Goal: Task Accomplishment & Management: Use online tool/utility

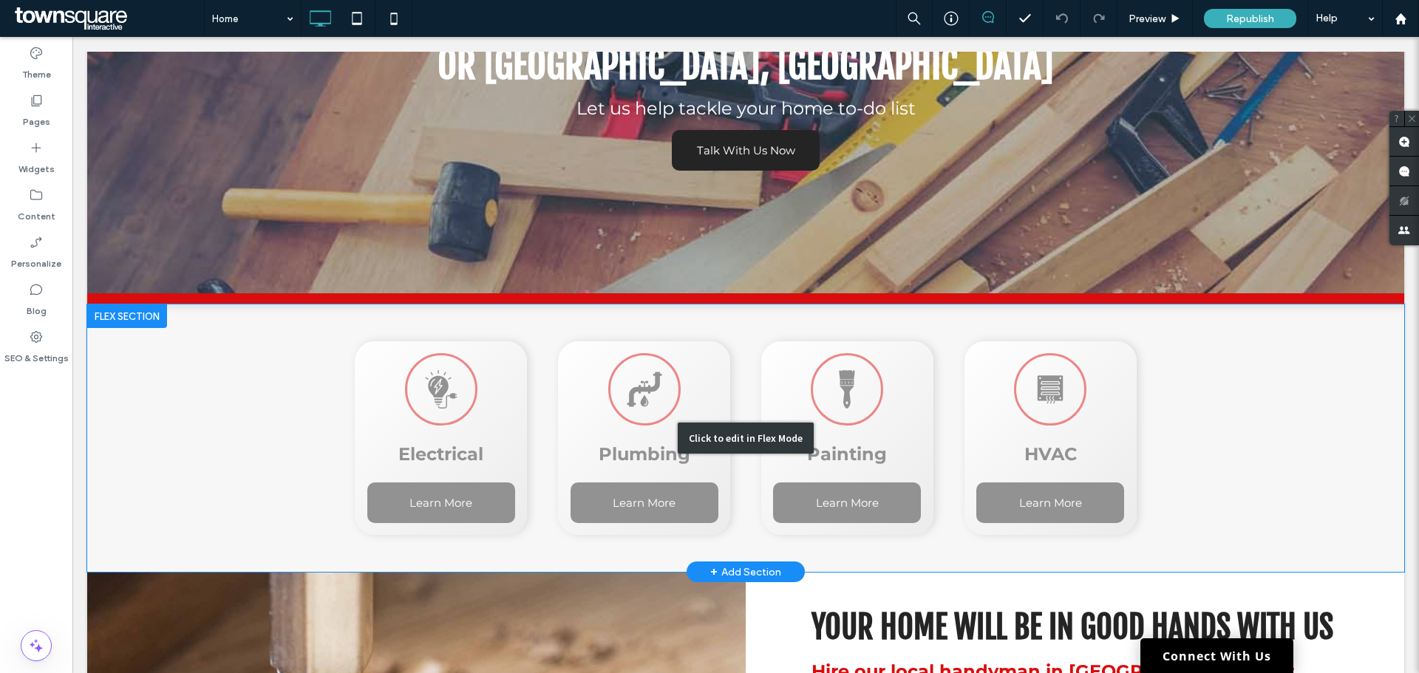
scroll to position [275, 0]
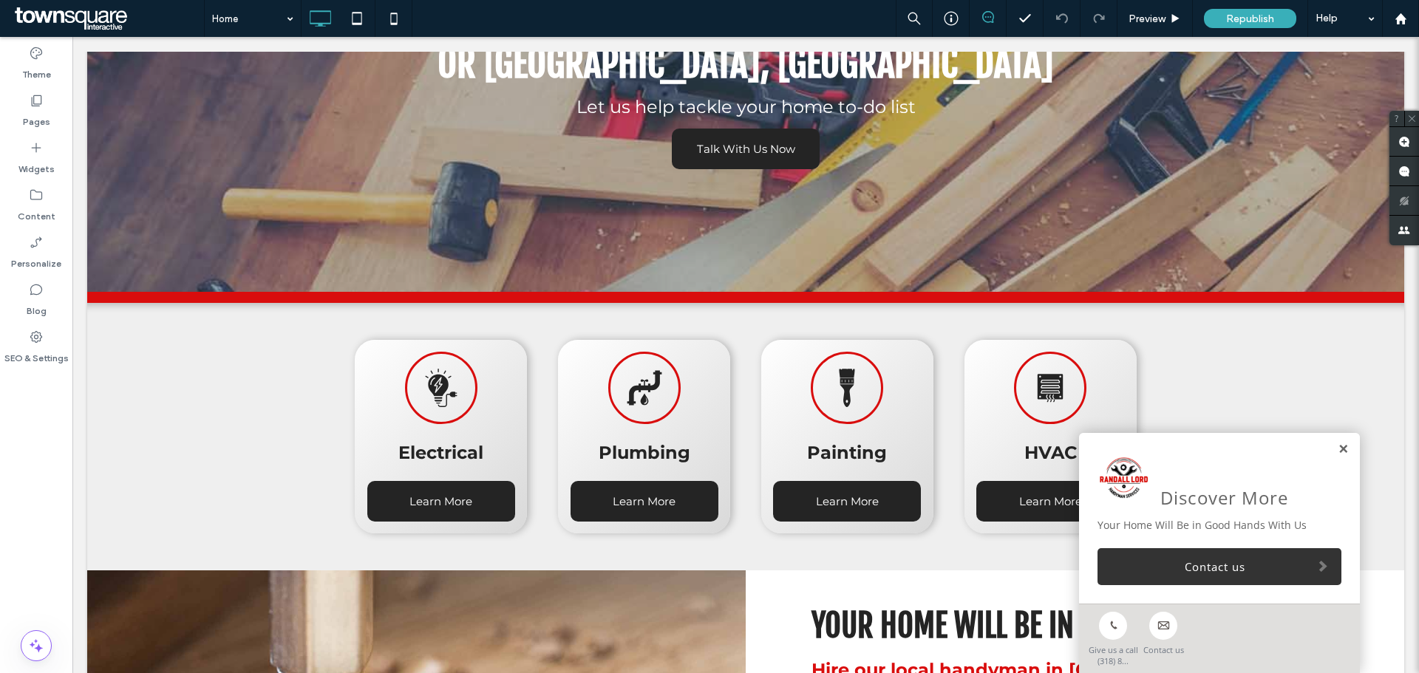
click at [1338, 446] on link at bounding box center [1343, 450] width 11 height 13
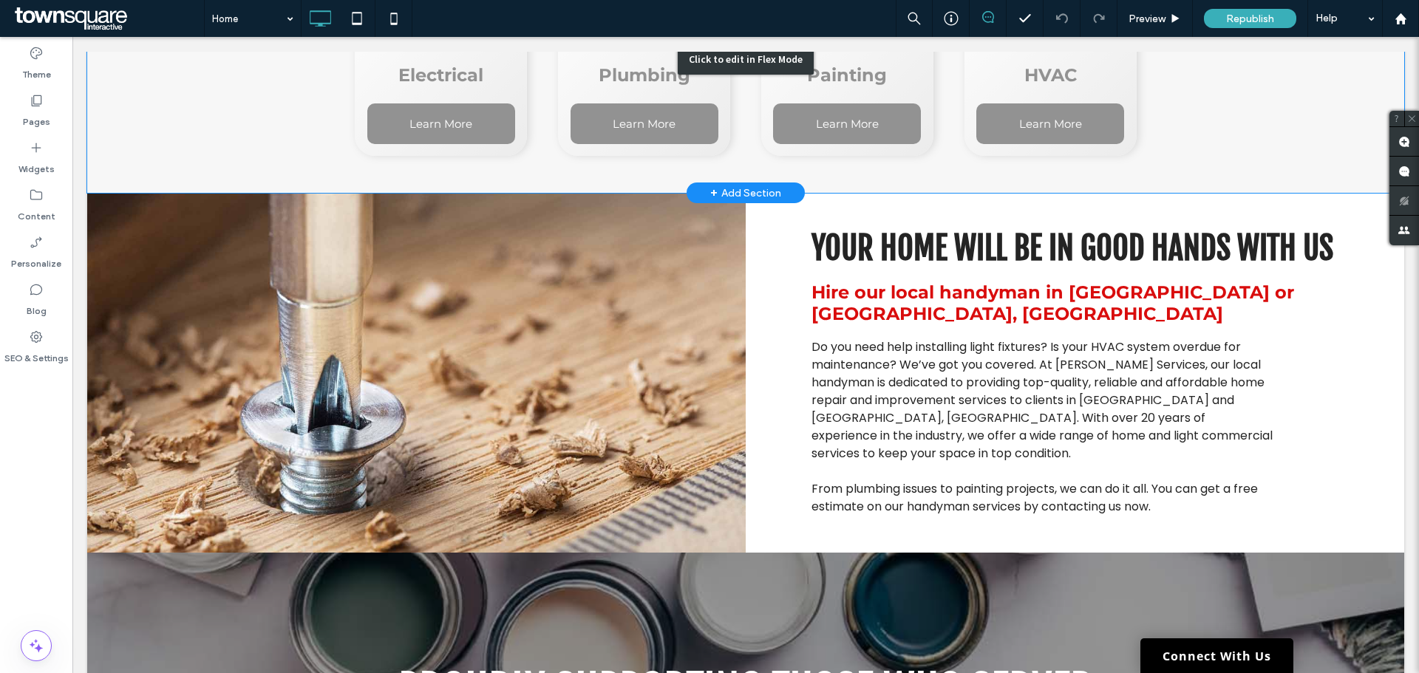
scroll to position [656, 0]
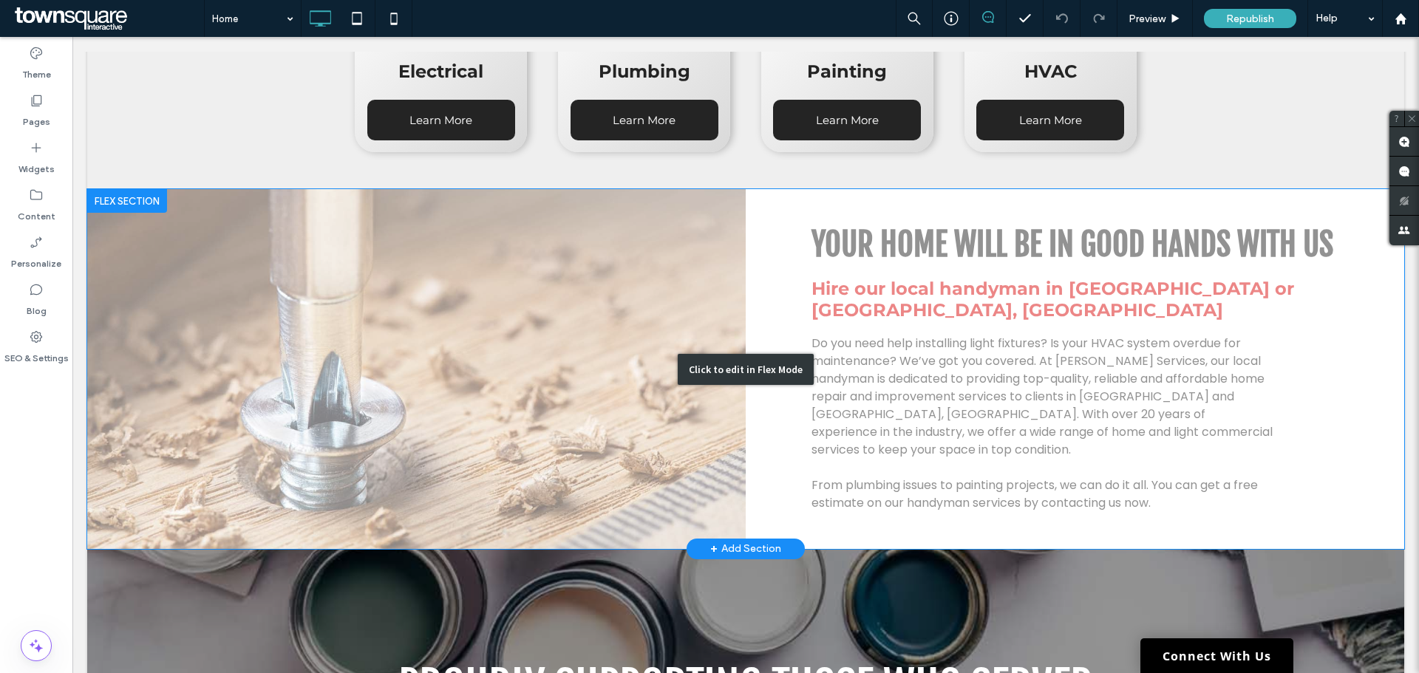
click at [968, 497] on div "Click to edit in Flex Mode" at bounding box center [745, 368] width 1317 height 359
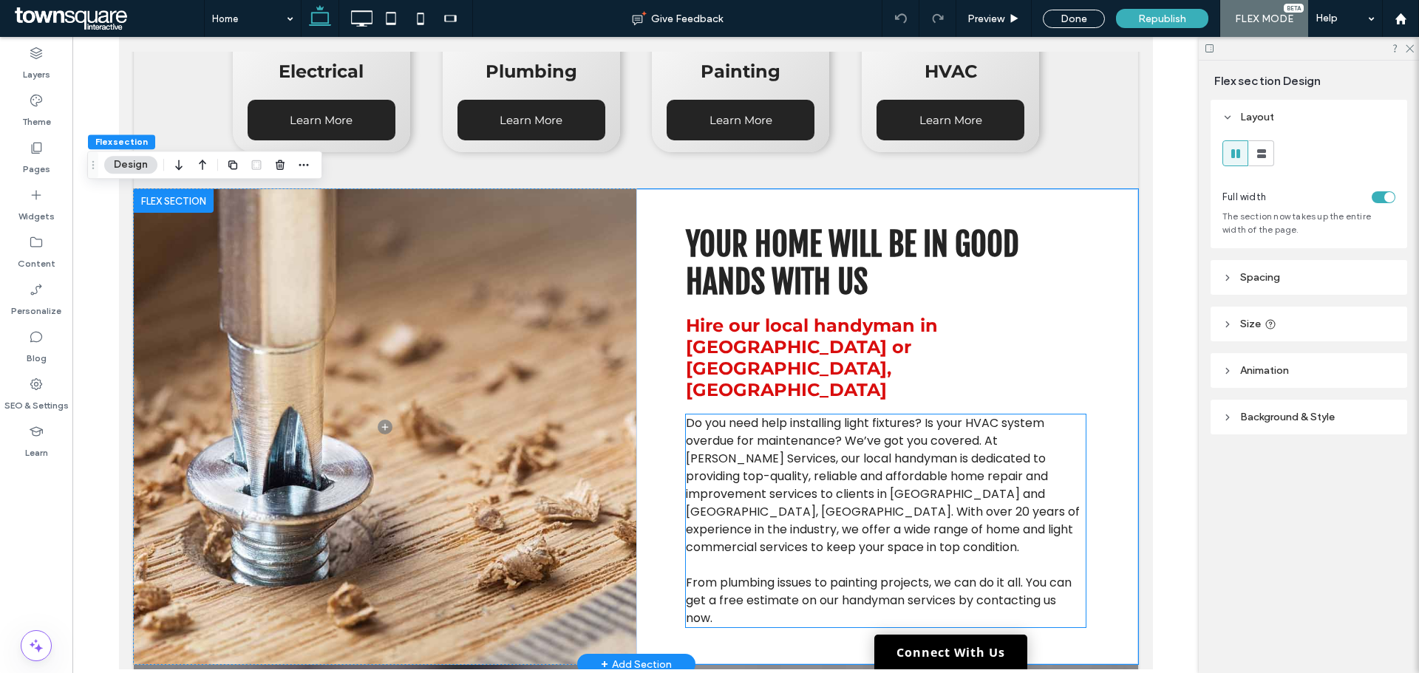
click at [856, 424] on span "Do you need help installing light fixtures? Is your HVAC system overdue for mai…" at bounding box center [882, 485] width 394 height 141
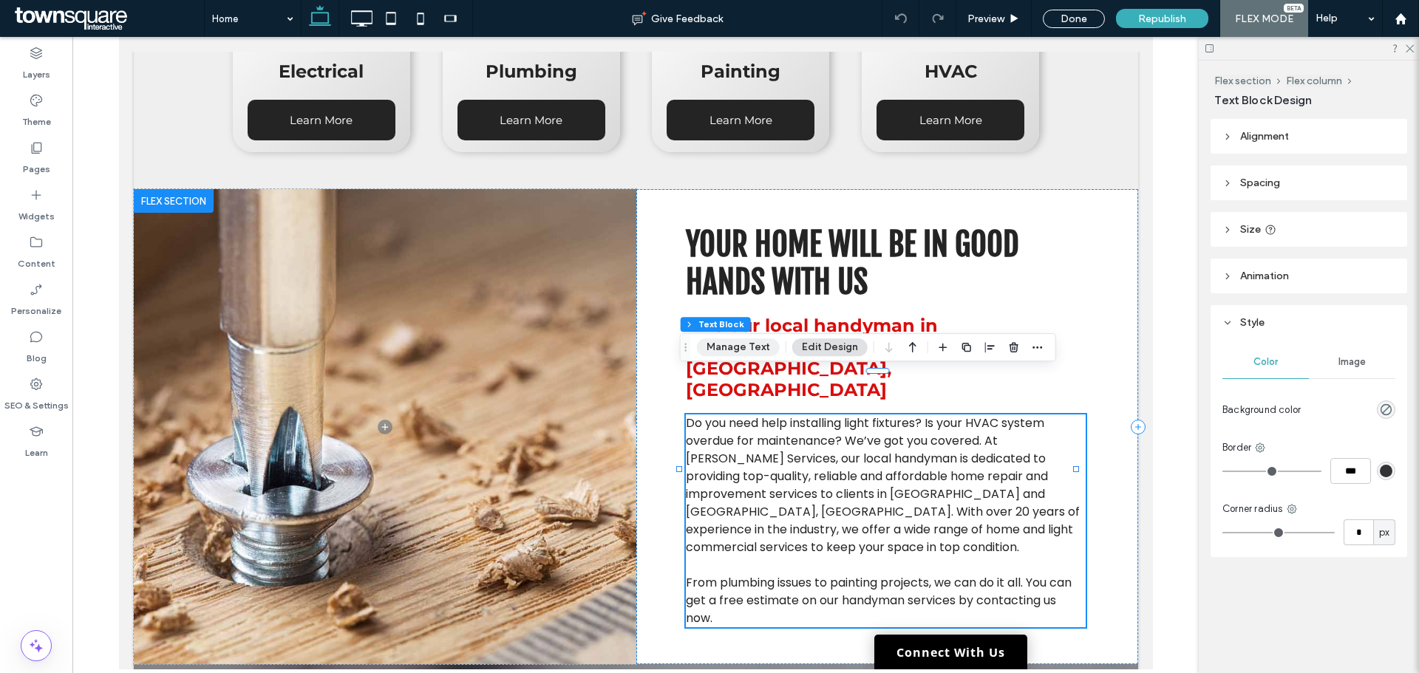
click at [747, 348] on button "Manage Text" at bounding box center [738, 348] width 83 height 18
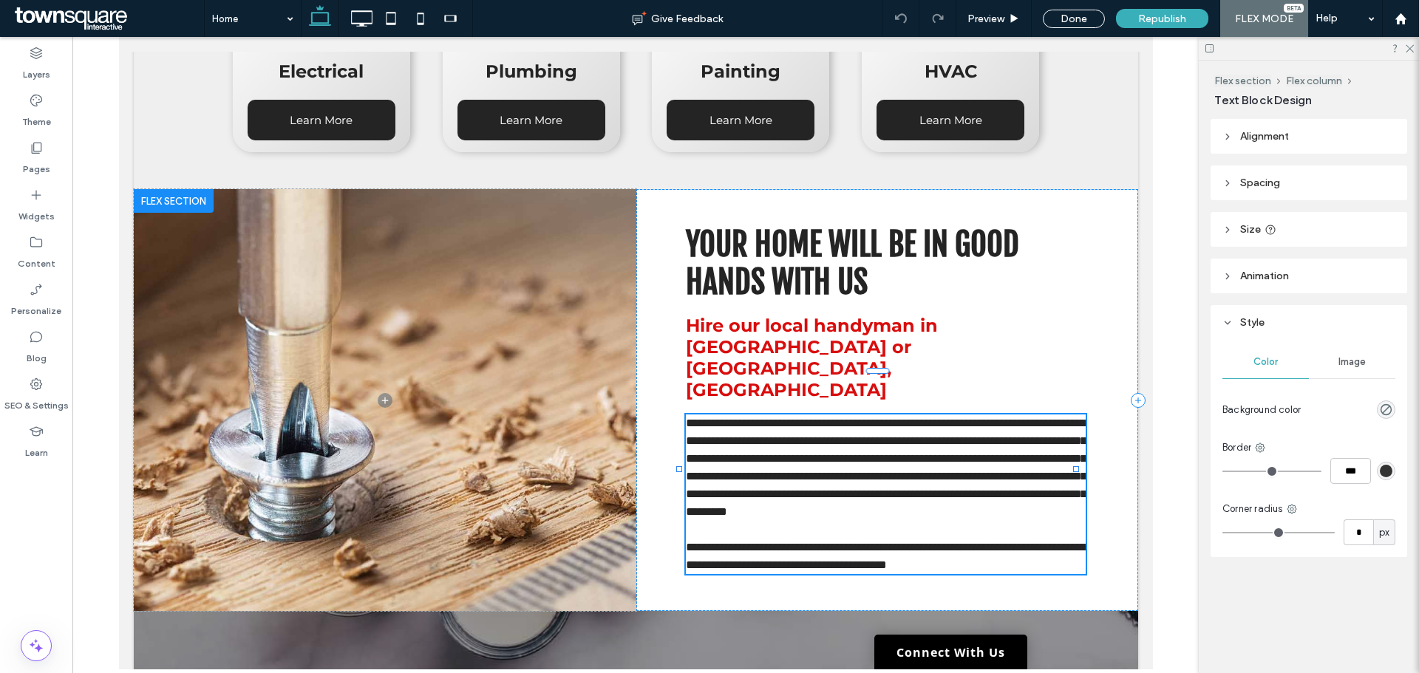
type input "*******"
type input "**"
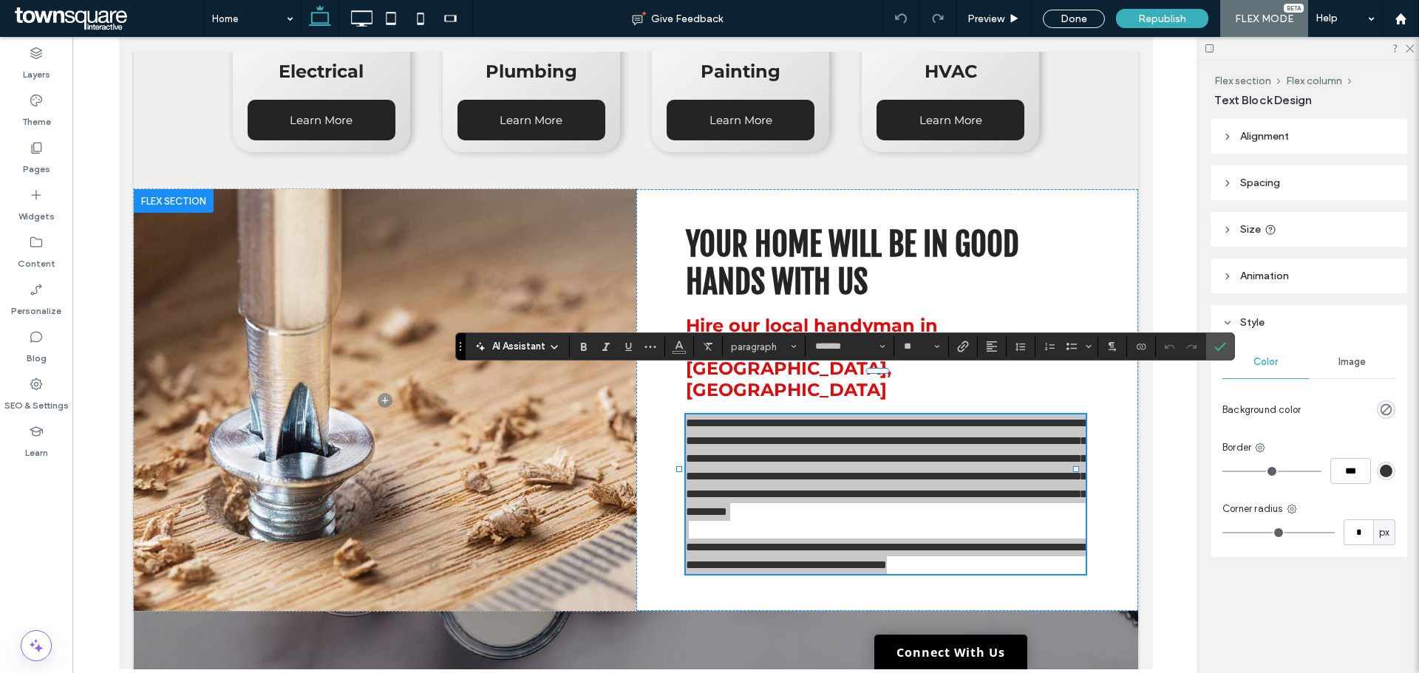
click at [540, 339] on div "AI Assistant" at bounding box center [518, 345] width 98 height 18
click at [541, 345] on span "AI Assistant" at bounding box center [518, 346] width 53 height 15
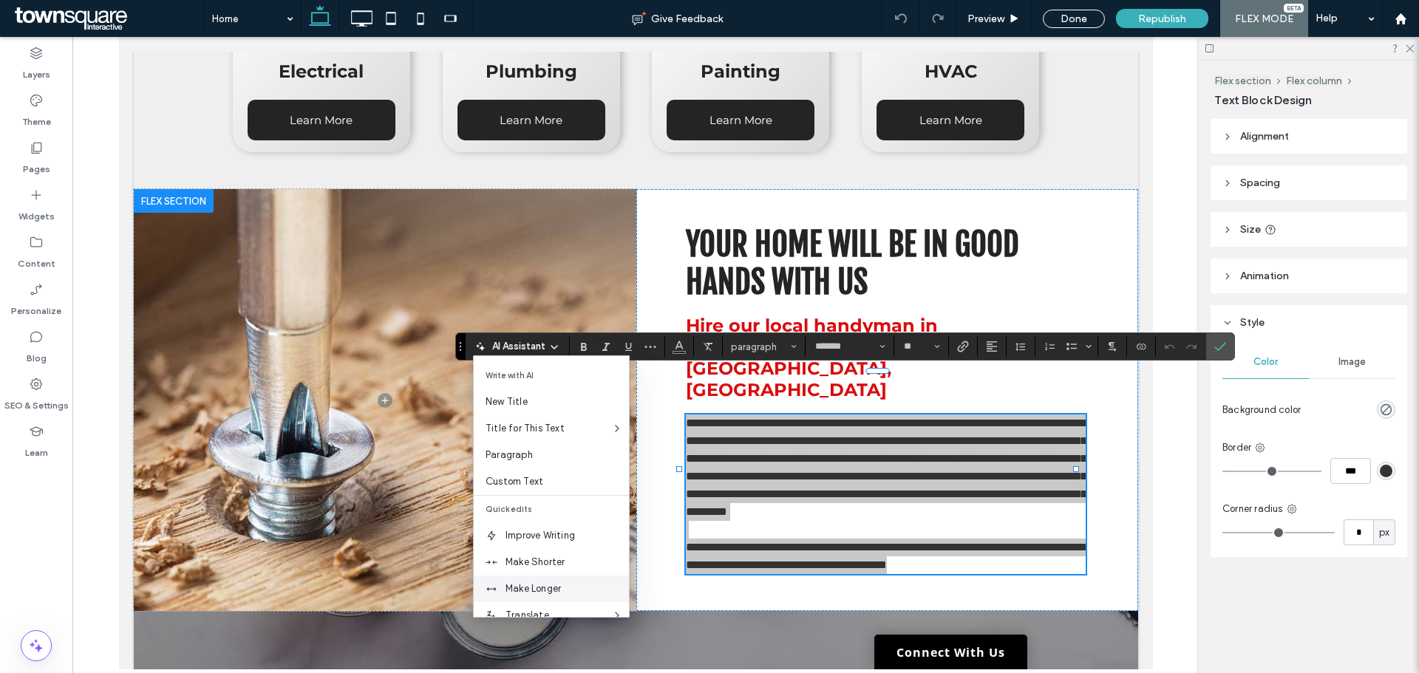
click at [535, 585] on span "Make Longer" at bounding box center [567, 589] width 123 height 15
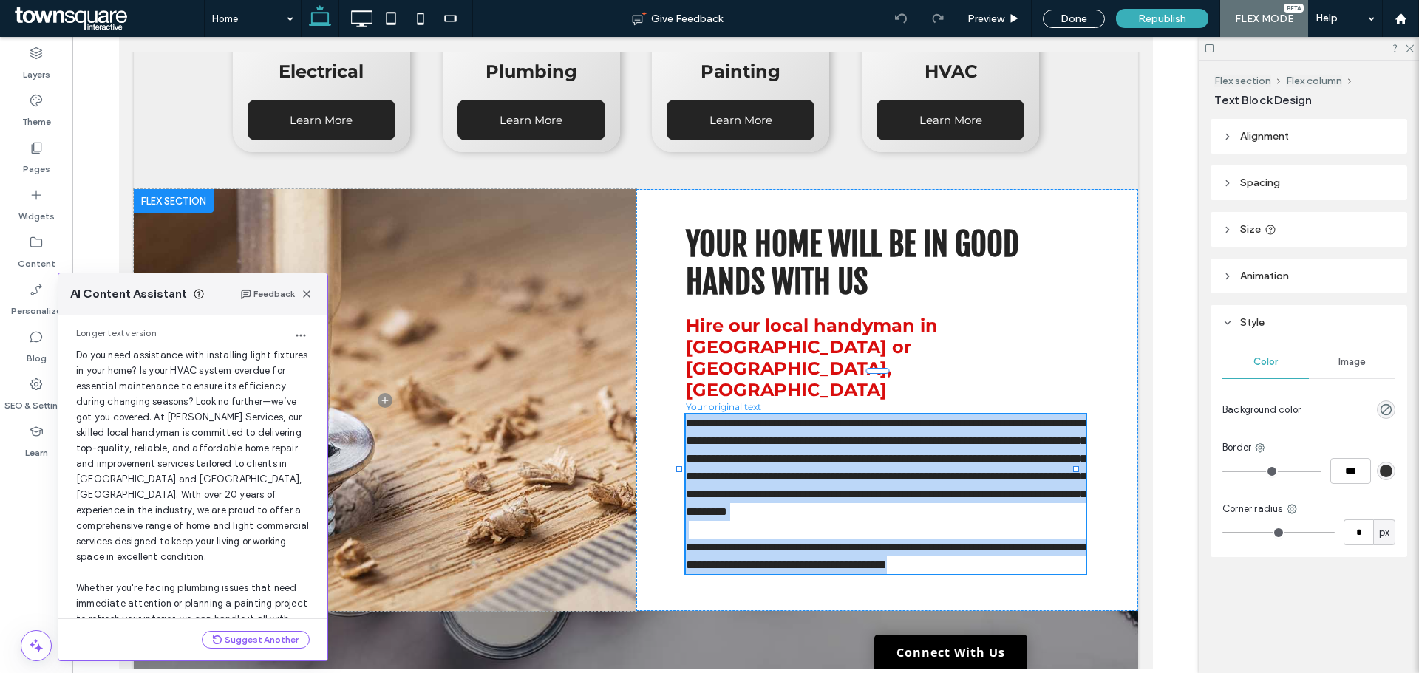
scroll to position [157, 0]
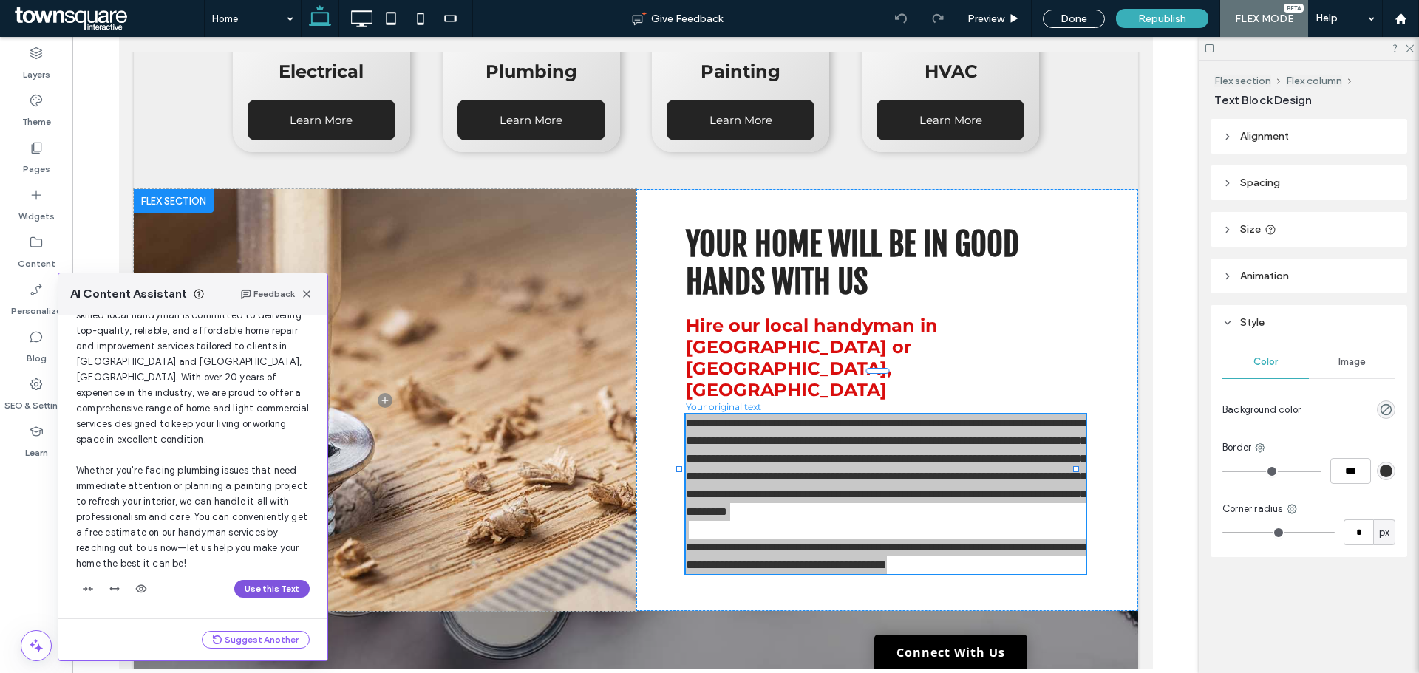
click at [241, 597] on button "Use this Text" at bounding box center [271, 589] width 75 height 18
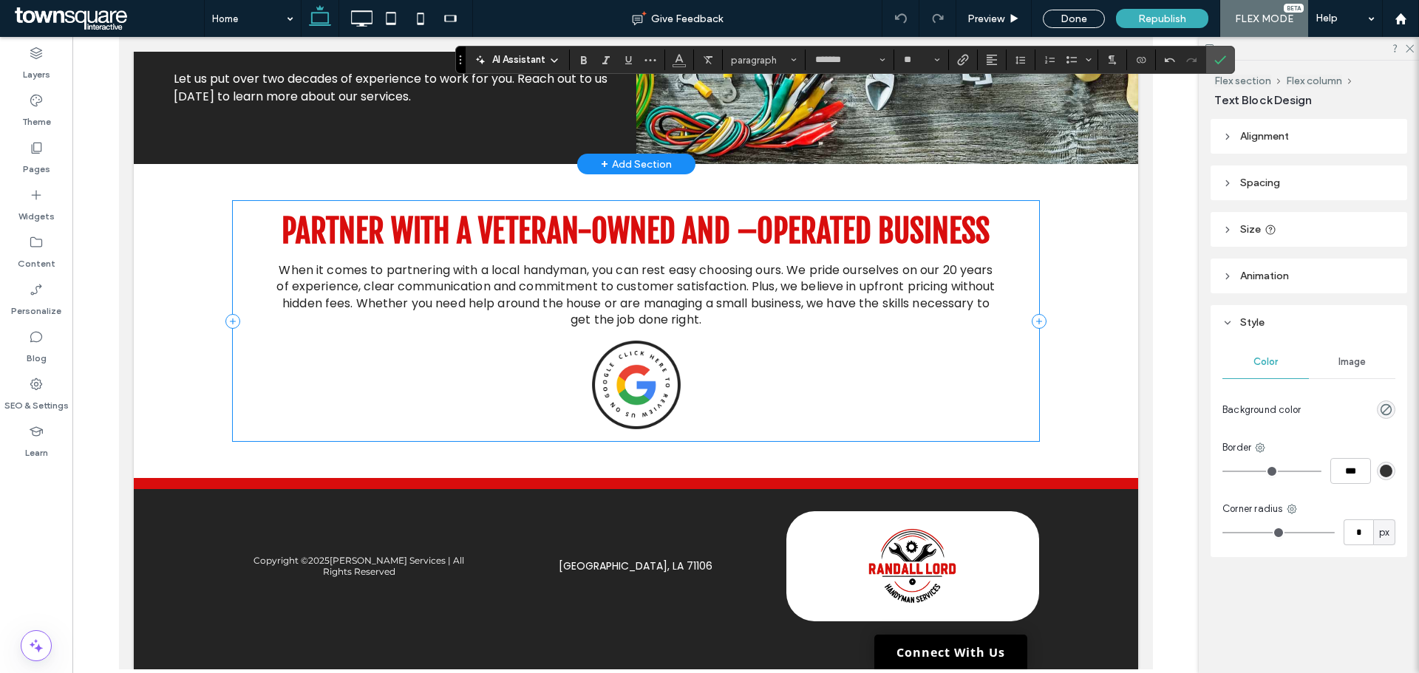
scroll to position [1940, 0]
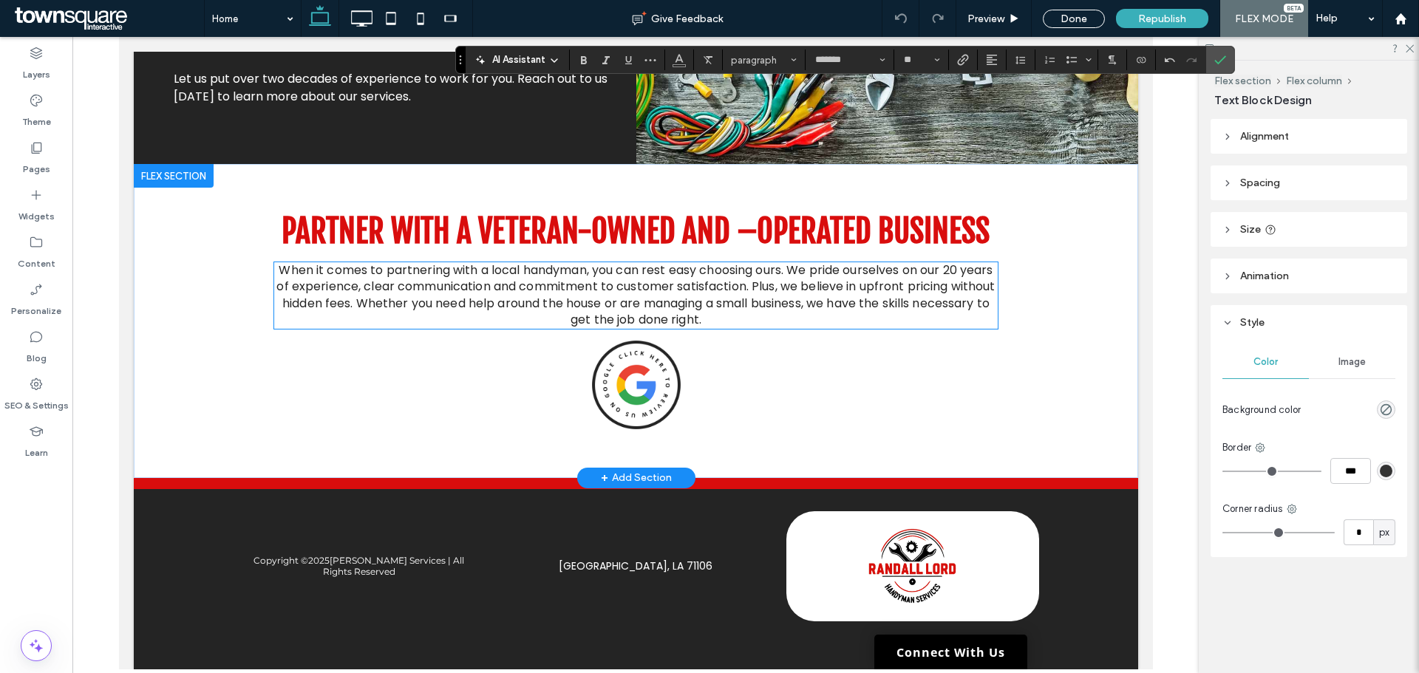
click at [415, 290] on span "When it comes to partnering with a local handyman, you can rest easy choosing o…" at bounding box center [635, 295] width 719 height 67
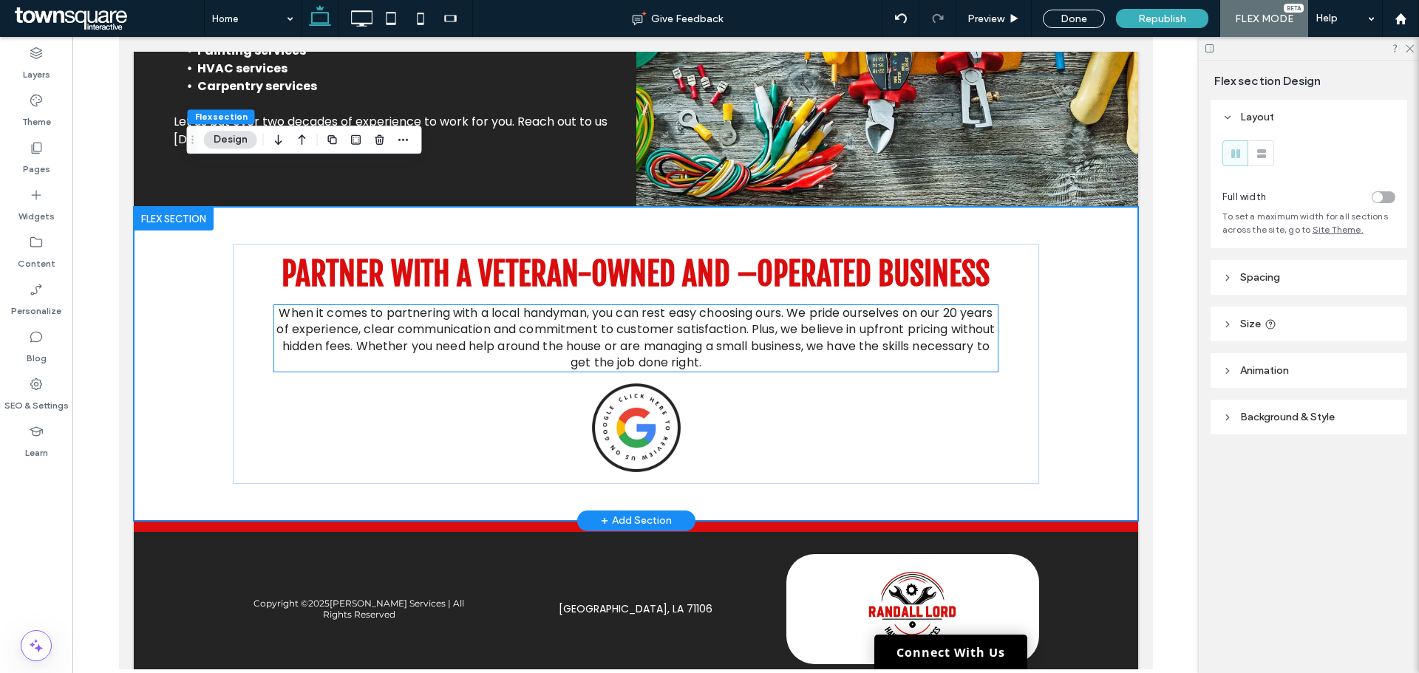
click at [341, 305] on span "When it comes to partnering with a local handyman, you can rest easy choosing o…" at bounding box center [635, 338] width 719 height 67
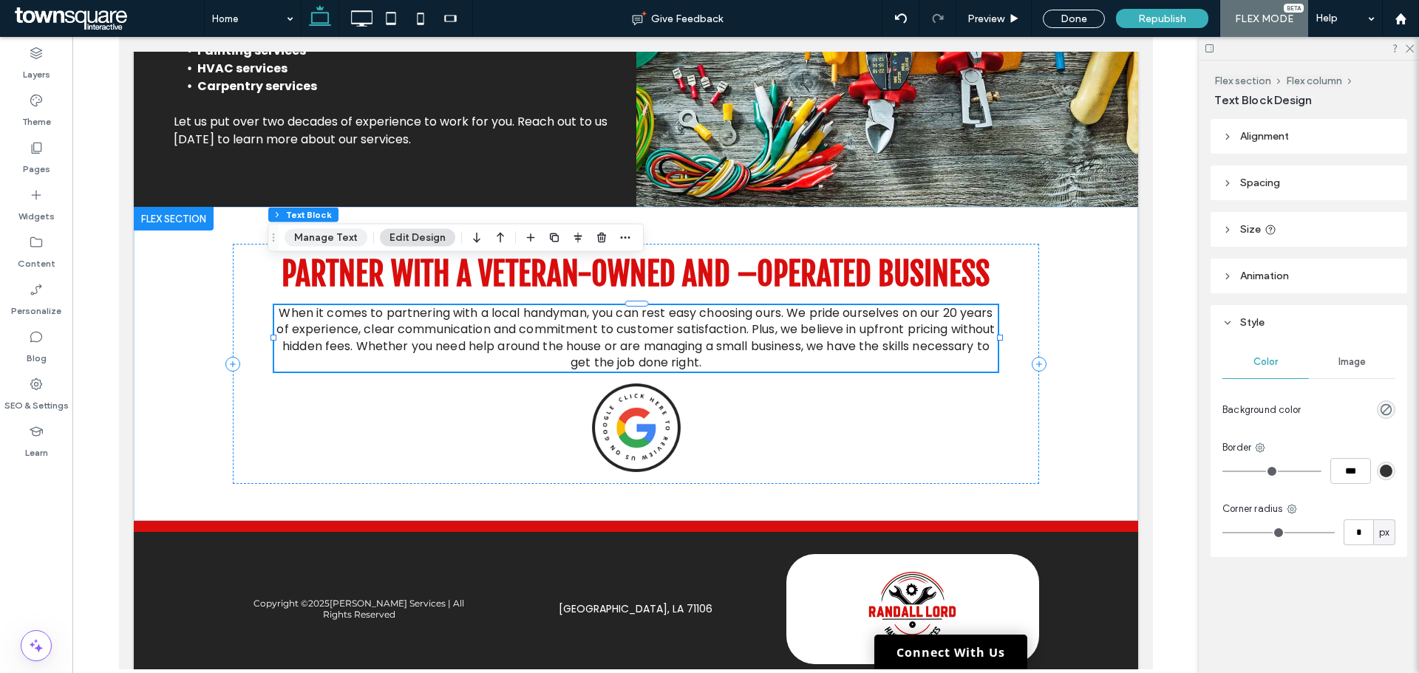
click at [302, 237] on button "Manage Text" at bounding box center [326, 238] width 83 height 18
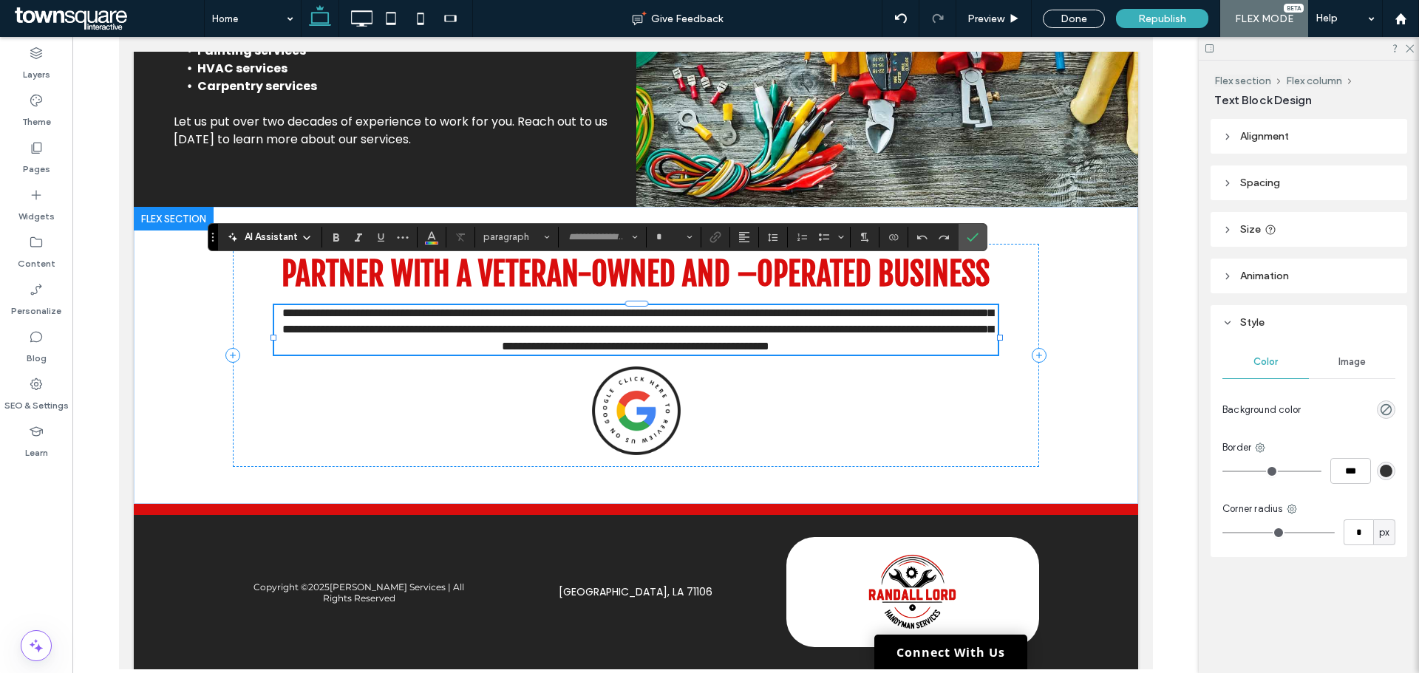
type input "*******"
type input "**"
click at [282, 238] on span "AI Assistant" at bounding box center [271, 237] width 53 height 15
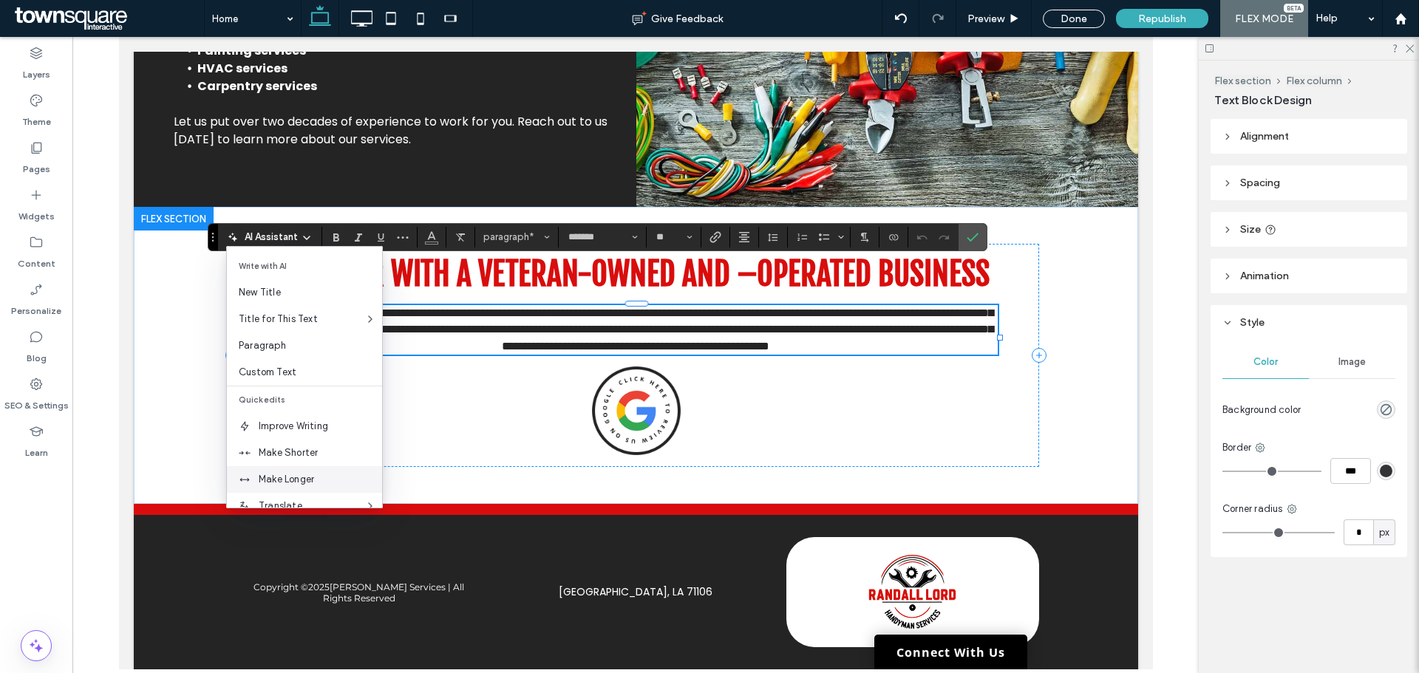
click at [292, 475] on span "Make Longer" at bounding box center [320, 479] width 123 height 15
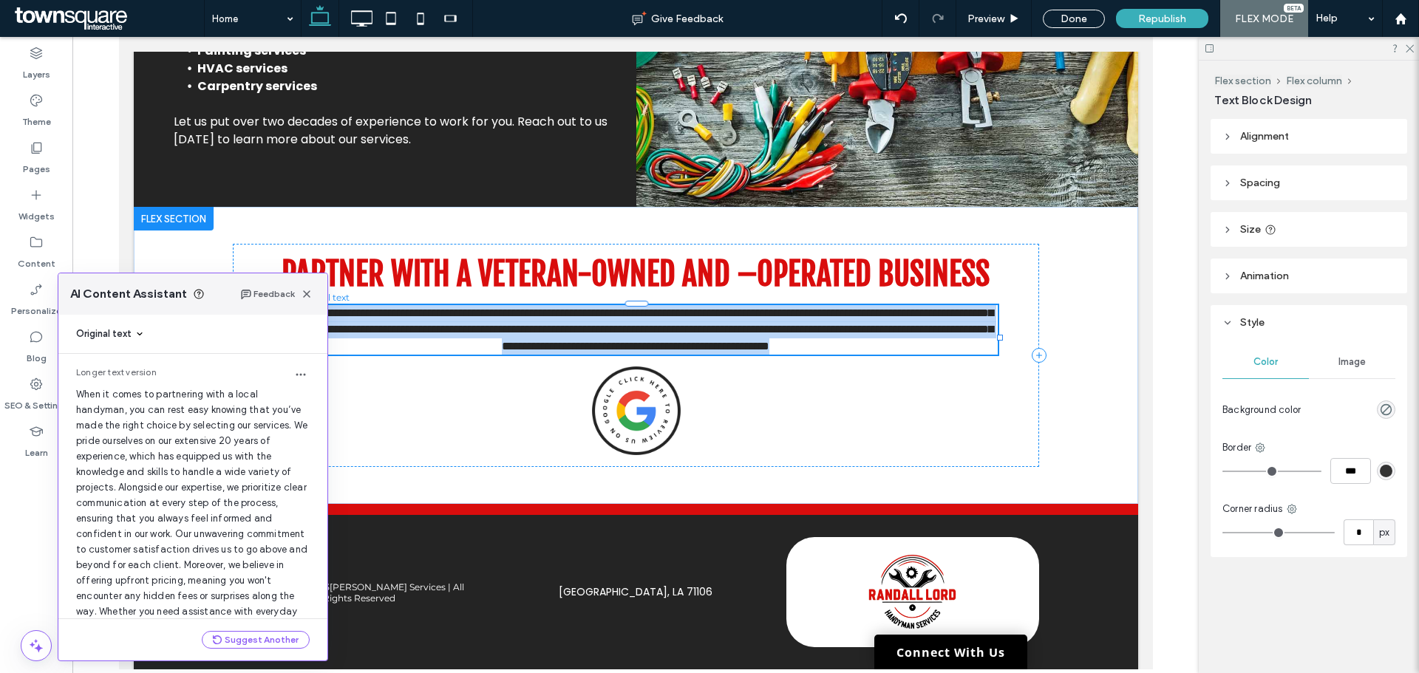
scroll to position [126, 0]
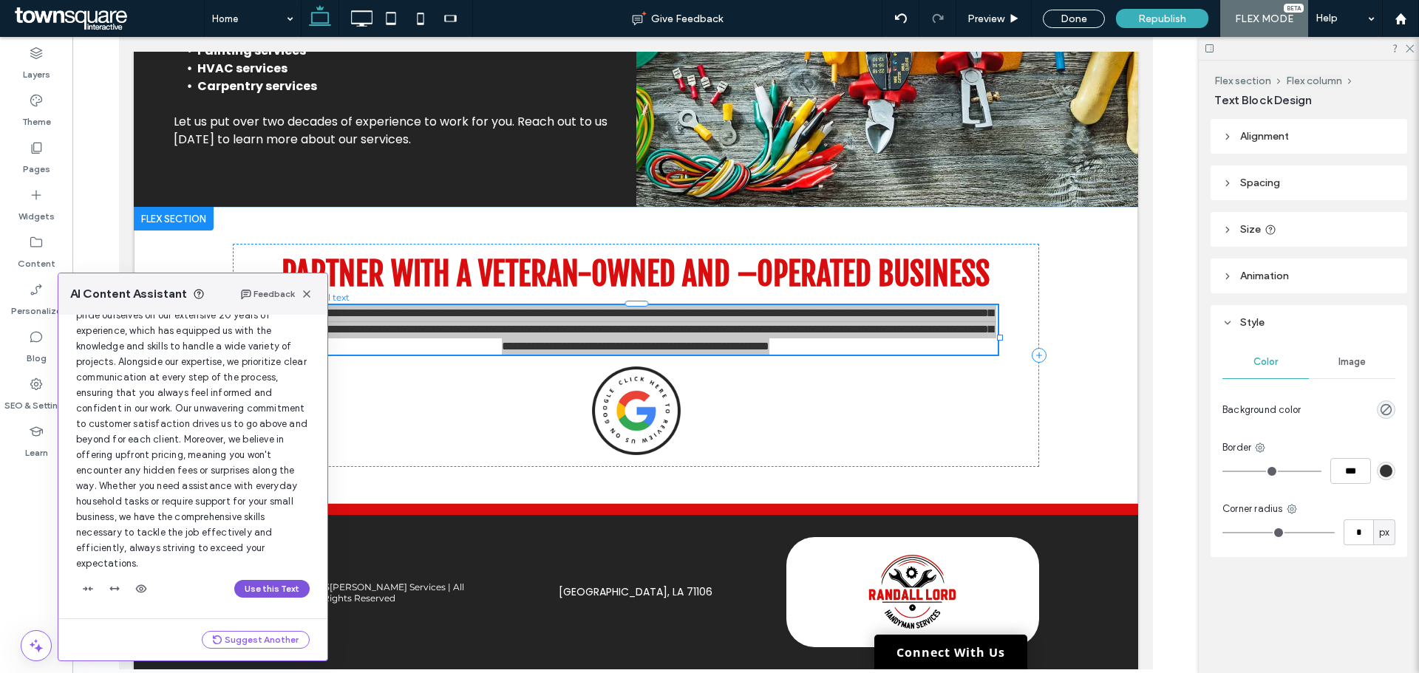
click at [234, 584] on button "Use this Text" at bounding box center [271, 589] width 75 height 18
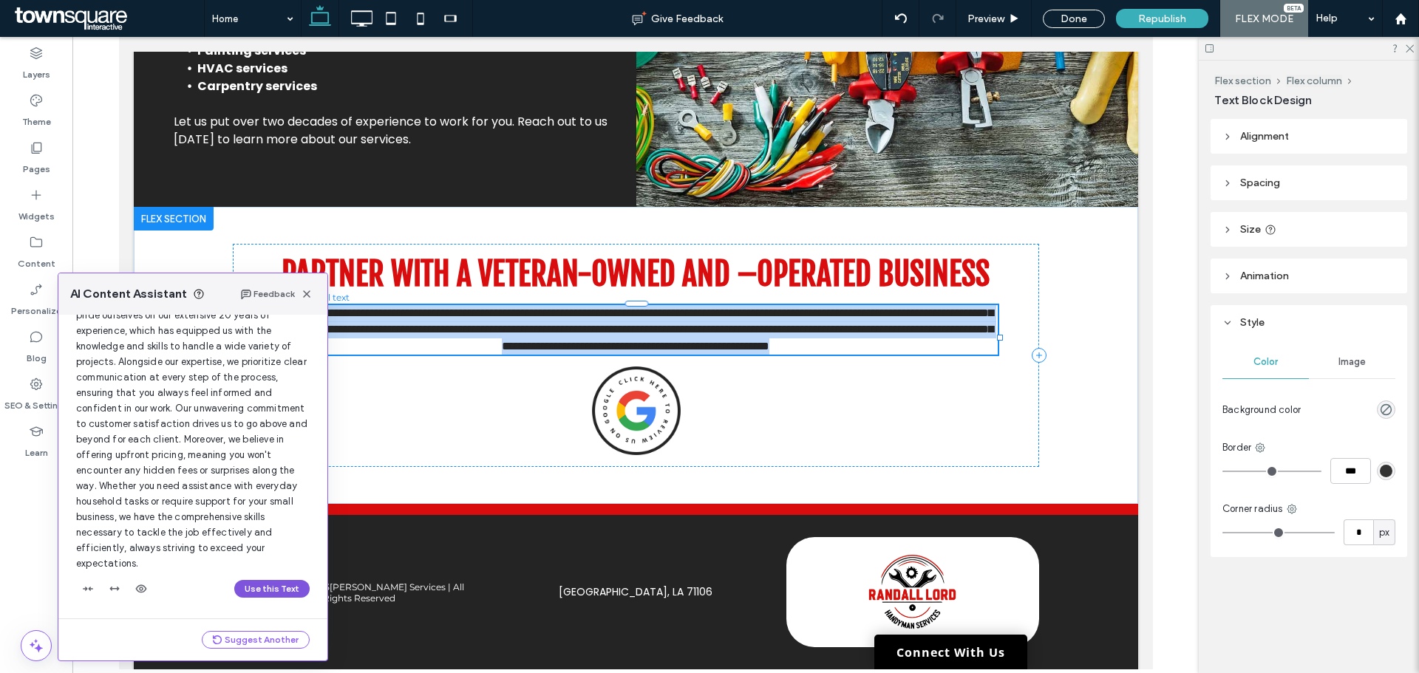
scroll to position [1889, 0]
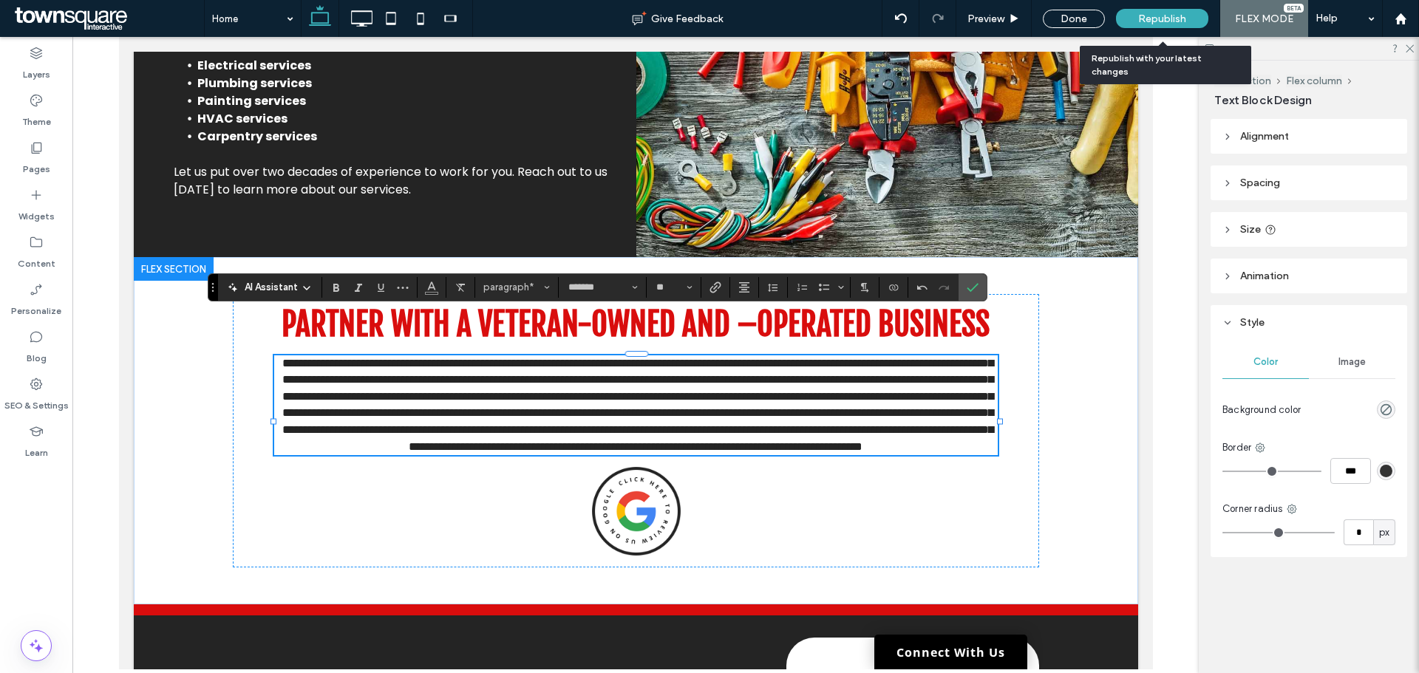
click at [1190, 10] on div "Republish" at bounding box center [1162, 18] width 92 height 19
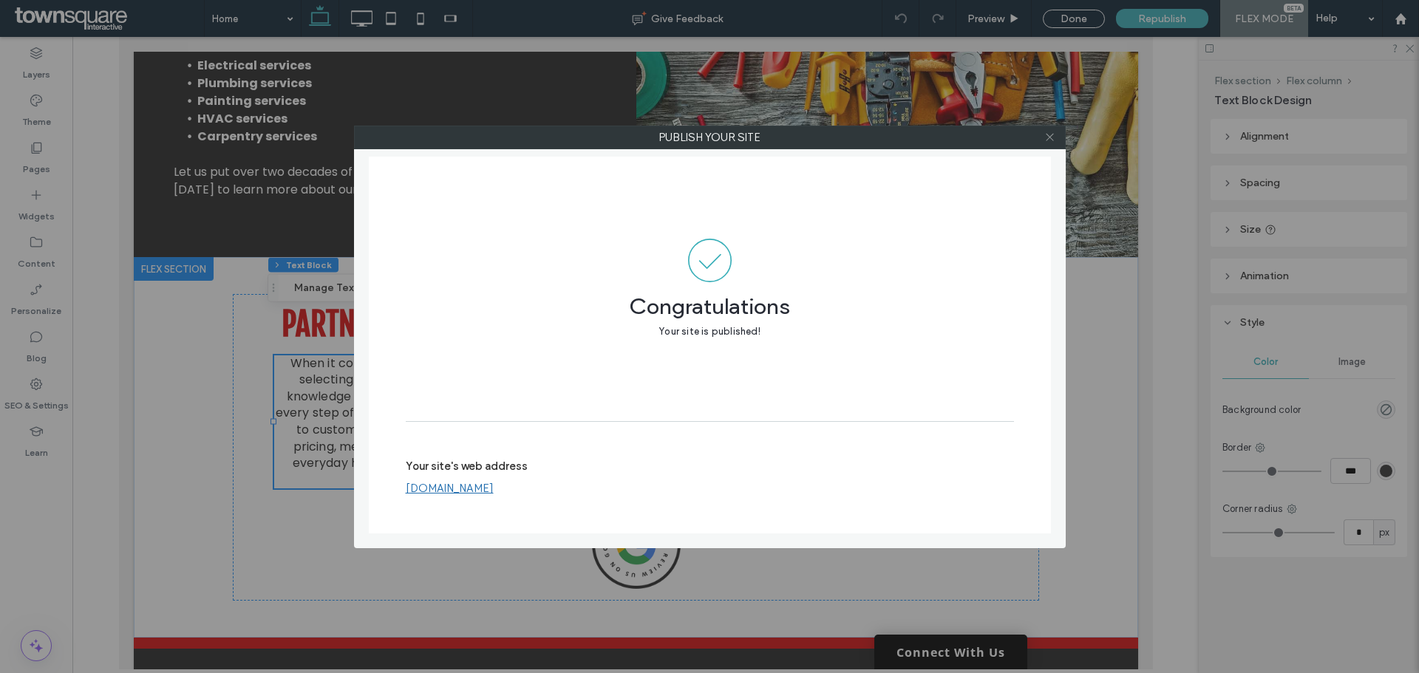
click at [1053, 141] on icon at bounding box center [1050, 137] width 11 height 11
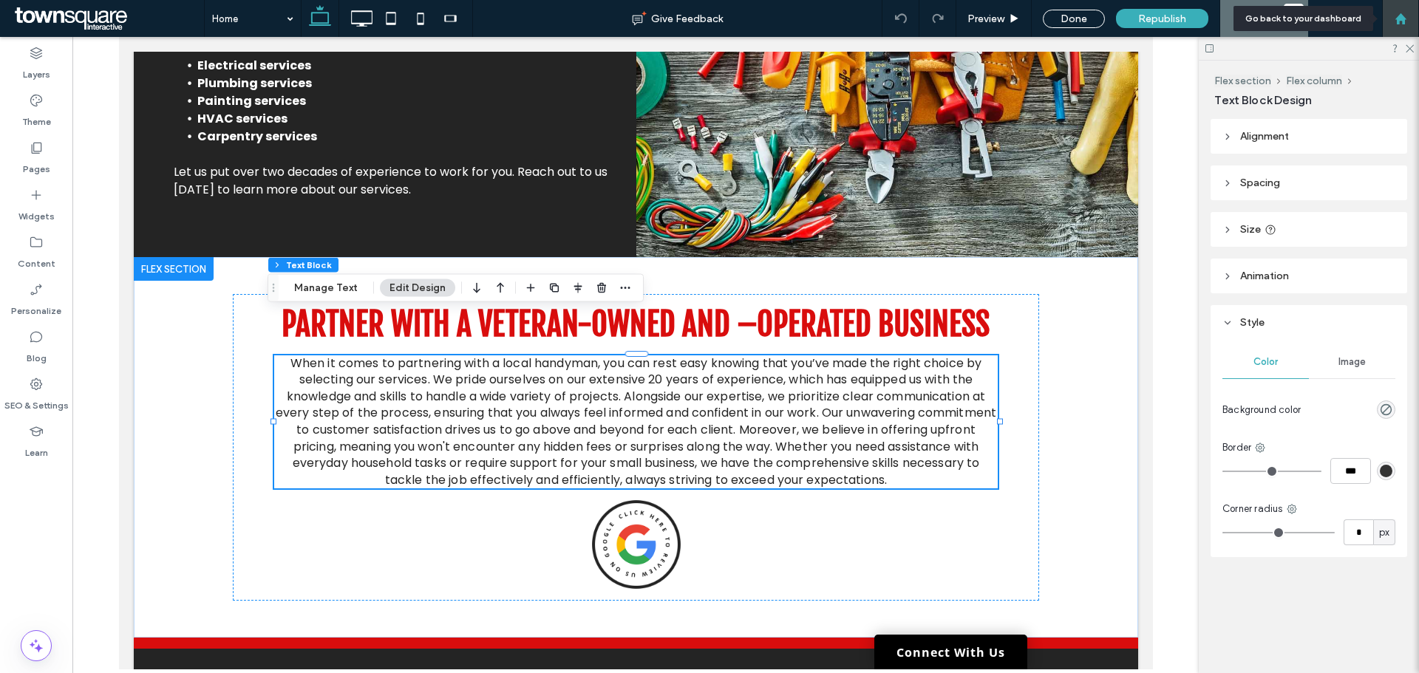
click at [1401, 13] on use at bounding box center [1400, 18] width 11 height 11
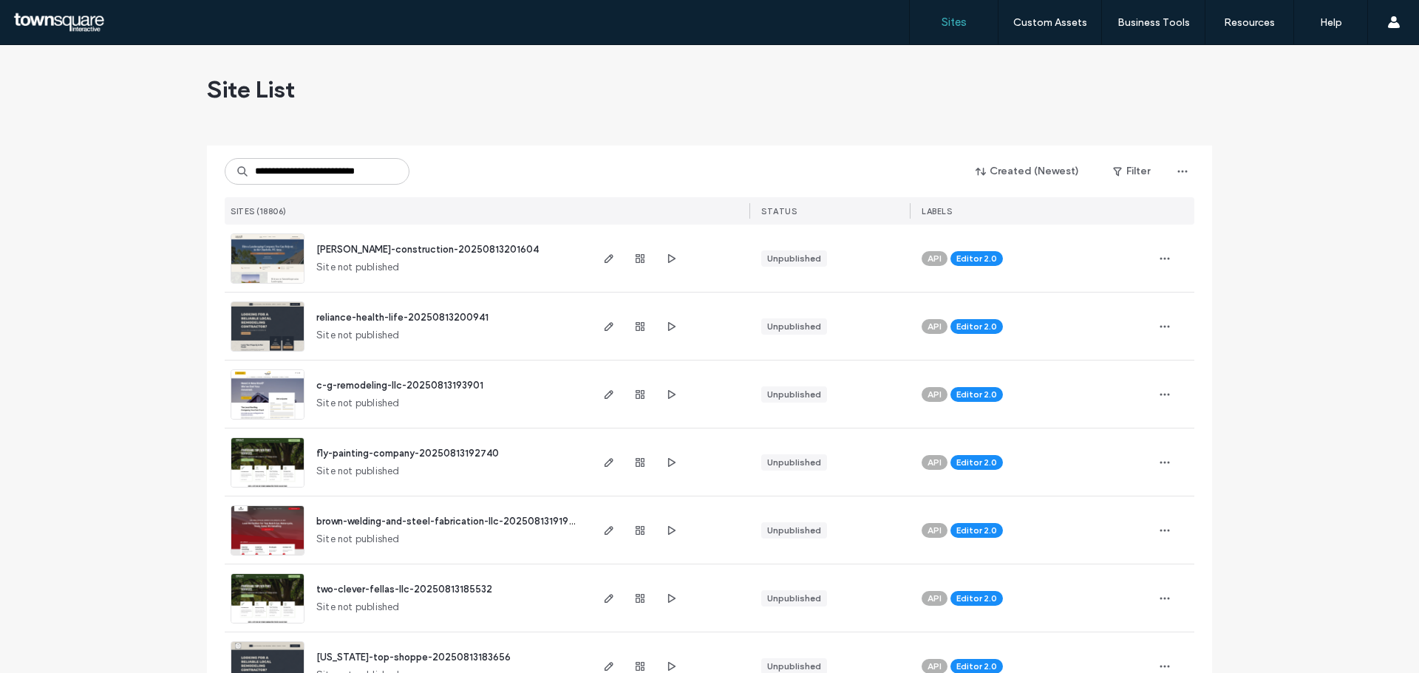
type input "**********"
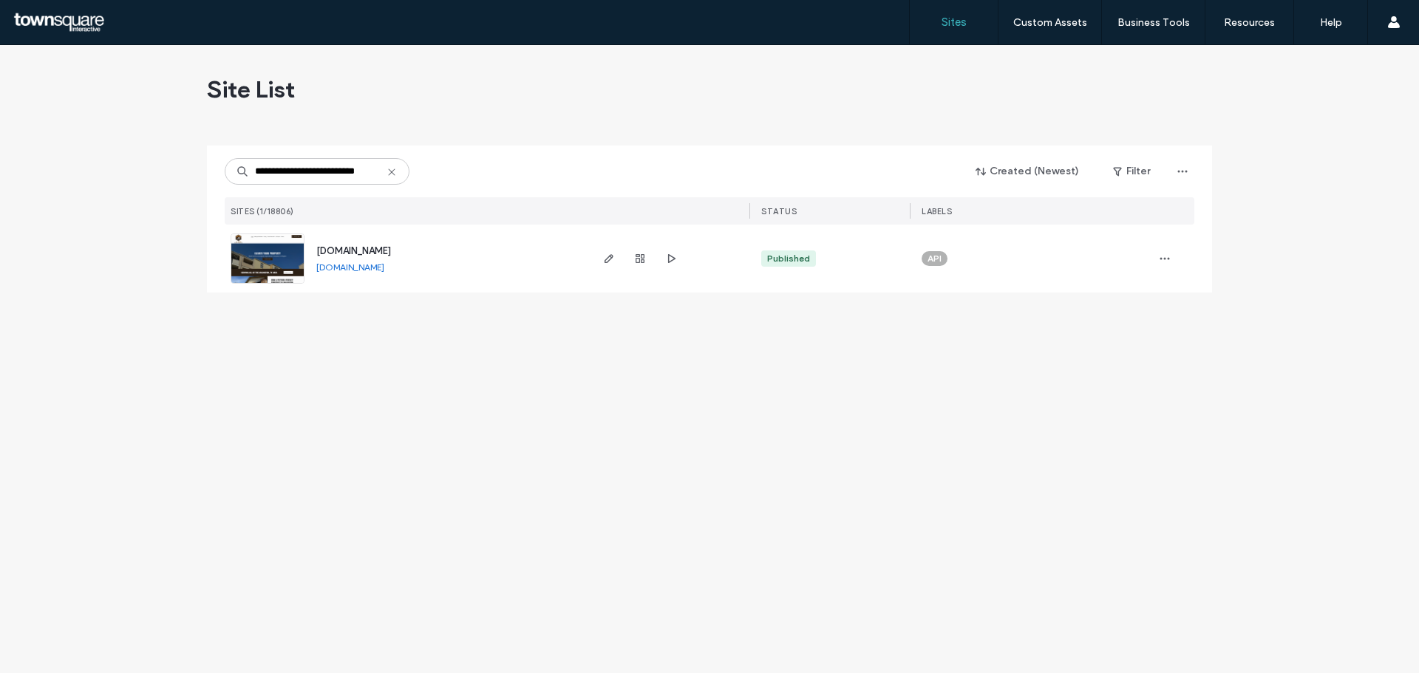
click at [372, 250] on span "[DOMAIN_NAME]" at bounding box center [353, 250] width 75 height 11
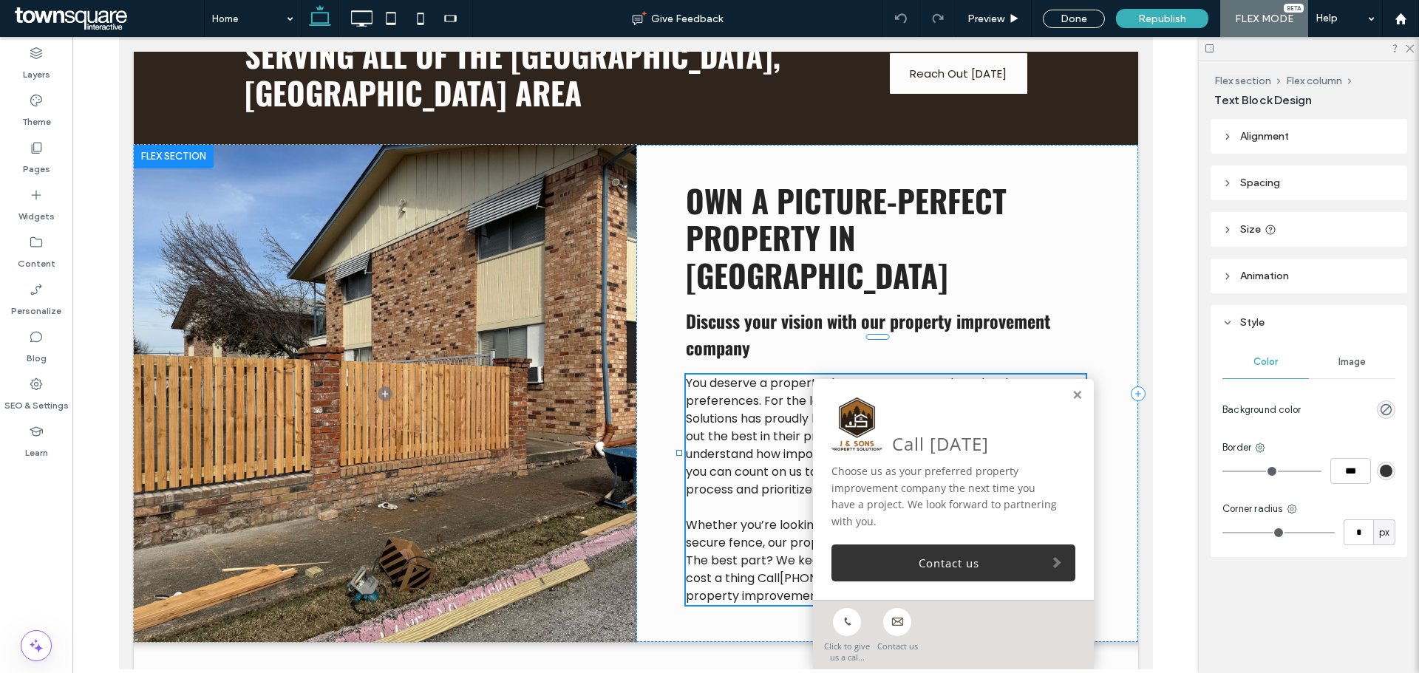
type input "*******"
type input "**"
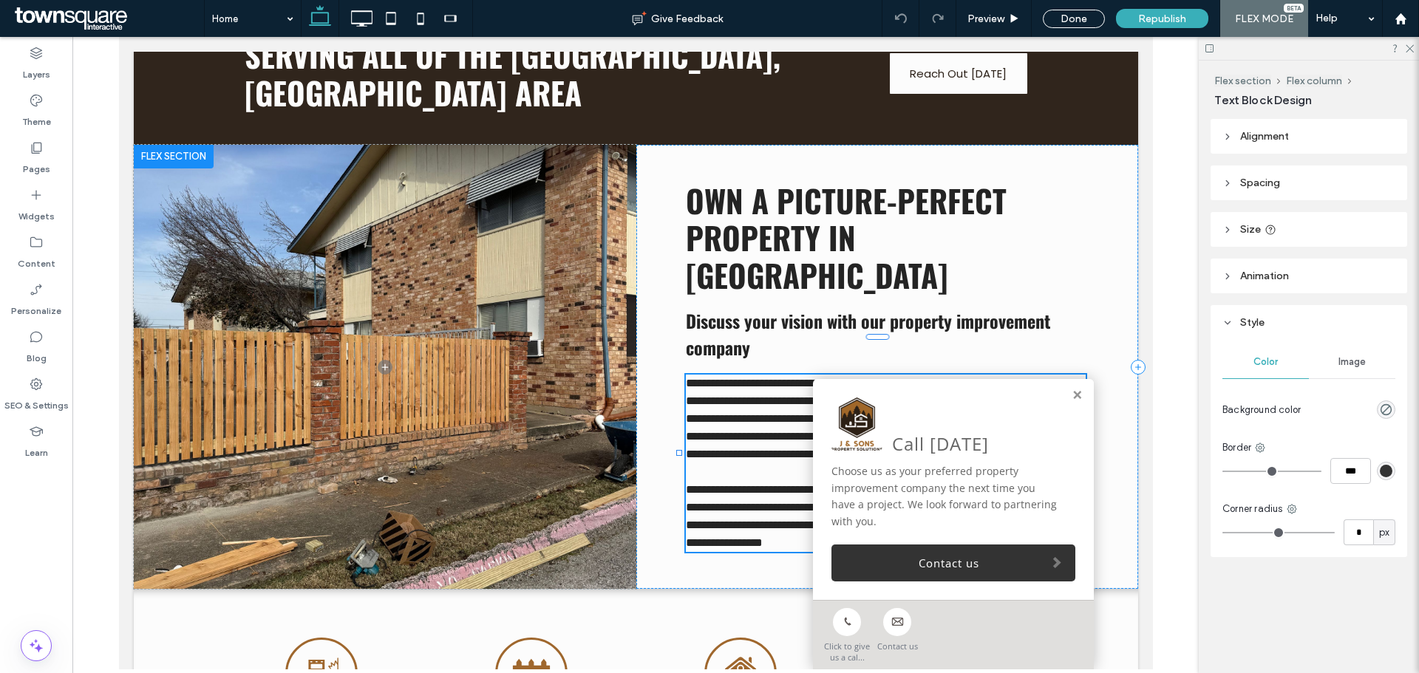
scroll to position [558, 0]
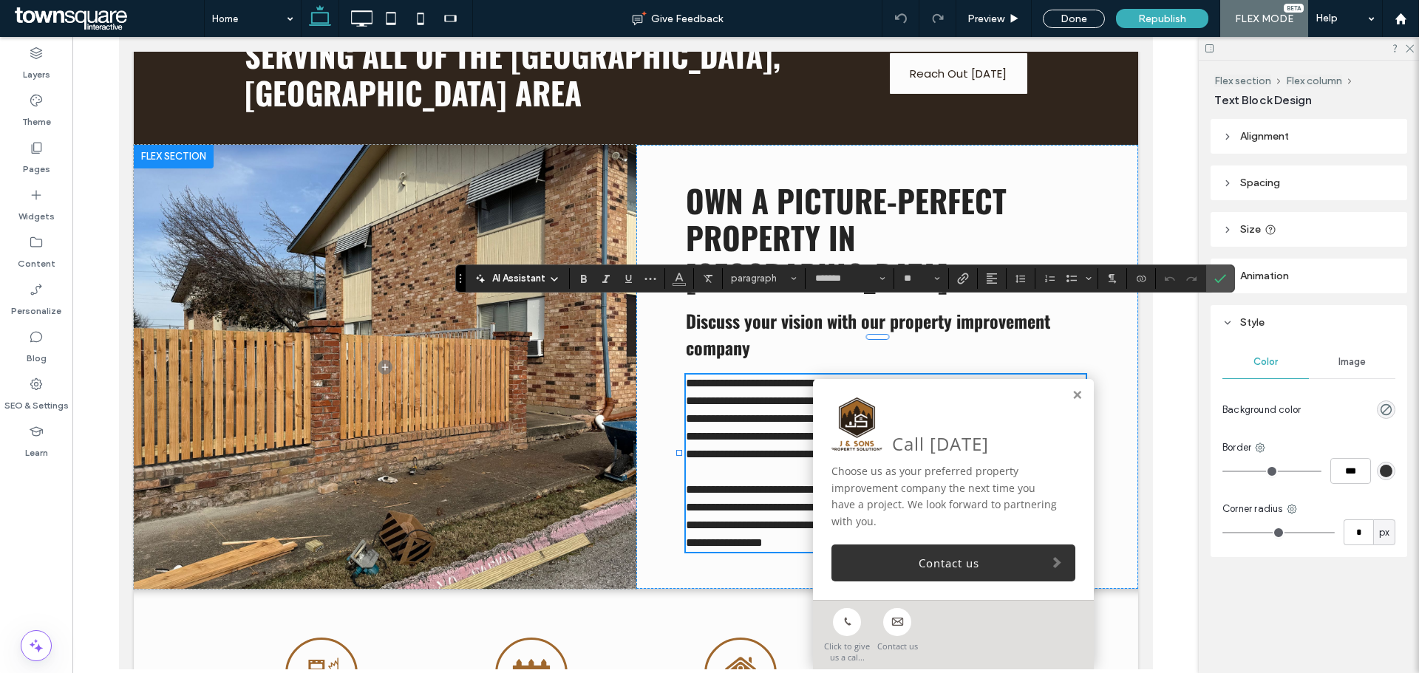
click at [522, 280] on span "AI Assistant" at bounding box center [518, 278] width 53 height 15
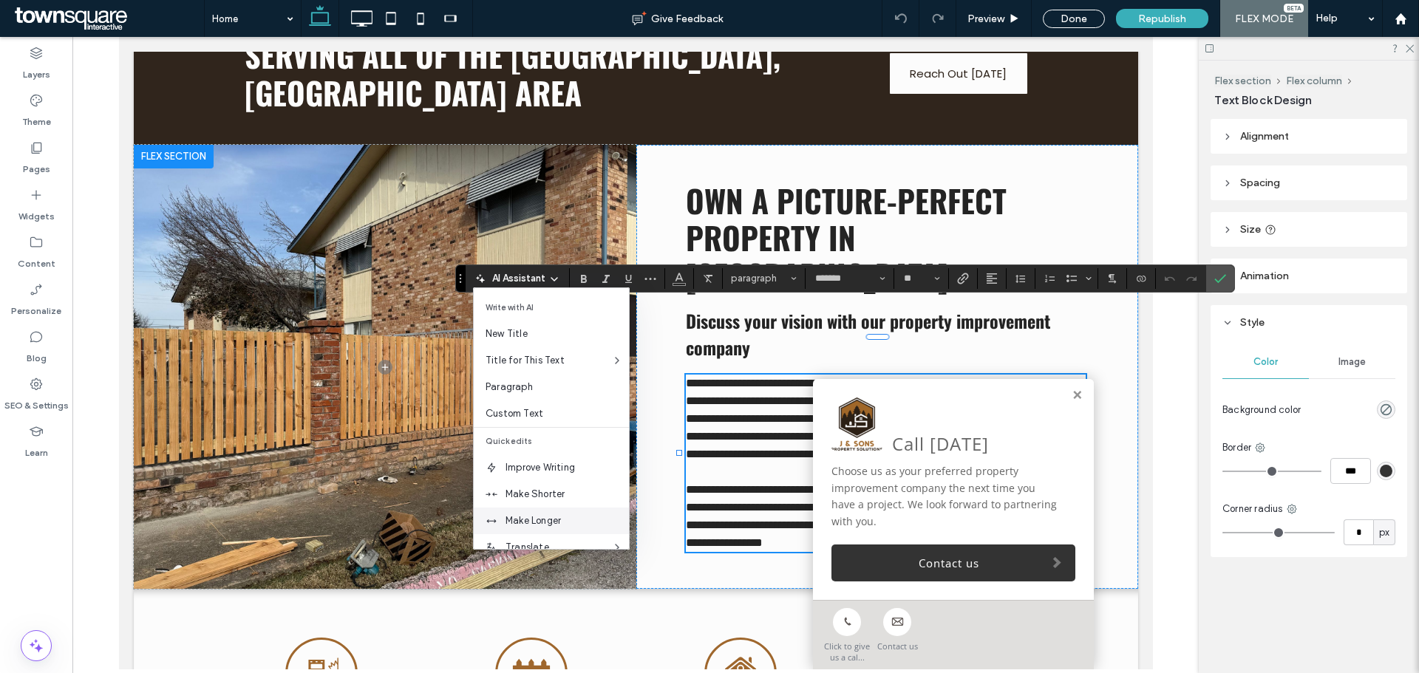
click at [552, 516] on span "Make Longer" at bounding box center [567, 521] width 123 height 15
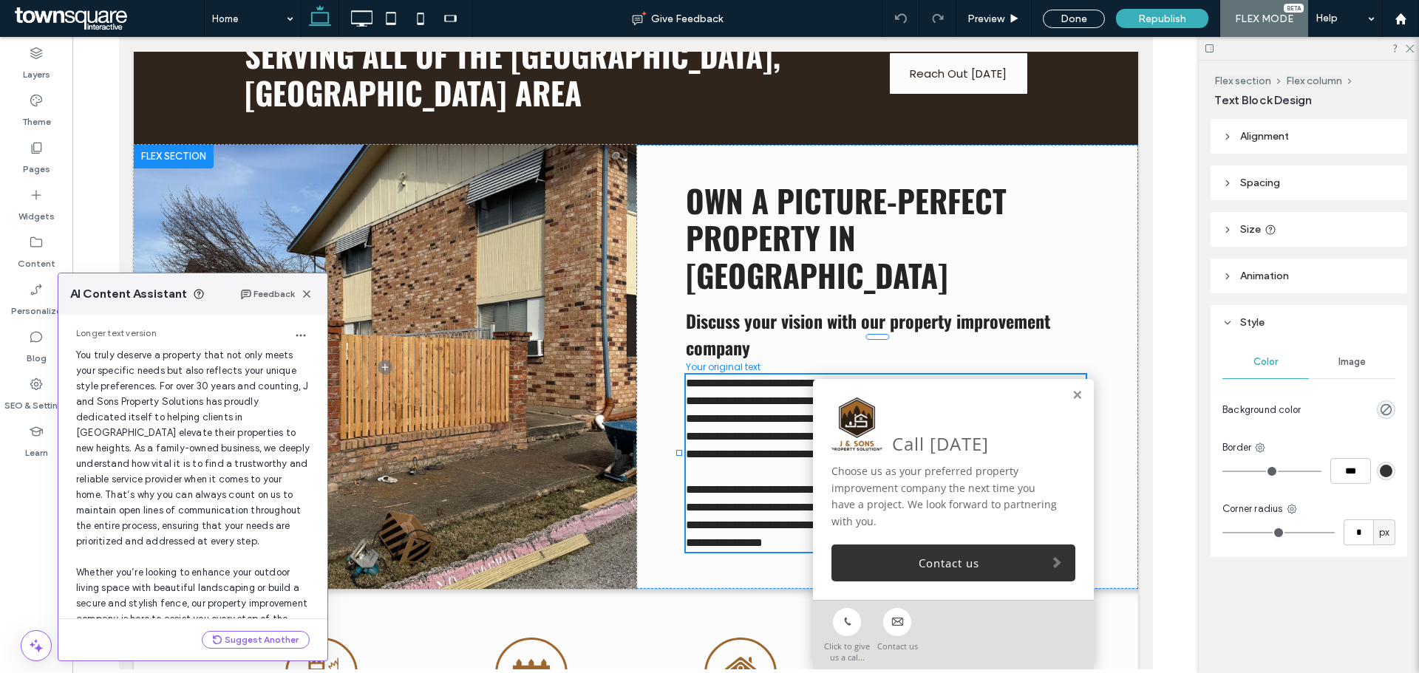
scroll to position [203, 0]
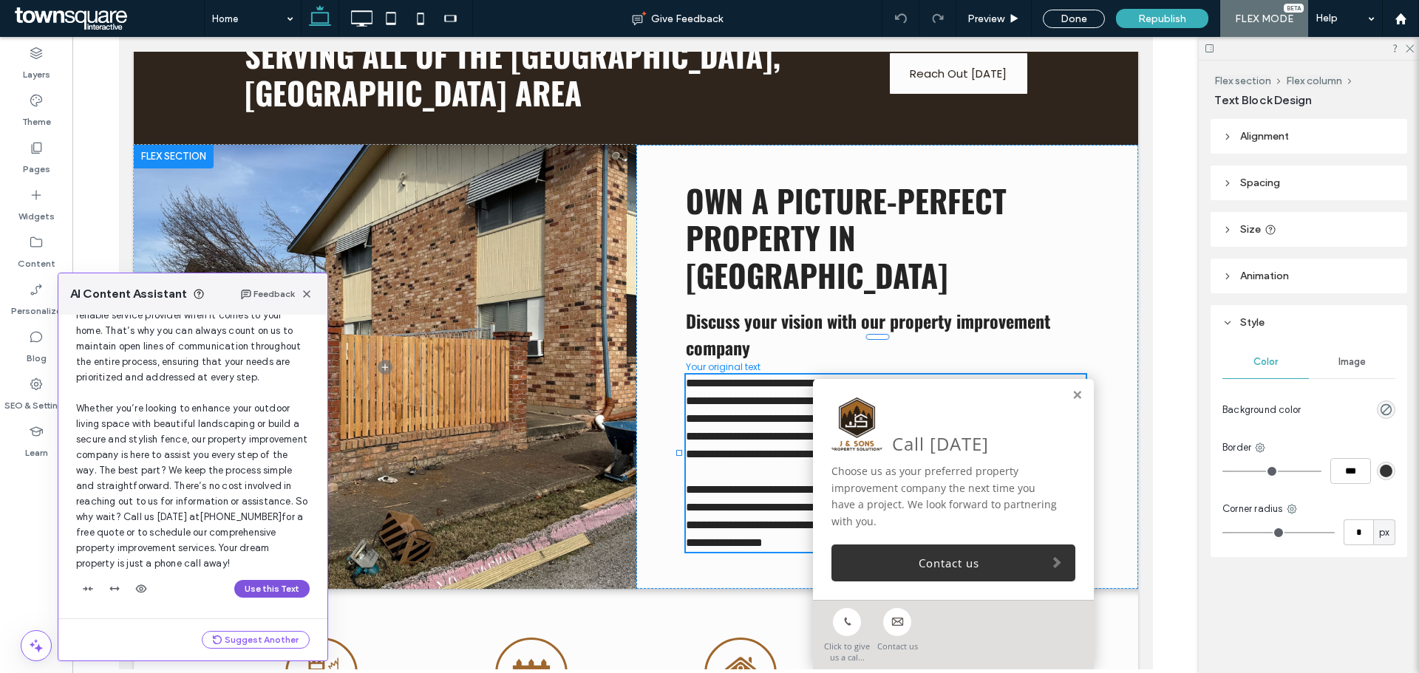
click at [251, 591] on button "Use this Text" at bounding box center [271, 589] width 75 height 18
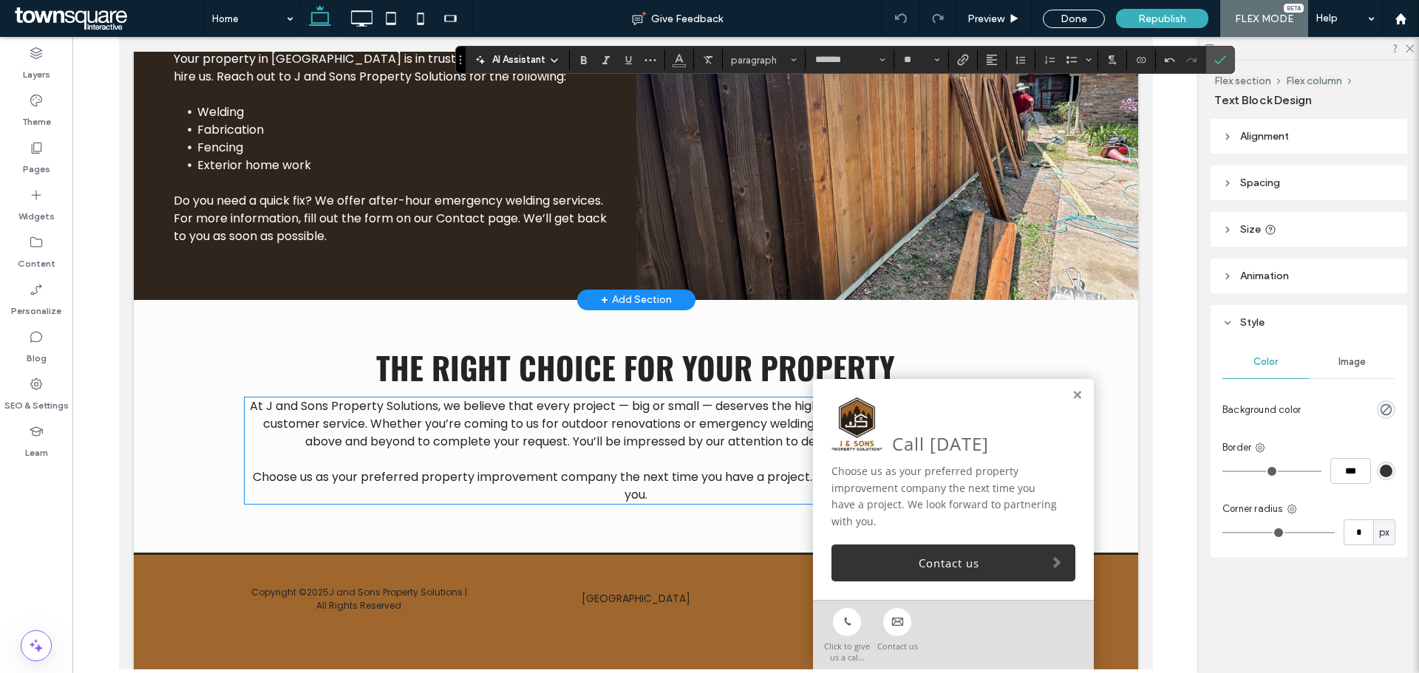
scroll to position [1813, 0]
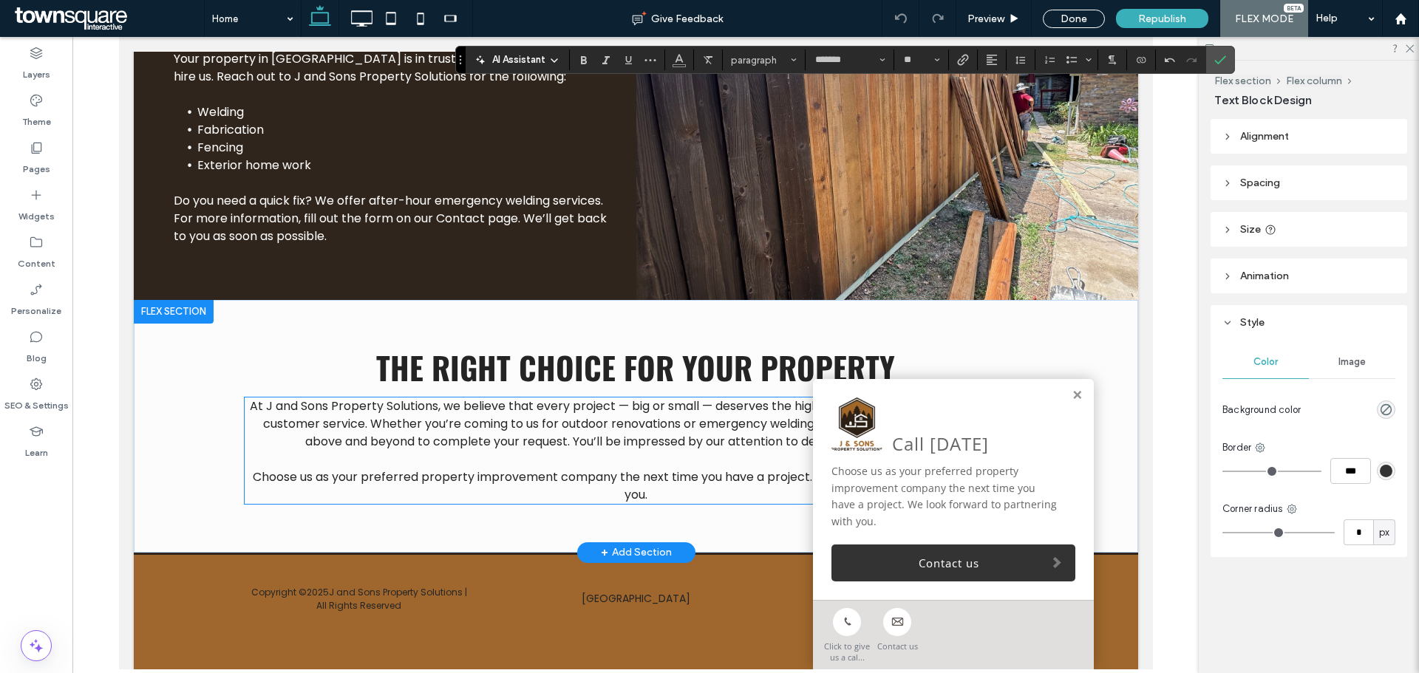
click at [426, 463] on p at bounding box center [635, 460] width 783 height 18
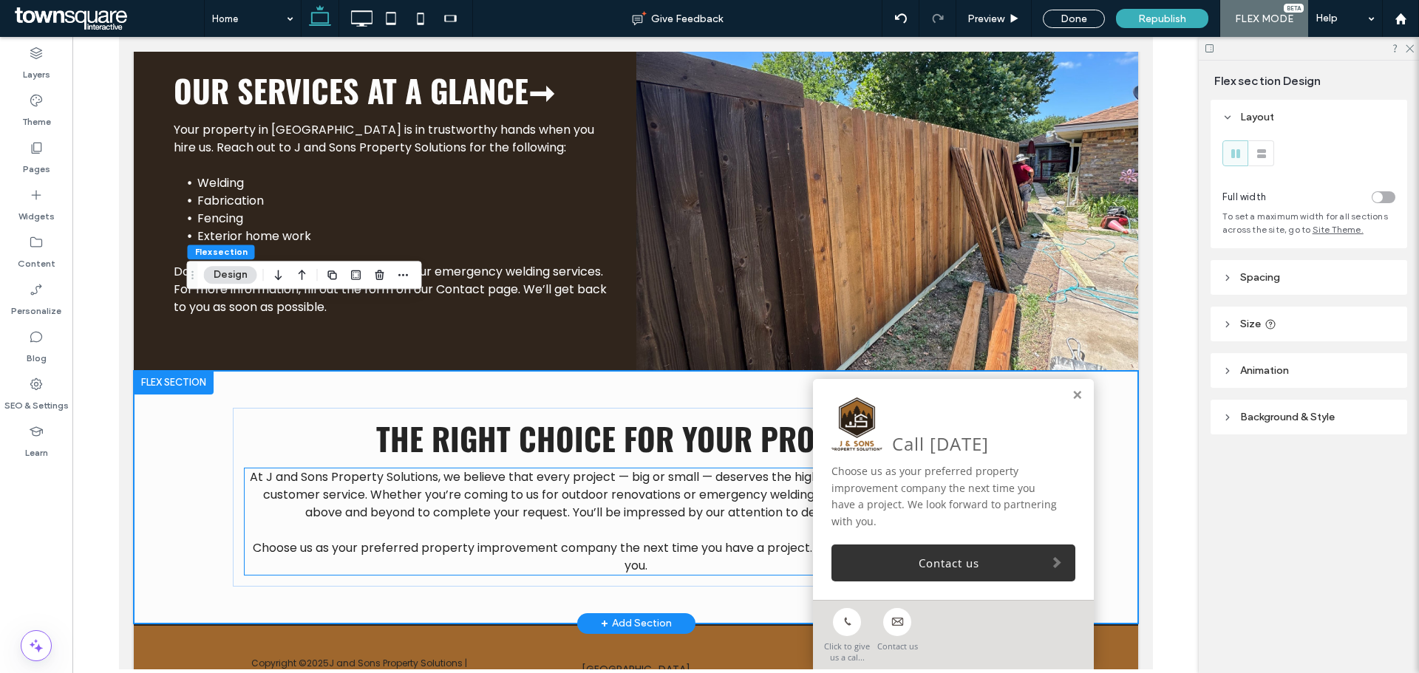
click at [374, 469] on span "At J and Sons Property Solutions, we believe that every project — big or small …" at bounding box center [635, 495] width 772 height 52
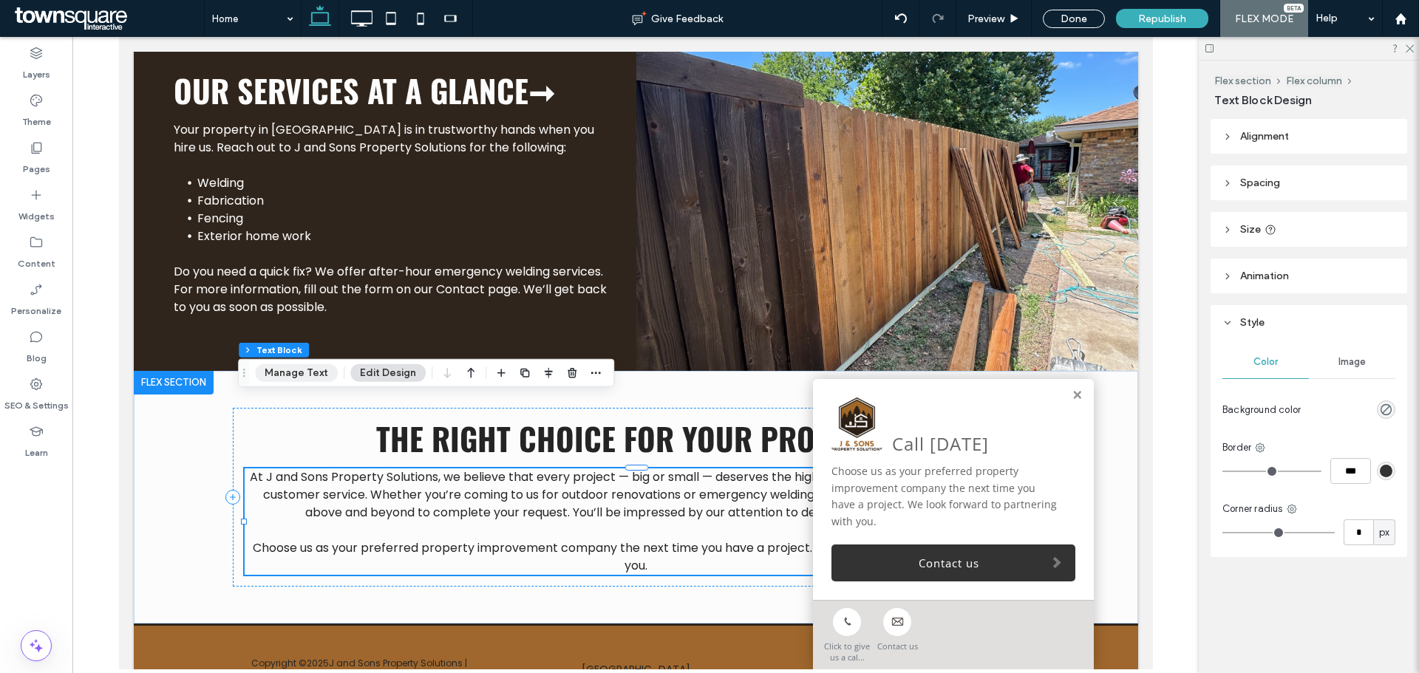
click at [301, 370] on button "Manage Text" at bounding box center [296, 373] width 83 height 18
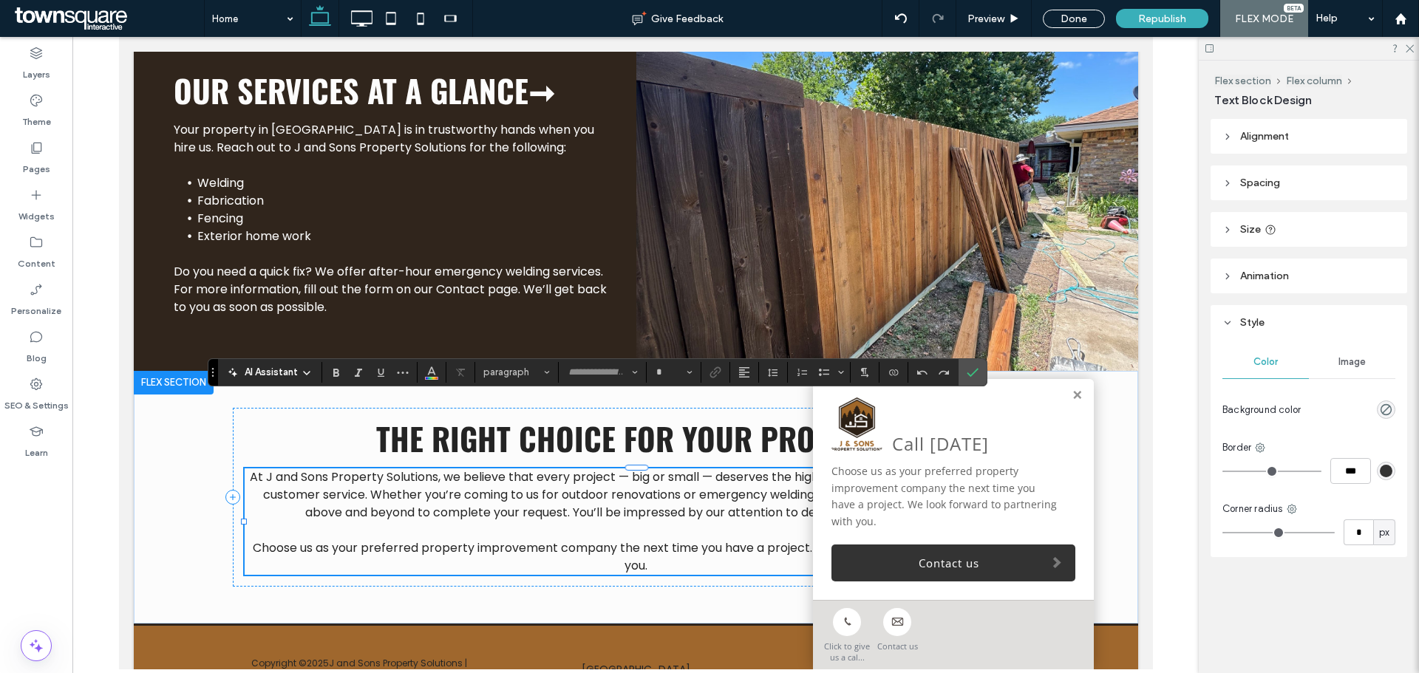
type input "*******"
type input "**"
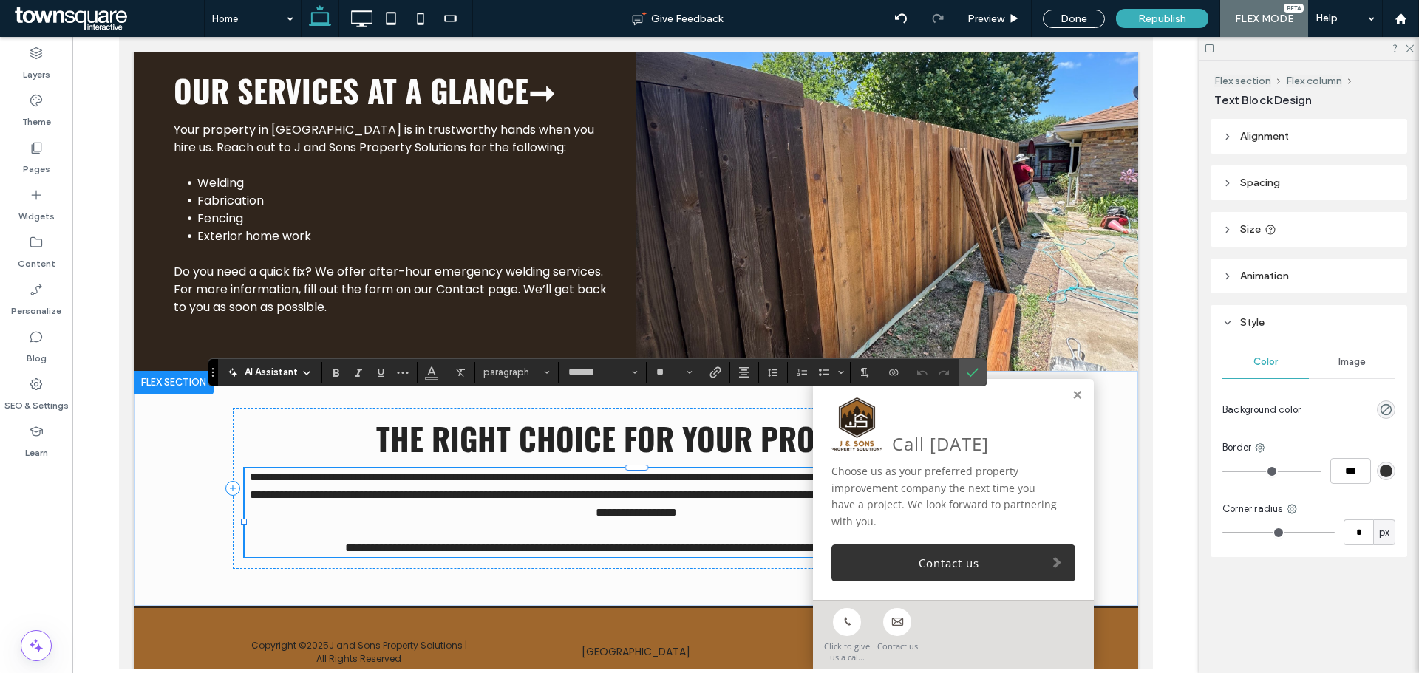
click at [248, 367] on span "AI Assistant" at bounding box center [271, 372] width 53 height 15
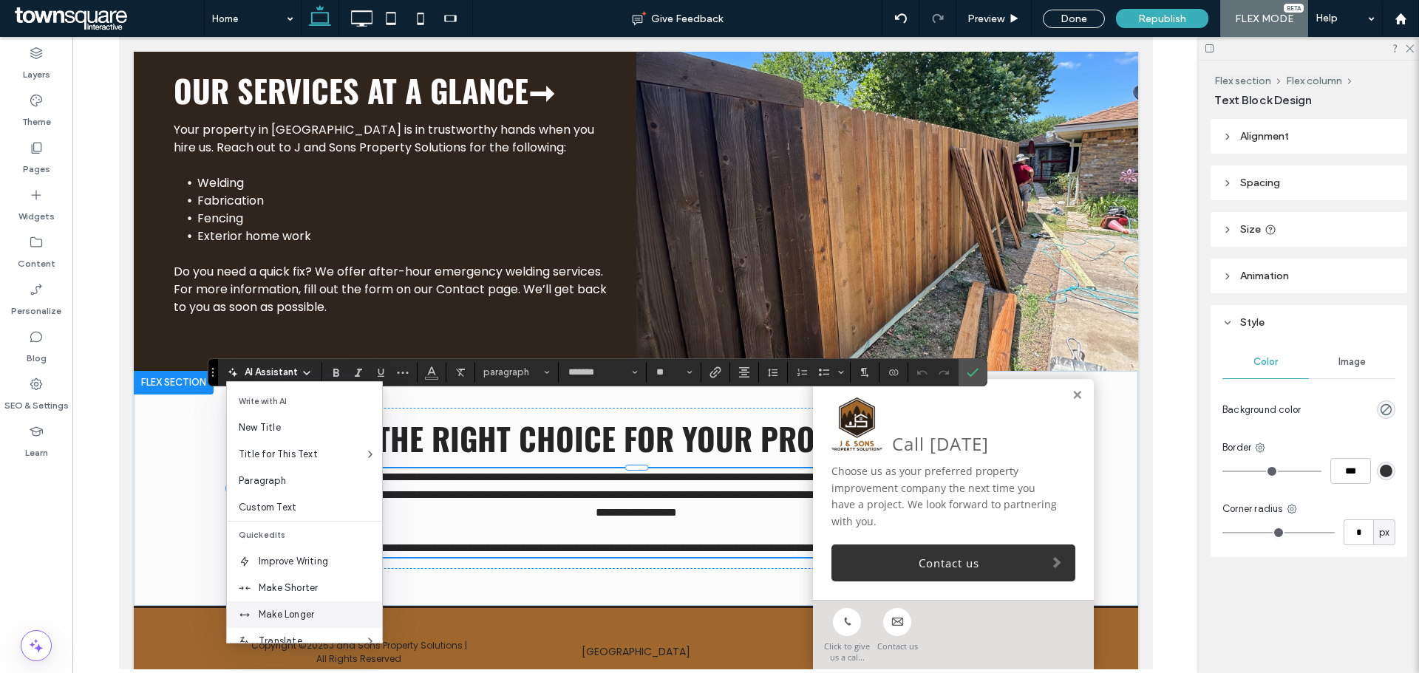
click at [282, 608] on span "Make Longer" at bounding box center [320, 615] width 123 height 15
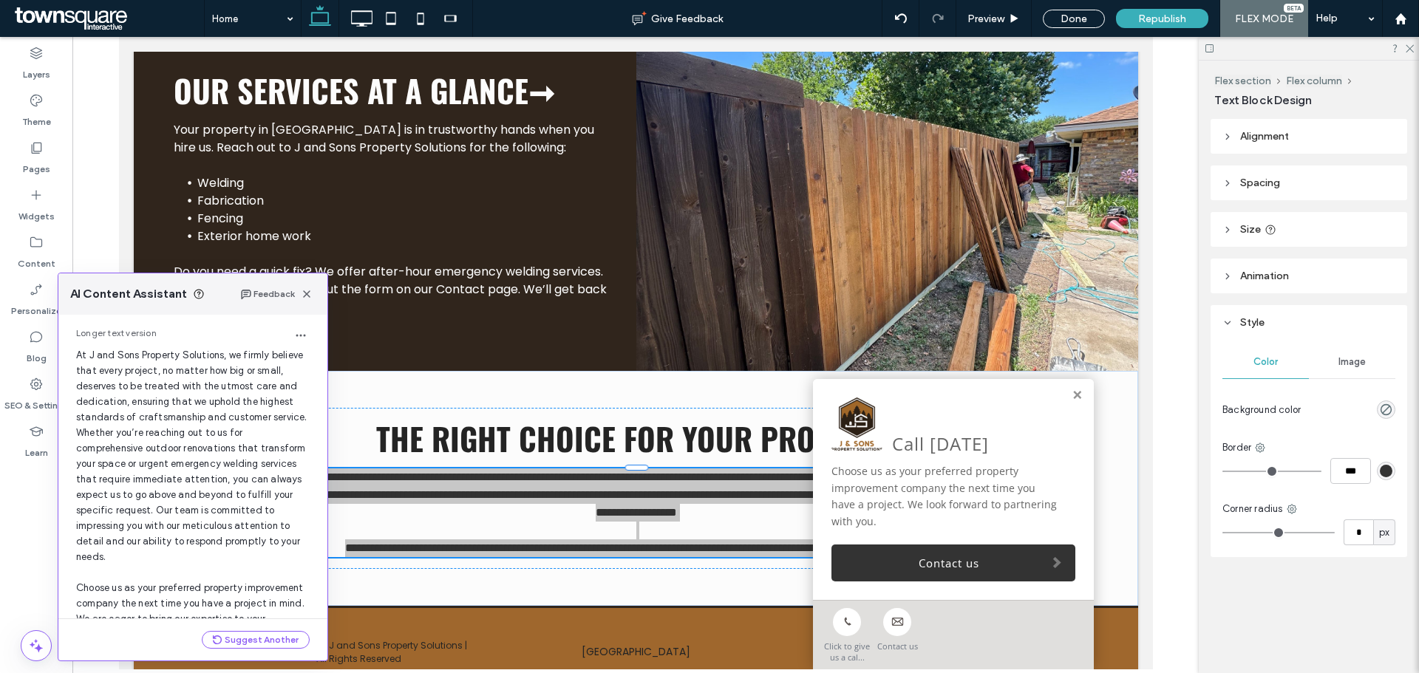
scroll to position [172, 0]
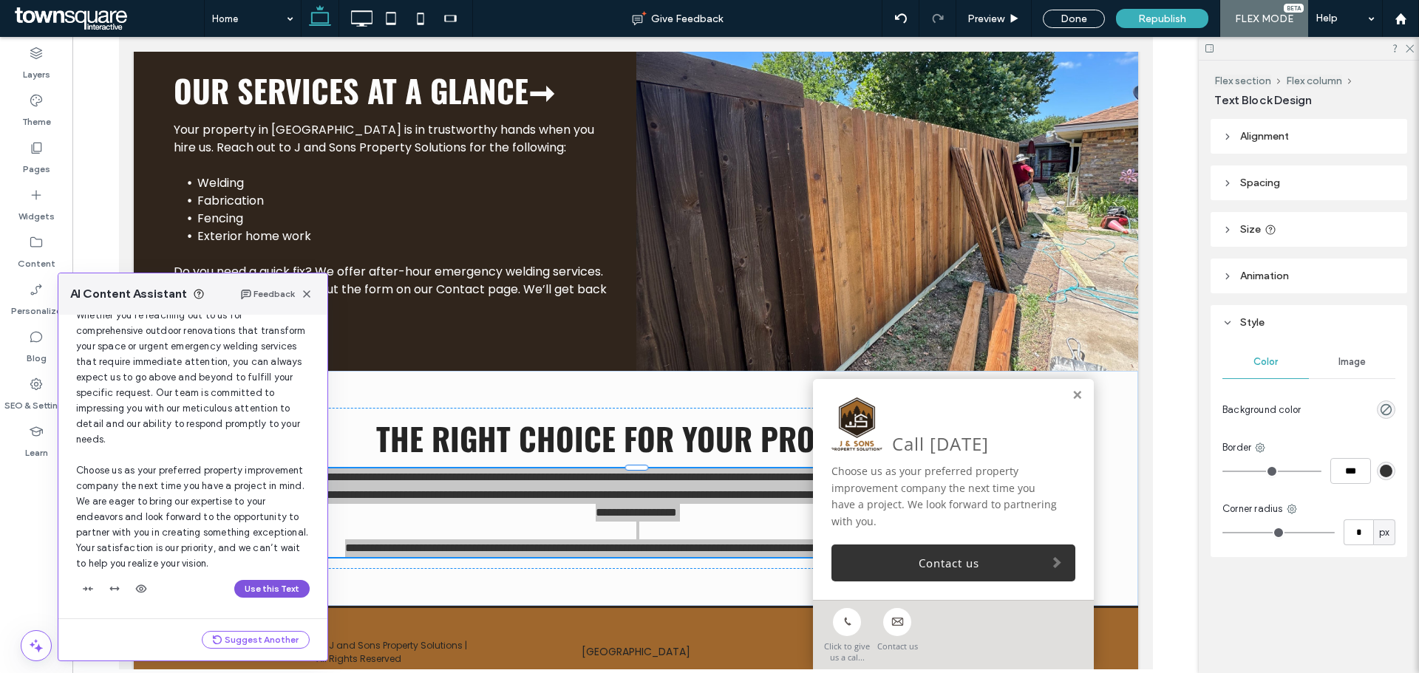
click at [245, 596] on button "Use this Text" at bounding box center [271, 589] width 75 height 18
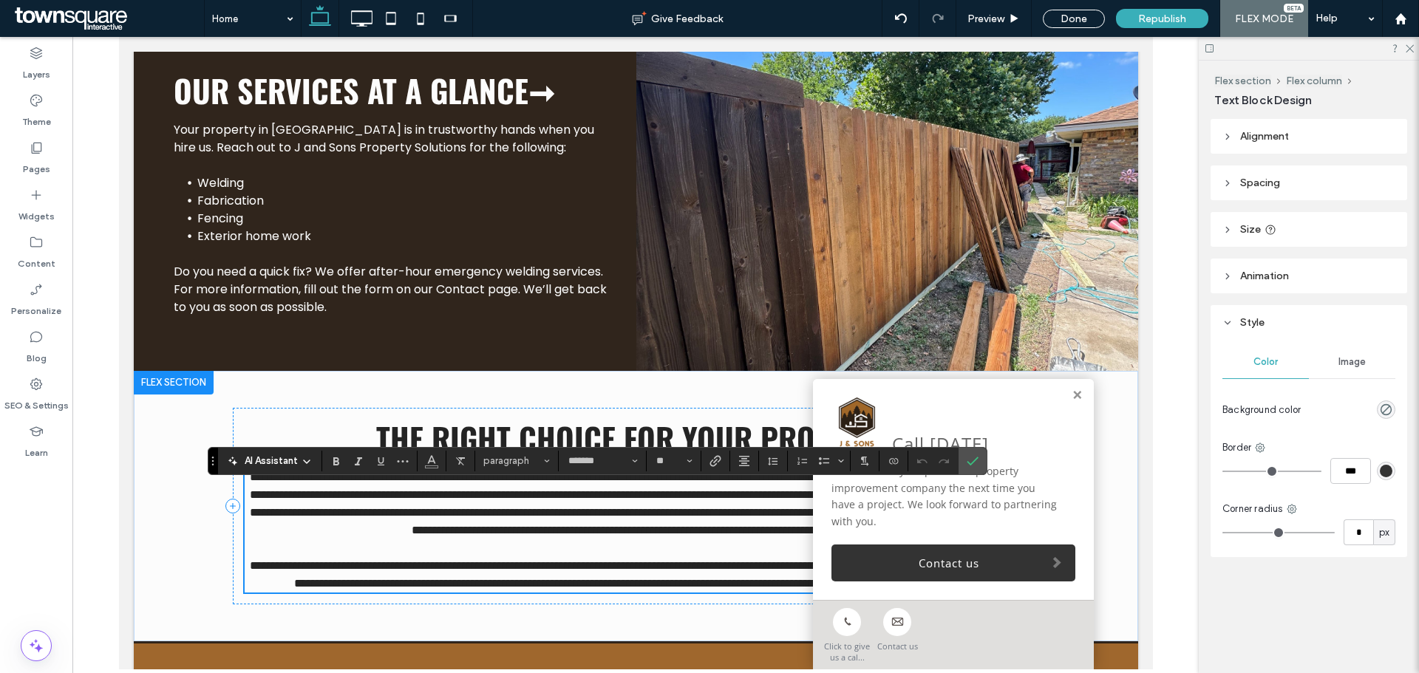
scroll to position [1725, 0]
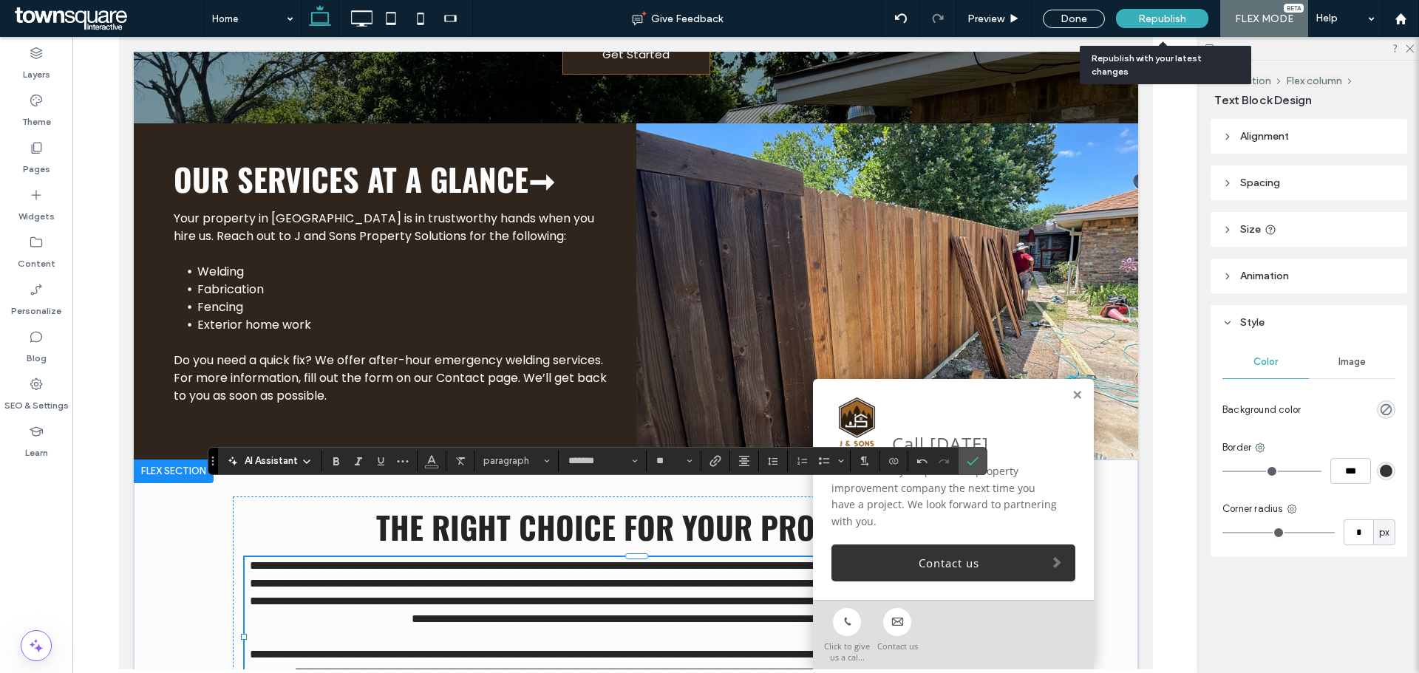
click at [1153, 24] on span "Republish" at bounding box center [1162, 19] width 48 height 13
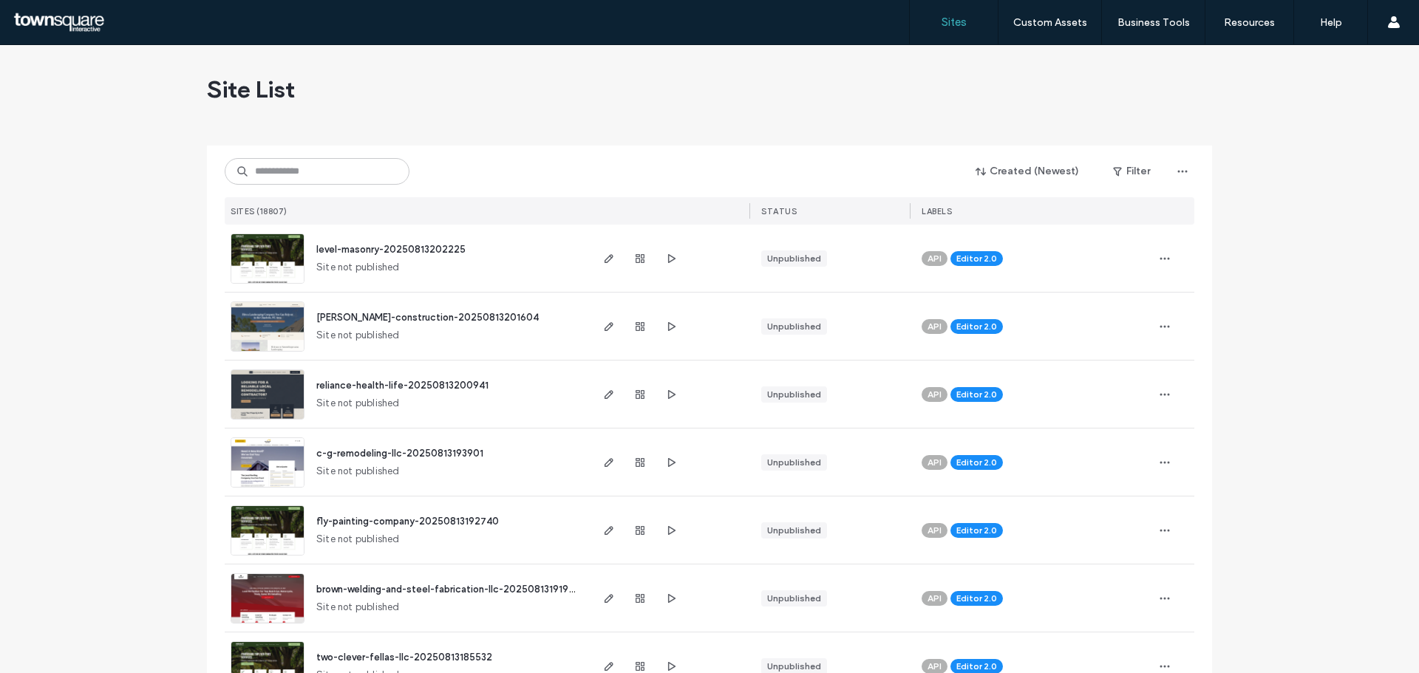
click at [367, 143] on div at bounding box center [709, 140] width 1005 height 12
click at [367, 172] on input at bounding box center [317, 171] width 185 height 27
paste input "**********"
type input "**********"
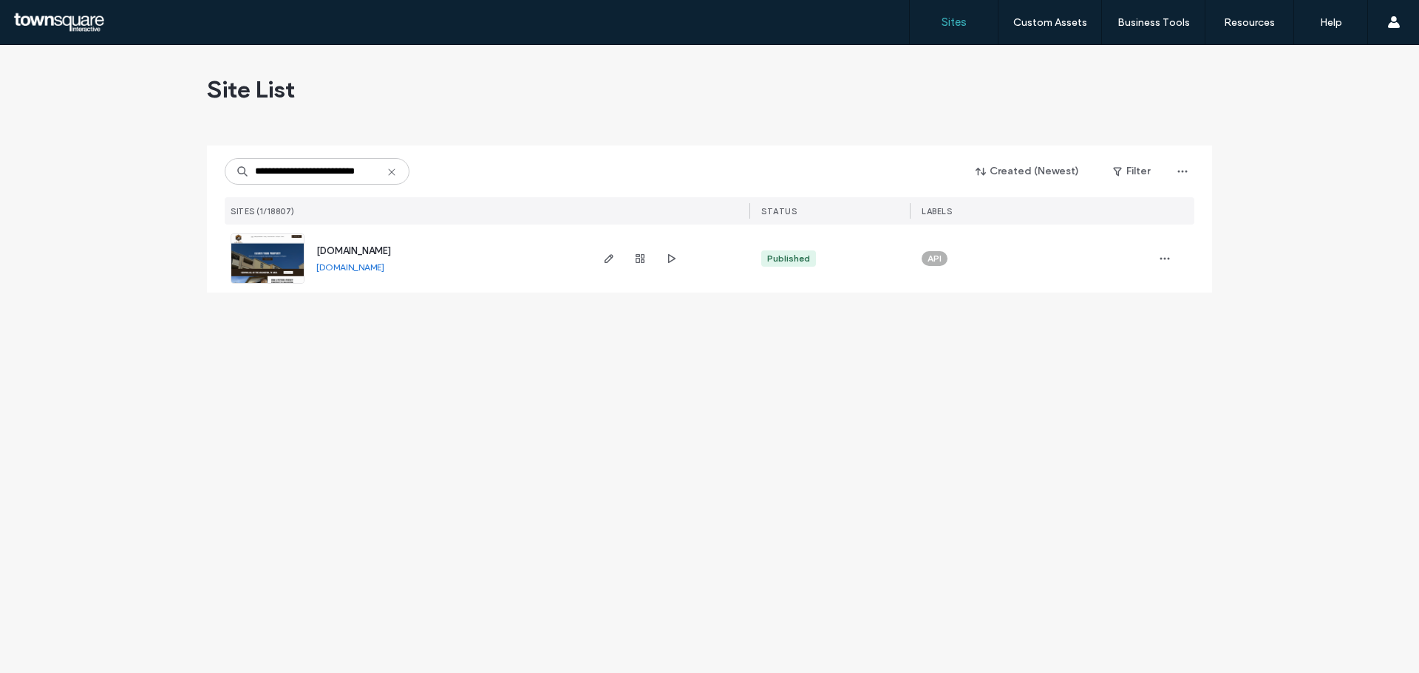
click at [370, 256] on span "[DOMAIN_NAME]" at bounding box center [353, 250] width 75 height 11
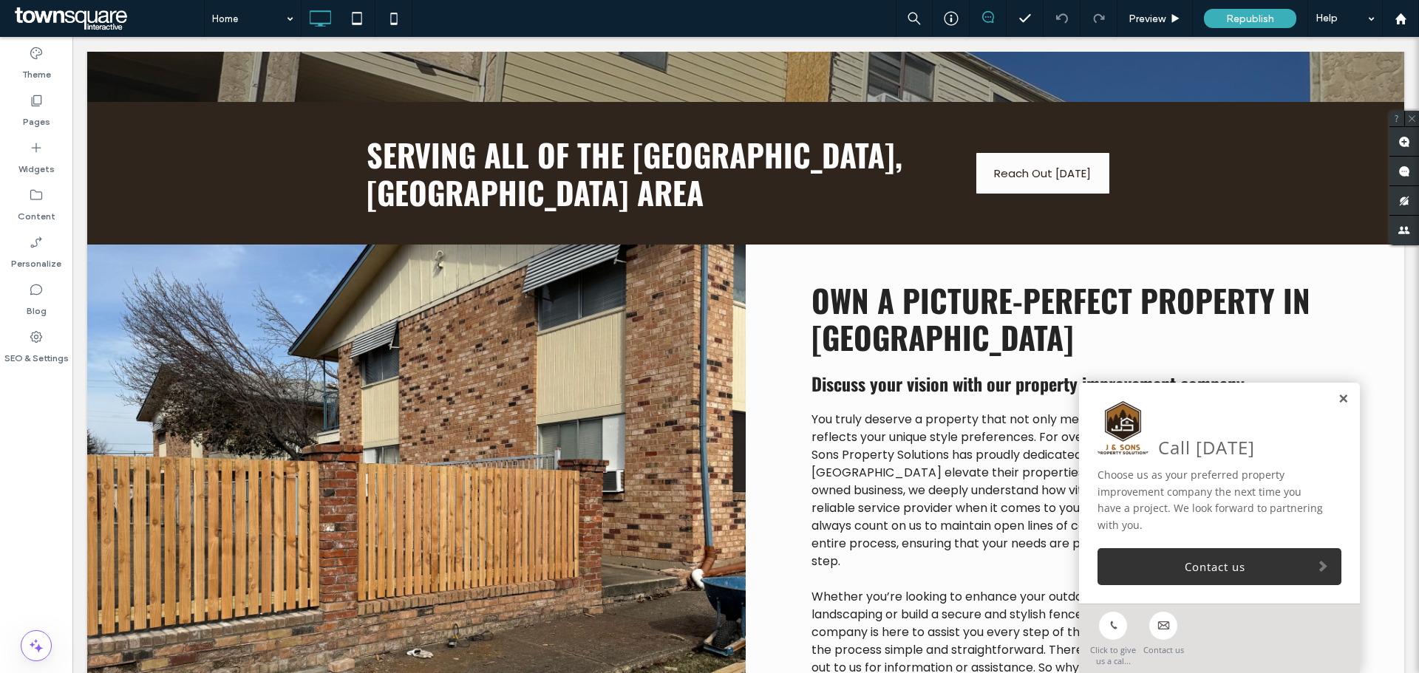
click at [1338, 395] on link at bounding box center [1343, 399] width 11 height 13
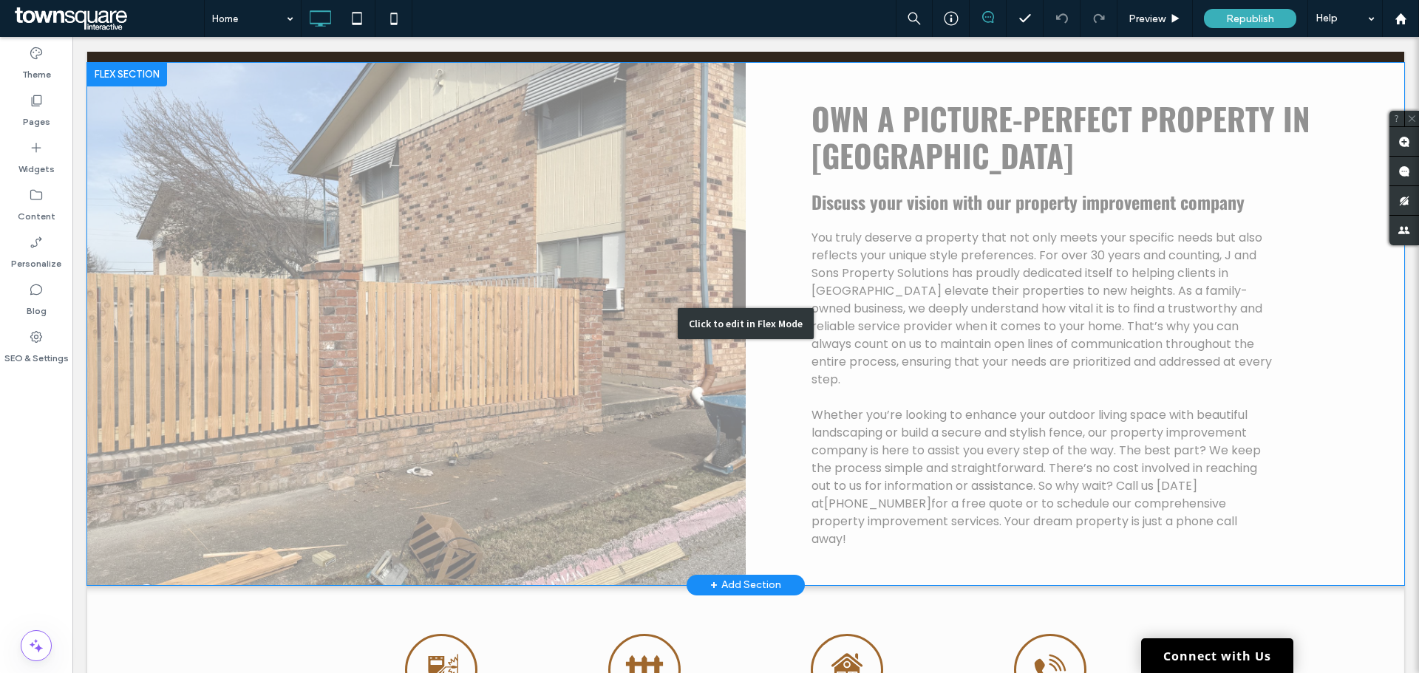
scroll to position [638, 0]
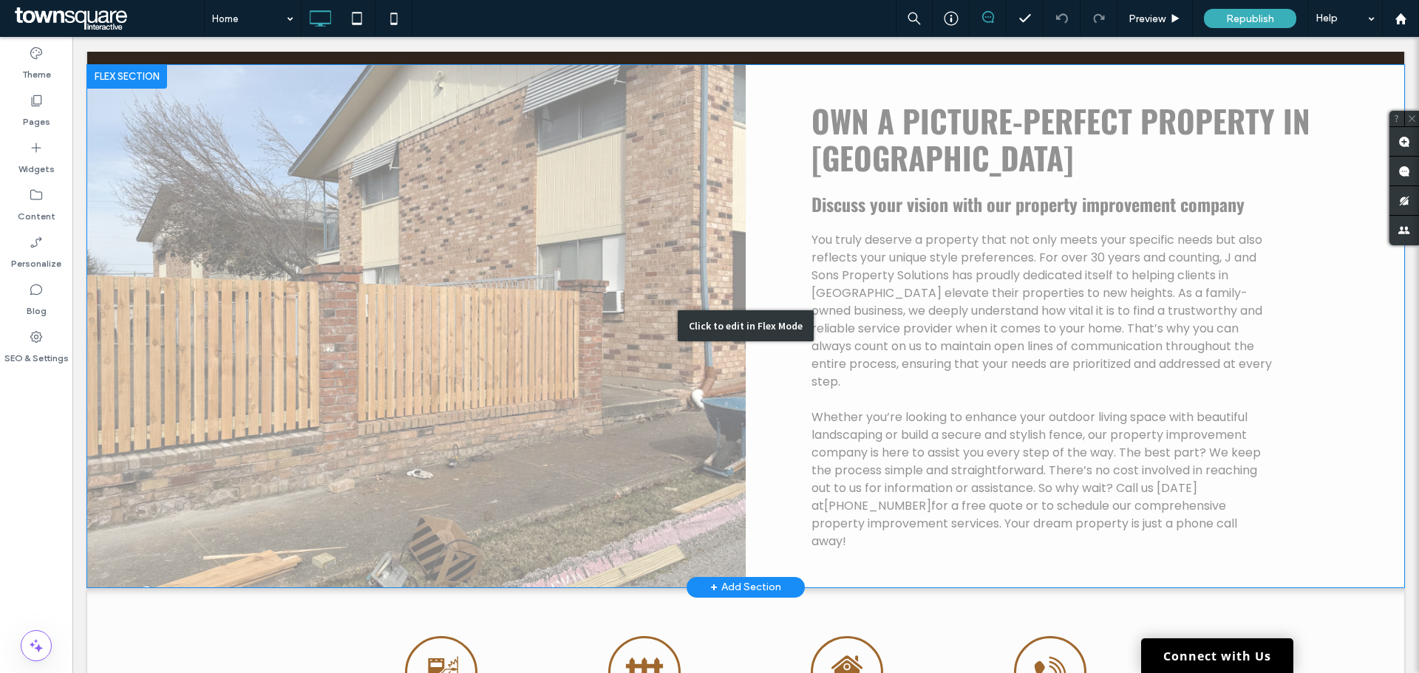
click at [768, 310] on div "Click to edit in Flex Mode" at bounding box center [746, 325] width 136 height 31
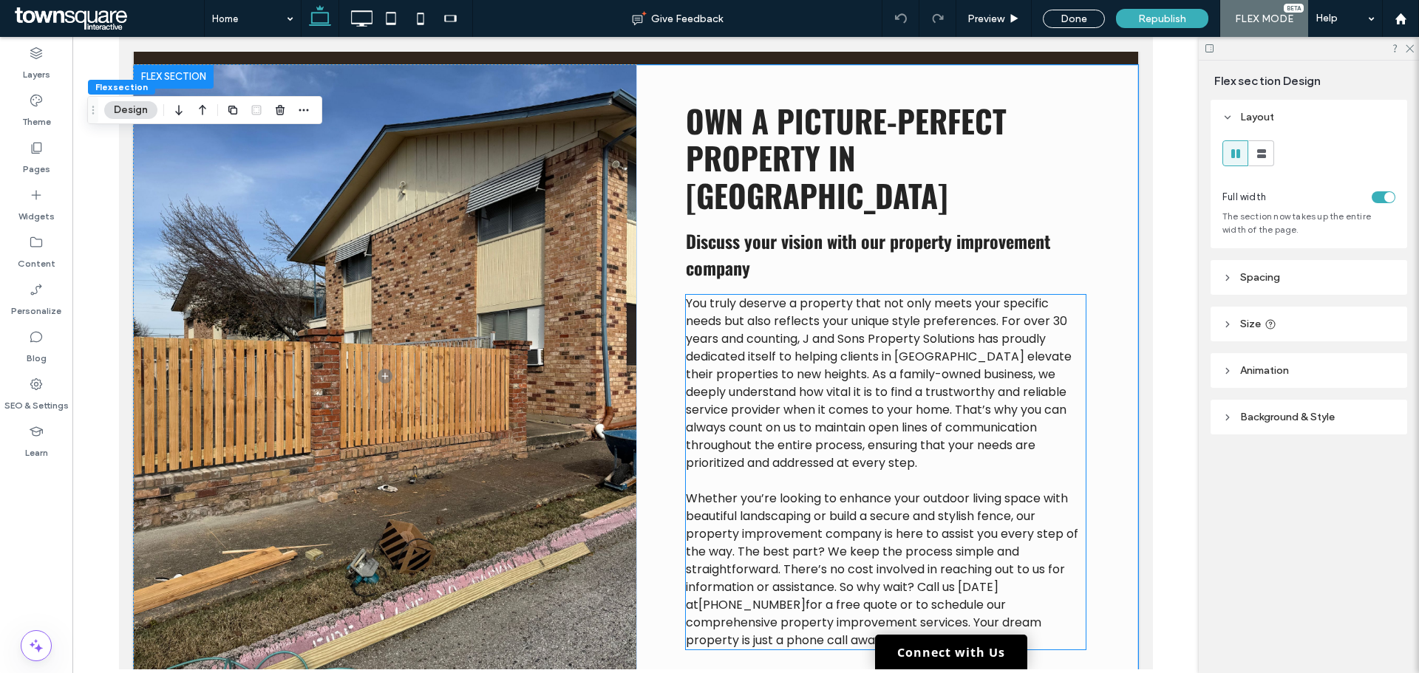
click at [842, 295] on span "You truly deserve a property that not only meets your specific needs but also r…" at bounding box center [878, 383] width 386 height 177
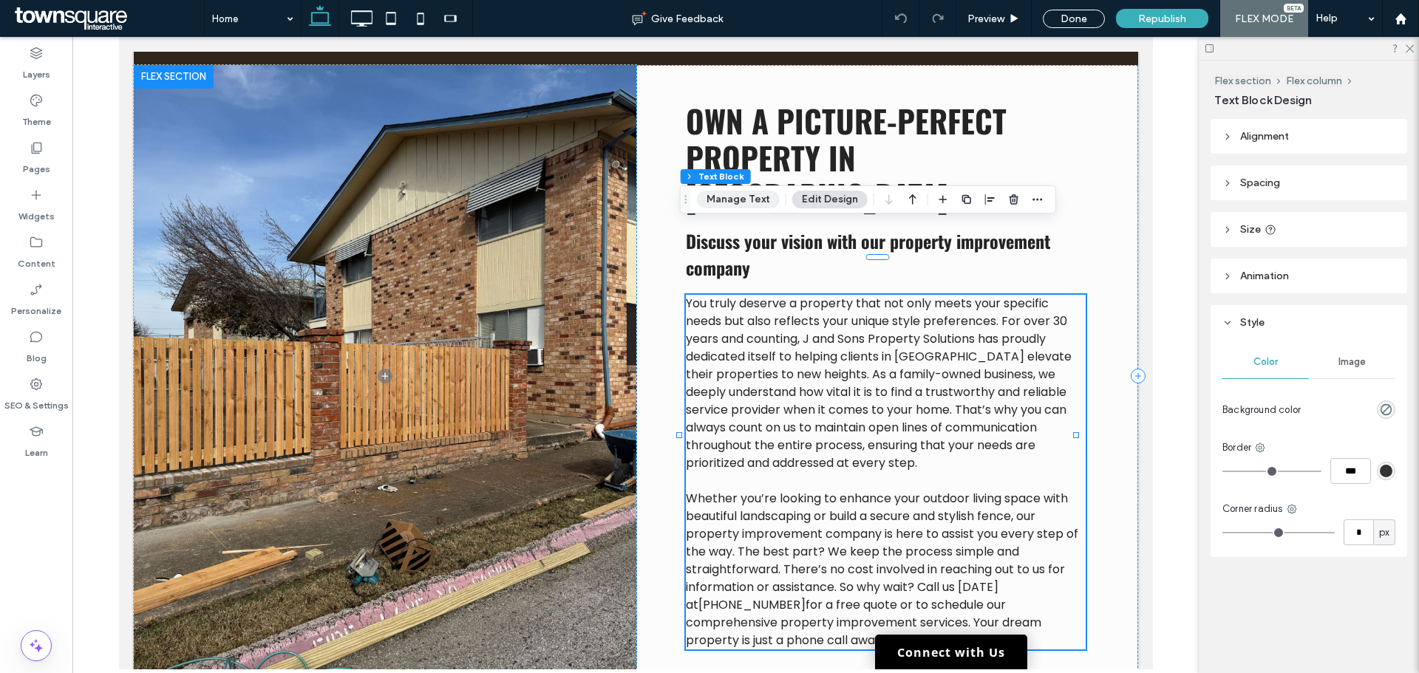
click at [728, 196] on button "Manage Text" at bounding box center [738, 200] width 83 height 18
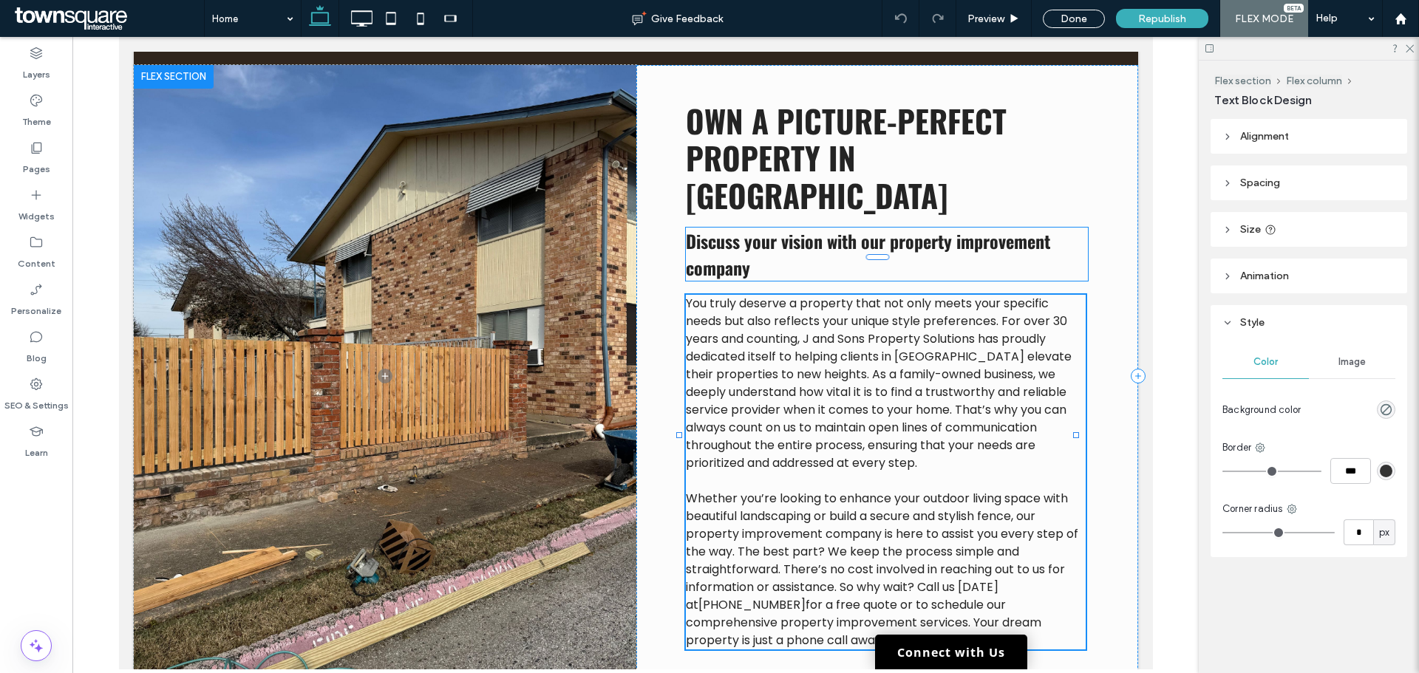
type input "*******"
type input "**"
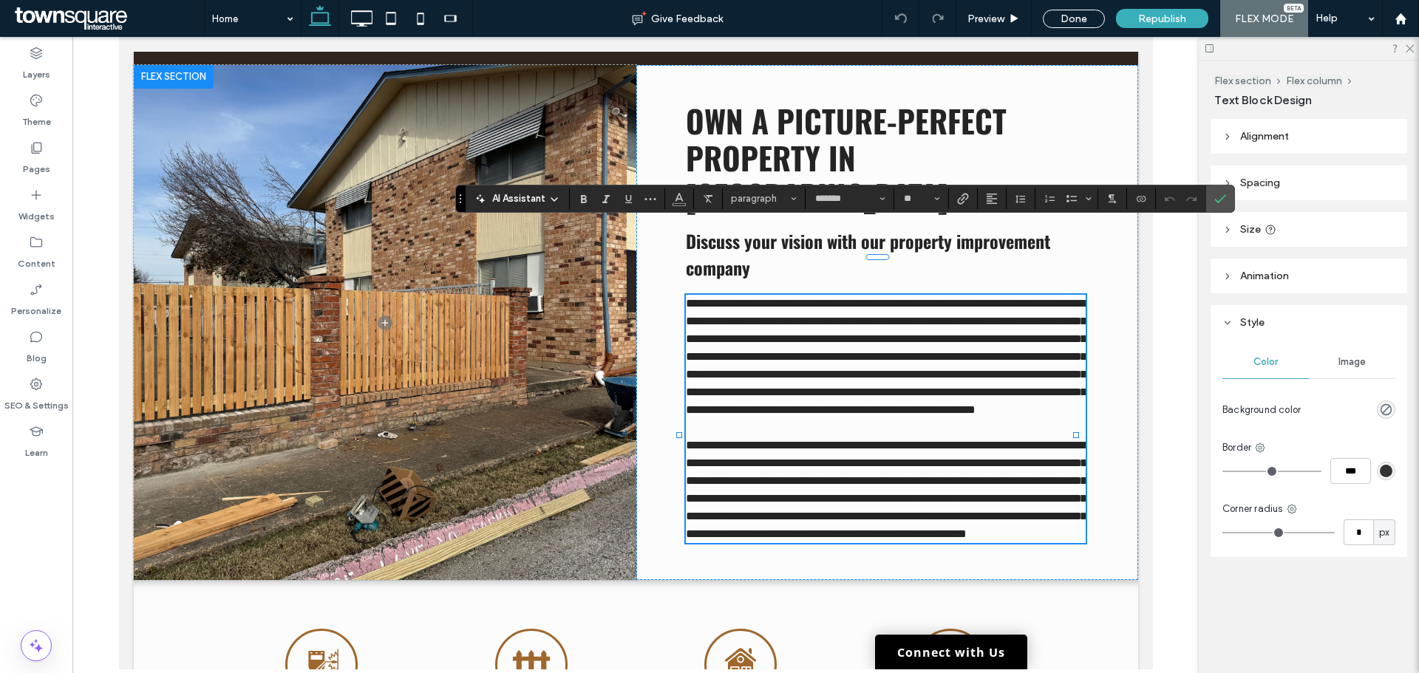
click at [503, 189] on div "AI Assistant" at bounding box center [518, 198] width 98 height 18
click at [505, 200] on span "AI Assistant" at bounding box center [518, 198] width 53 height 15
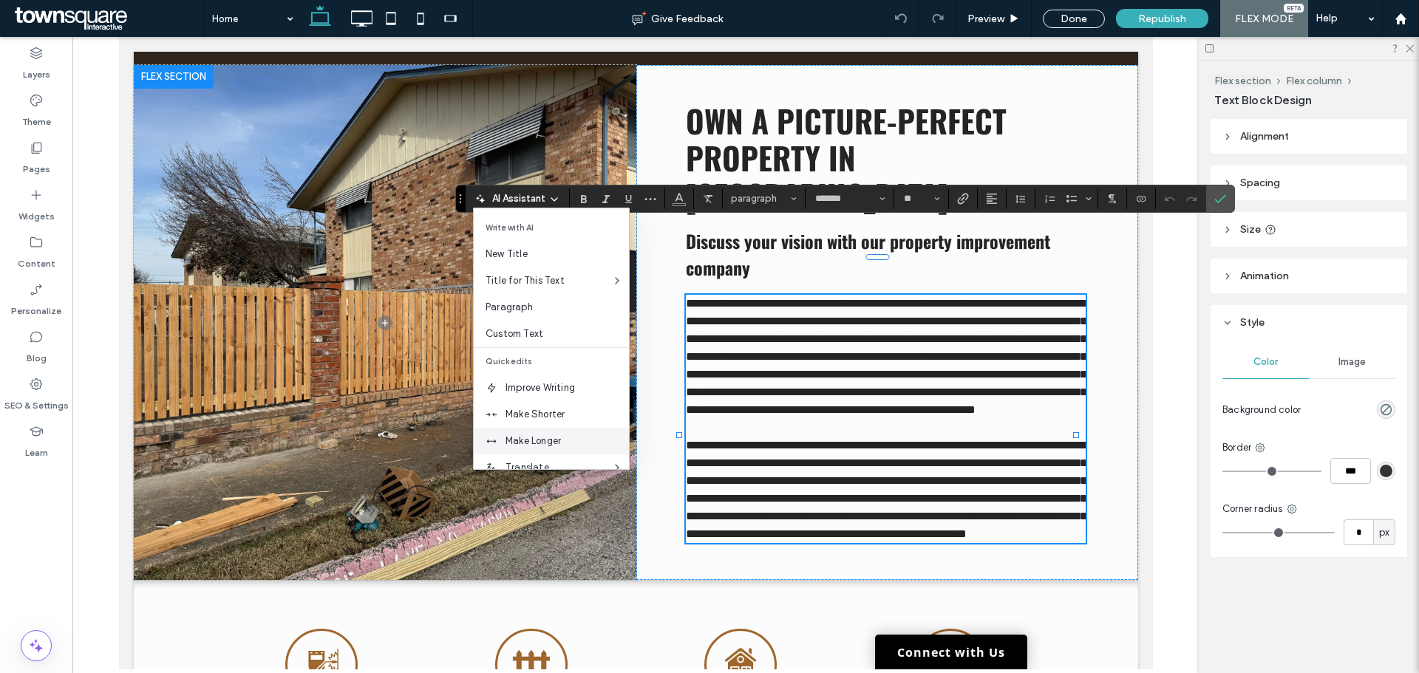
click at [518, 440] on span "Make Longer" at bounding box center [567, 441] width 123 height 15
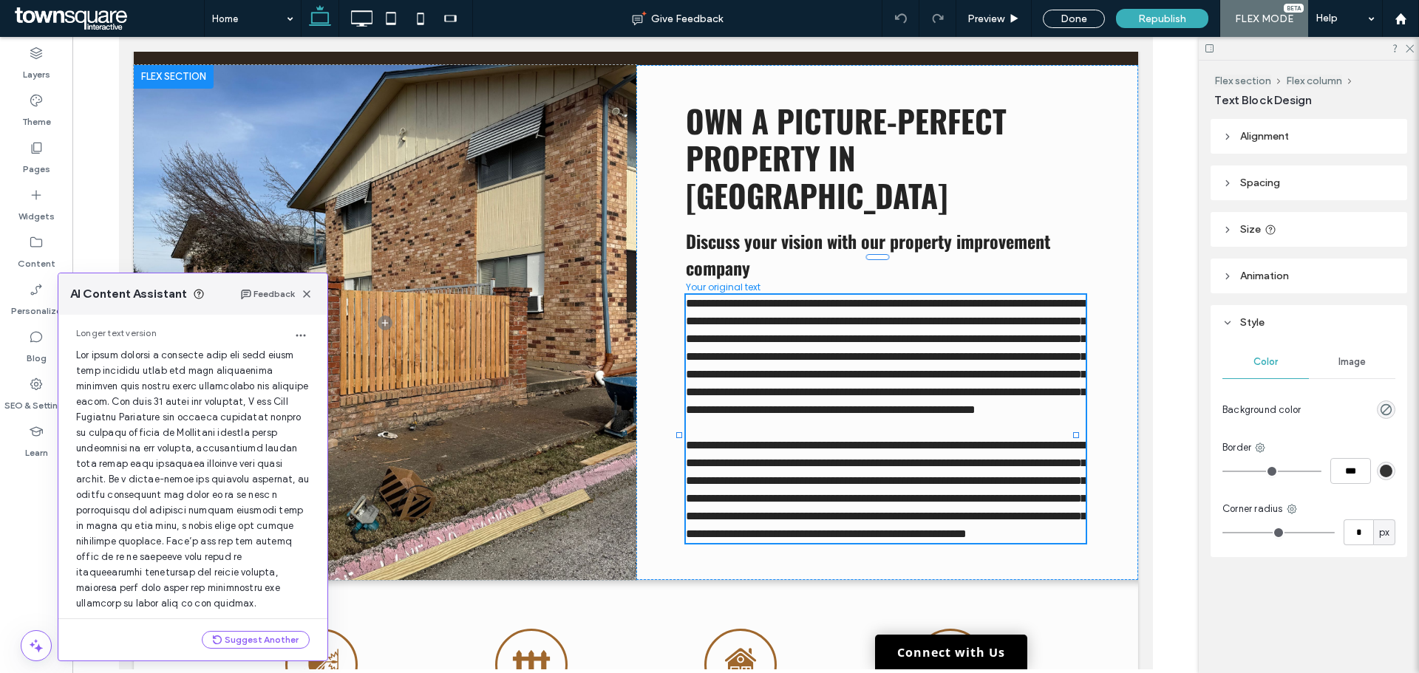
scroll to position [359, 0]
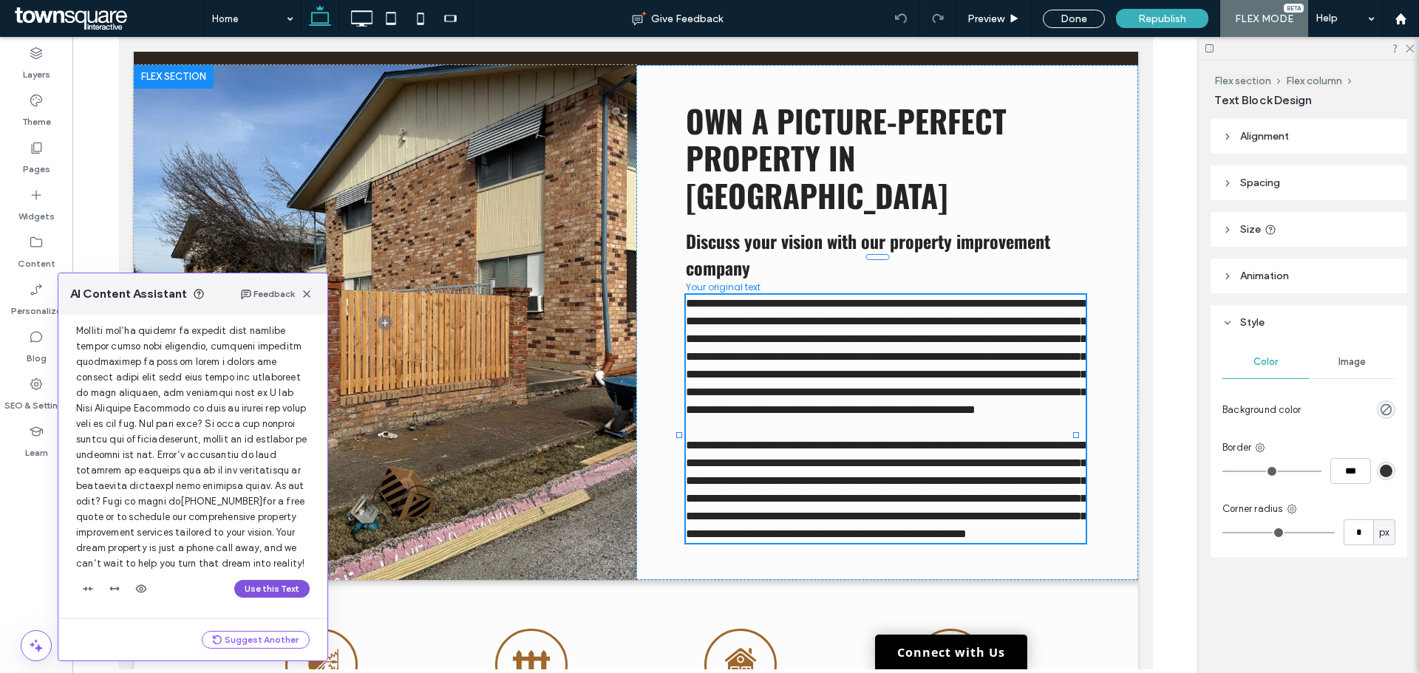
click at [246, 590] on button "Use this Text" at bounding box center [271, 589] width 75 height 18
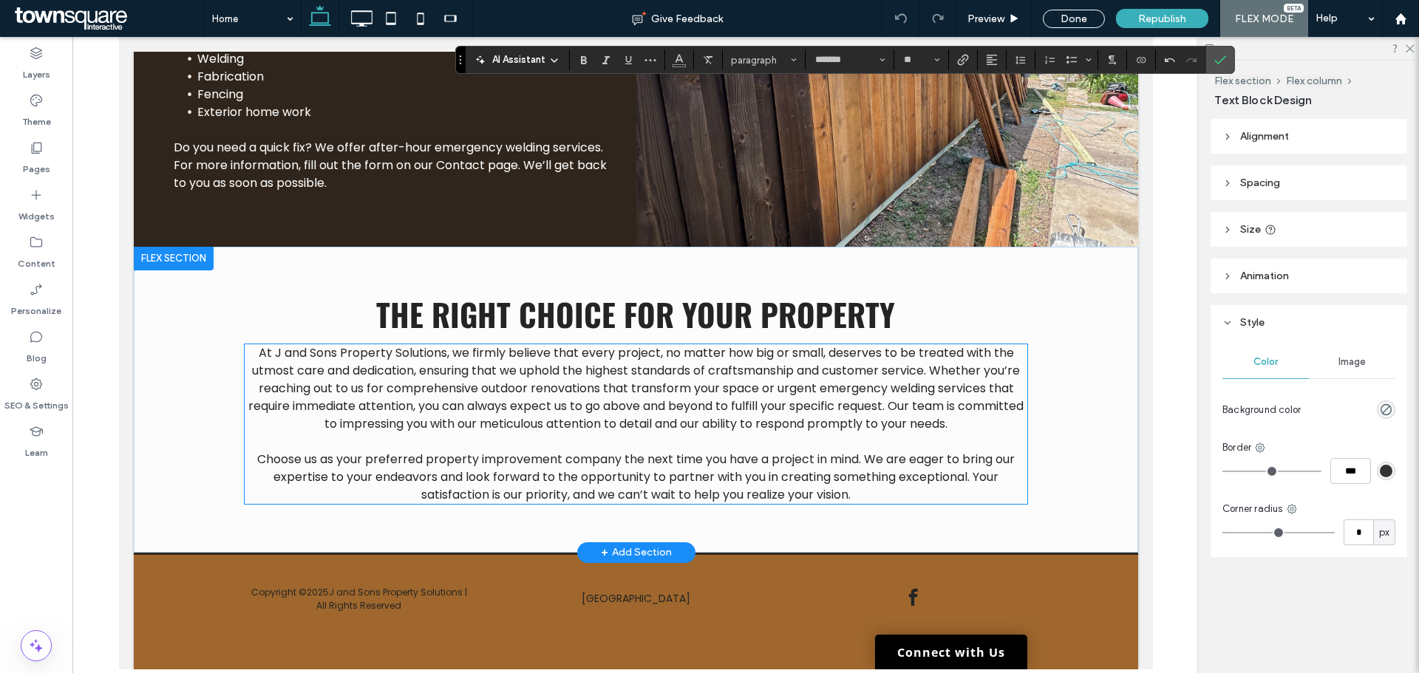
click at [436, 426] on span "At J and Sons Property Solutions, we firmly believe that every project, no matt…" at bounding box center [635, 388] width 775 height 88
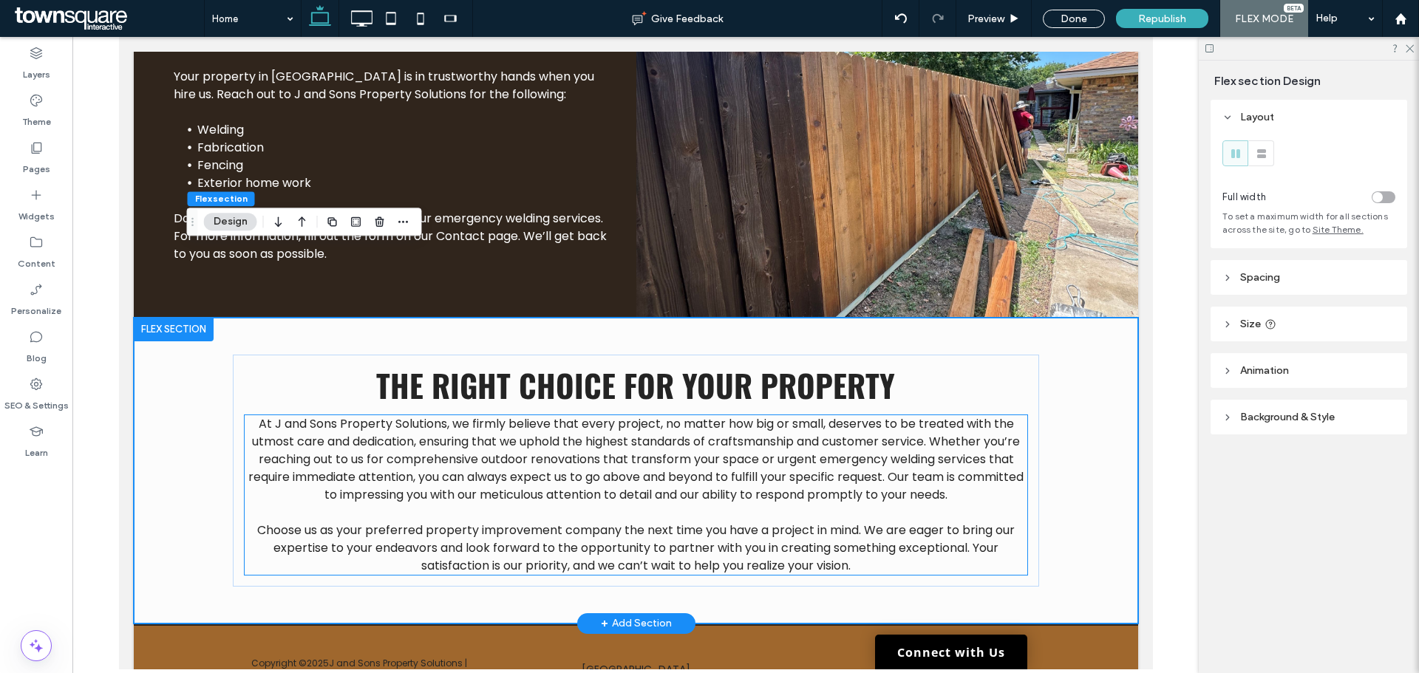
scroll to position [1991, 0]
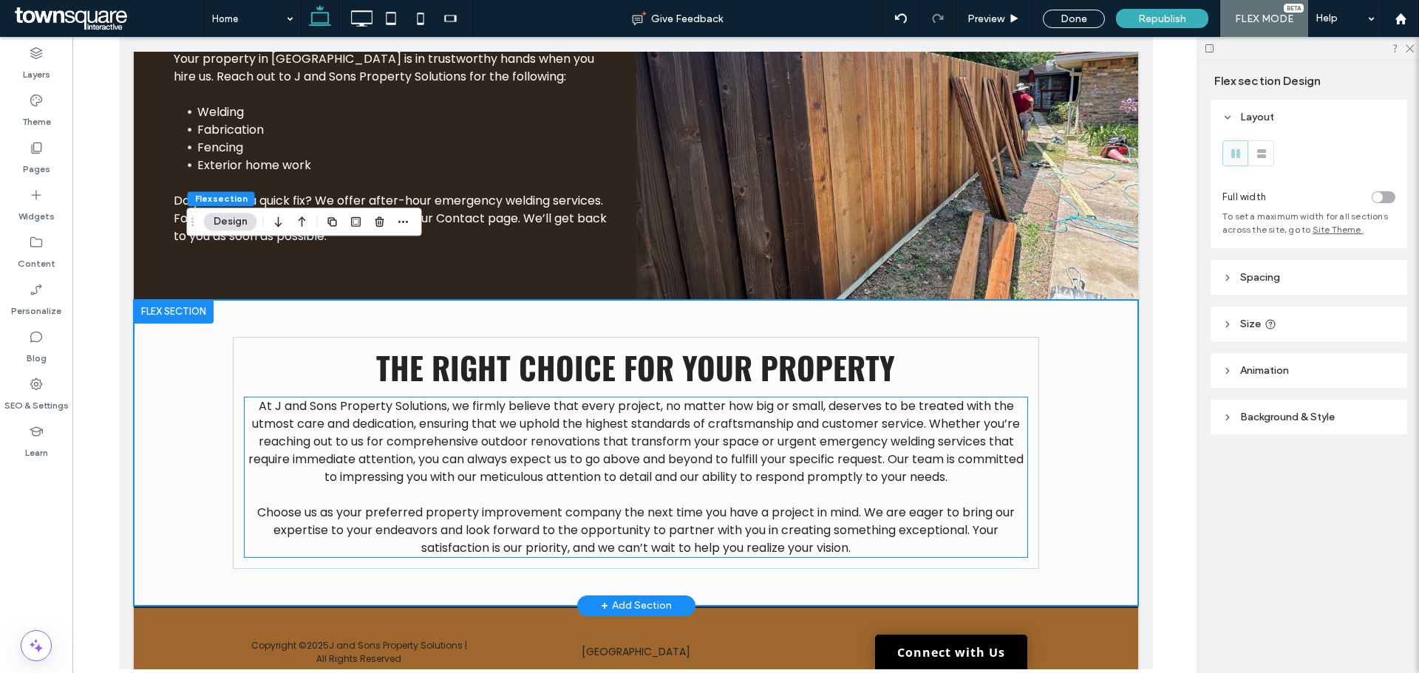
click at [401, 414] on span "At J and Sons Property Solutions, we firmly believe that every project, no matt…" at bounding box center [635, 442] width 775 height 88
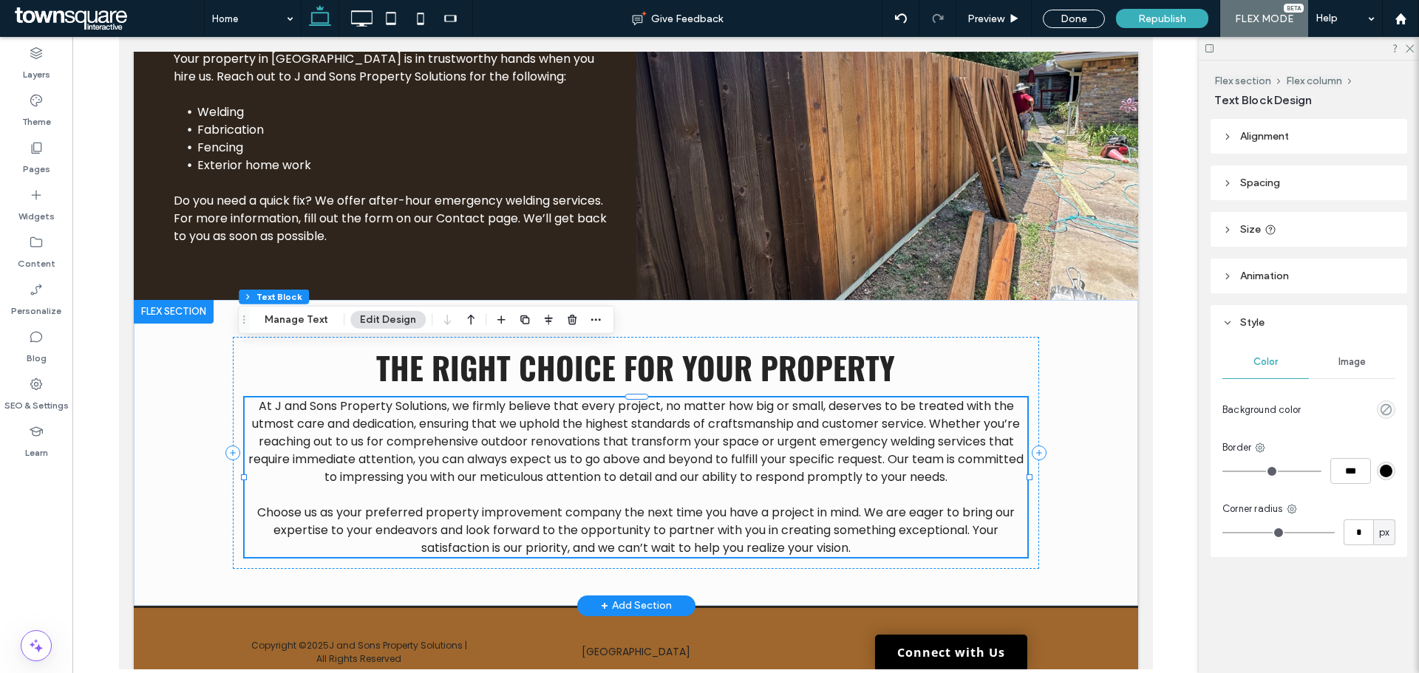
click at [401, 414] on span "At J and Sons Property Solutions, we firmly believe that every project, no matt…" at bounding box center [635, 442] width 775 height 88
type input "*******"
type input "**"
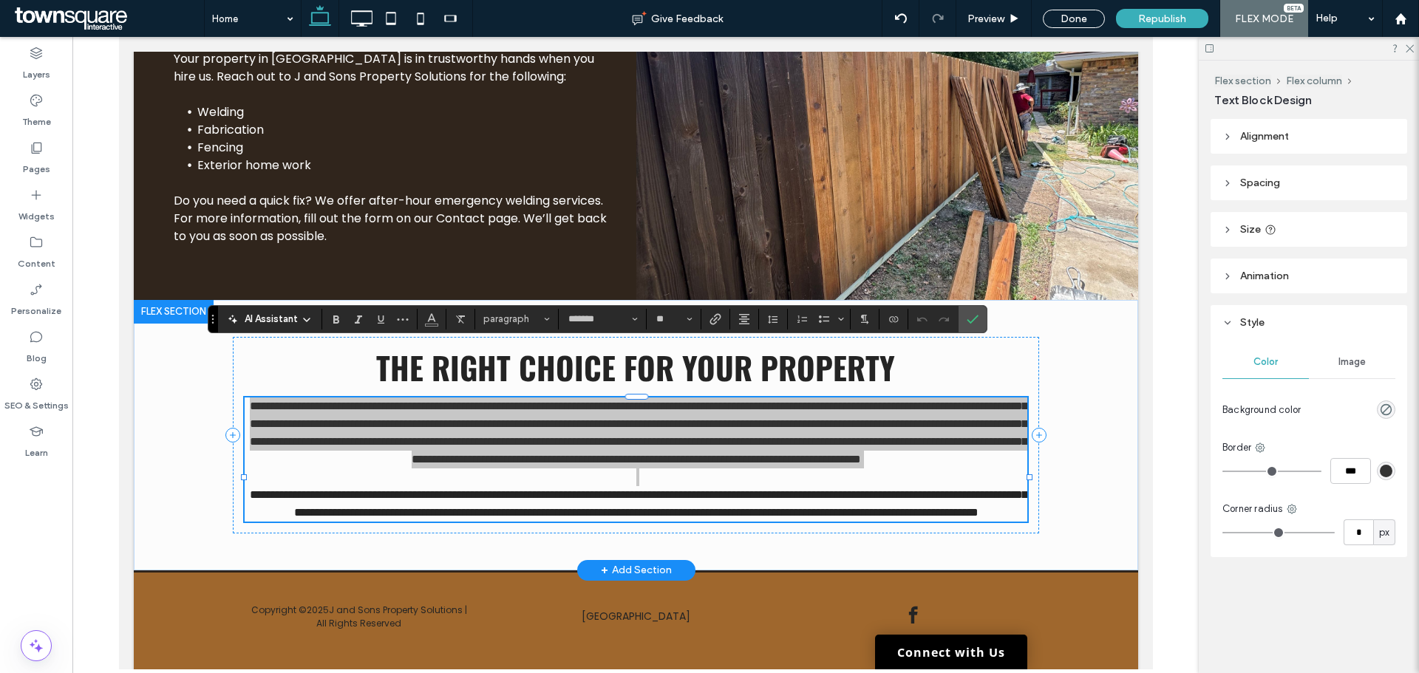
click at [280, 313] on span "AI Assistant" at bounding box center [271, 319] width 53 height 15
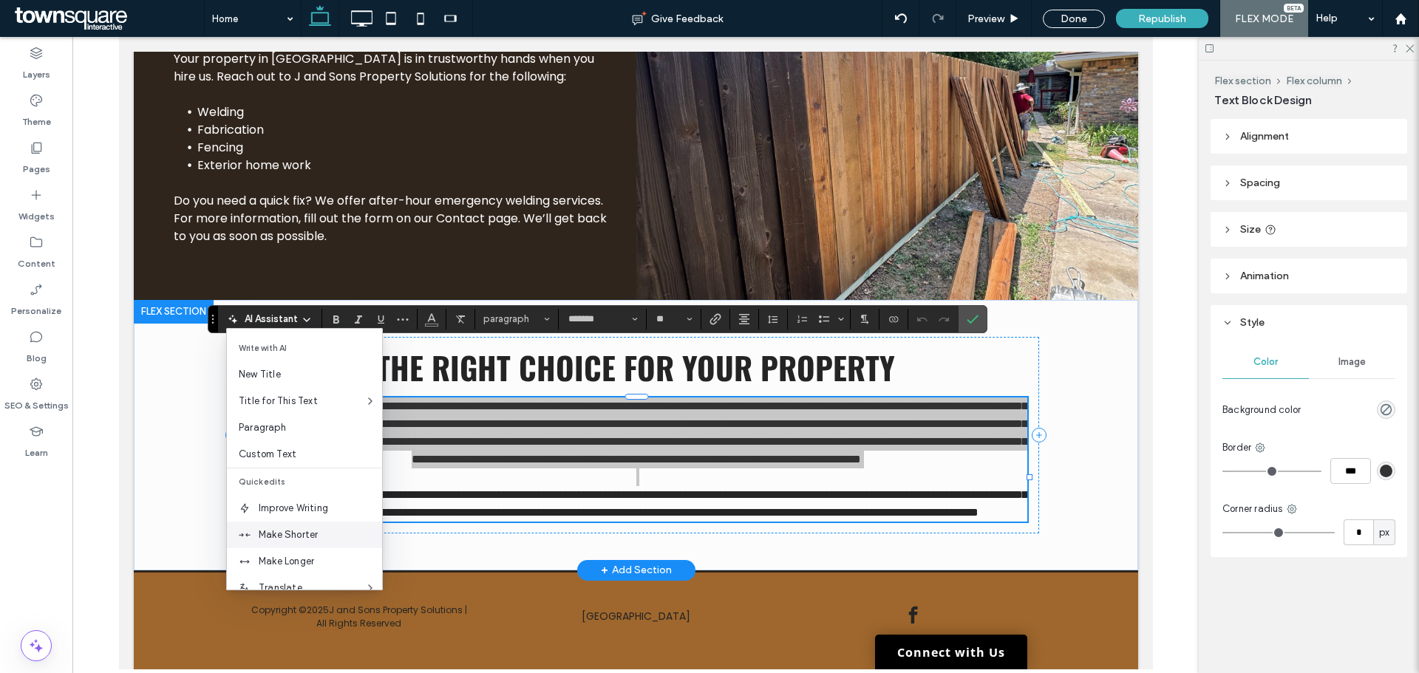
scroll to position [30, 0]
drag, startPoint x: 323, startPoint y: 524, endPoint x: 279, endPoint y: 540, distance: 46.3
click at [279, 540] on div "Make Longer" at bounding box center [304, 532] width 155 height 27
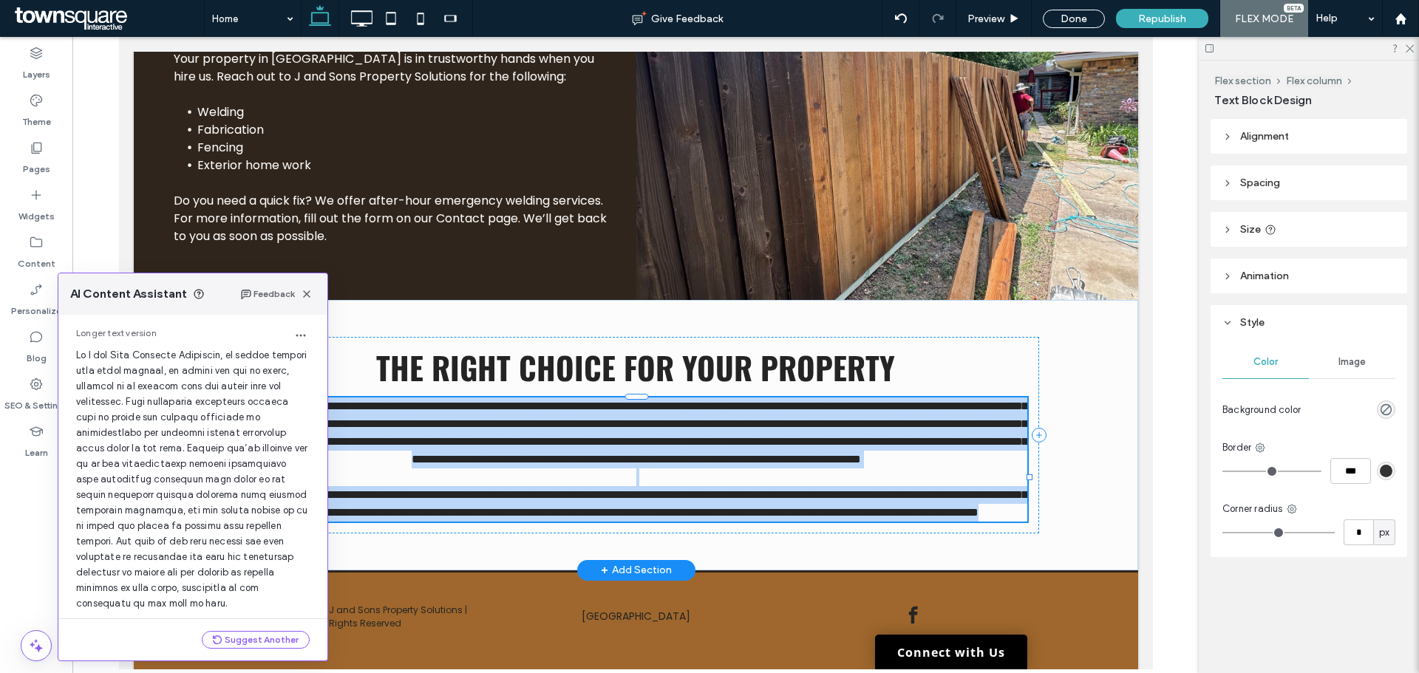
scroll to position [250, 0]
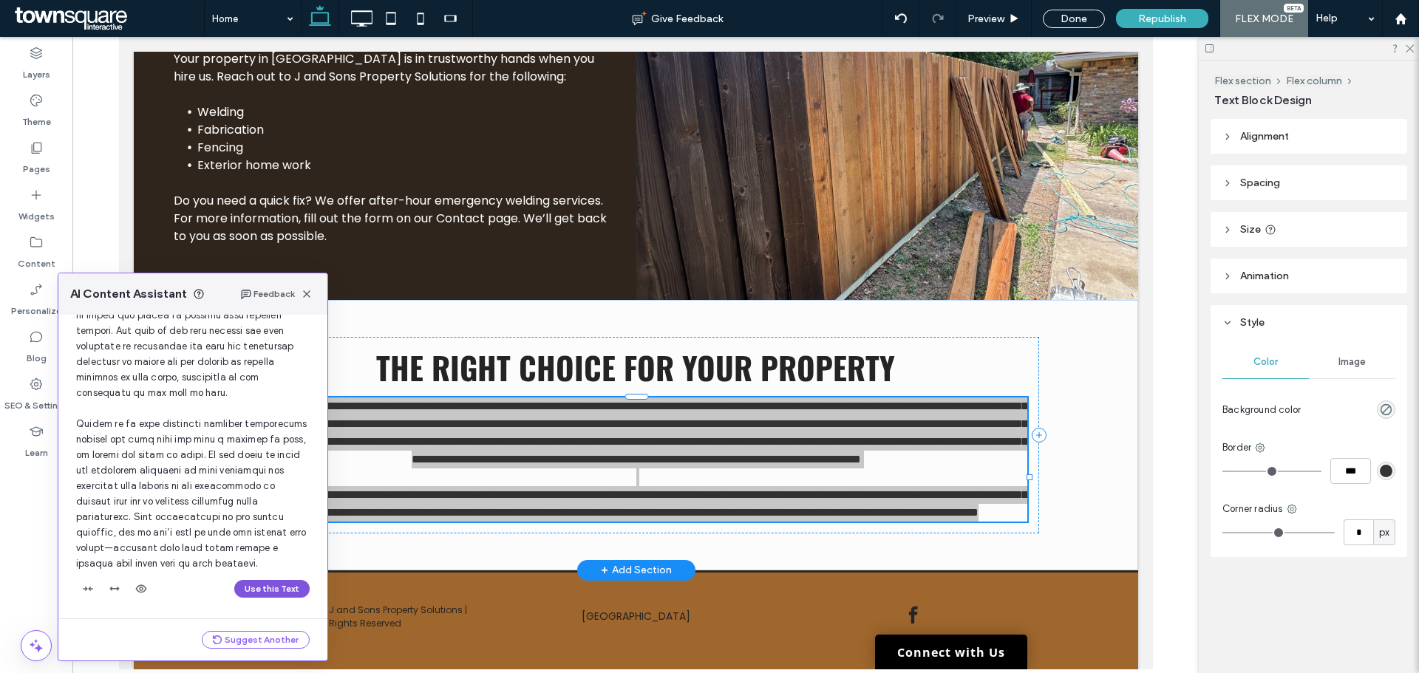
click at [252, 583] on button "Use this Text" at bounding box center [271, 589] width 75 height 18
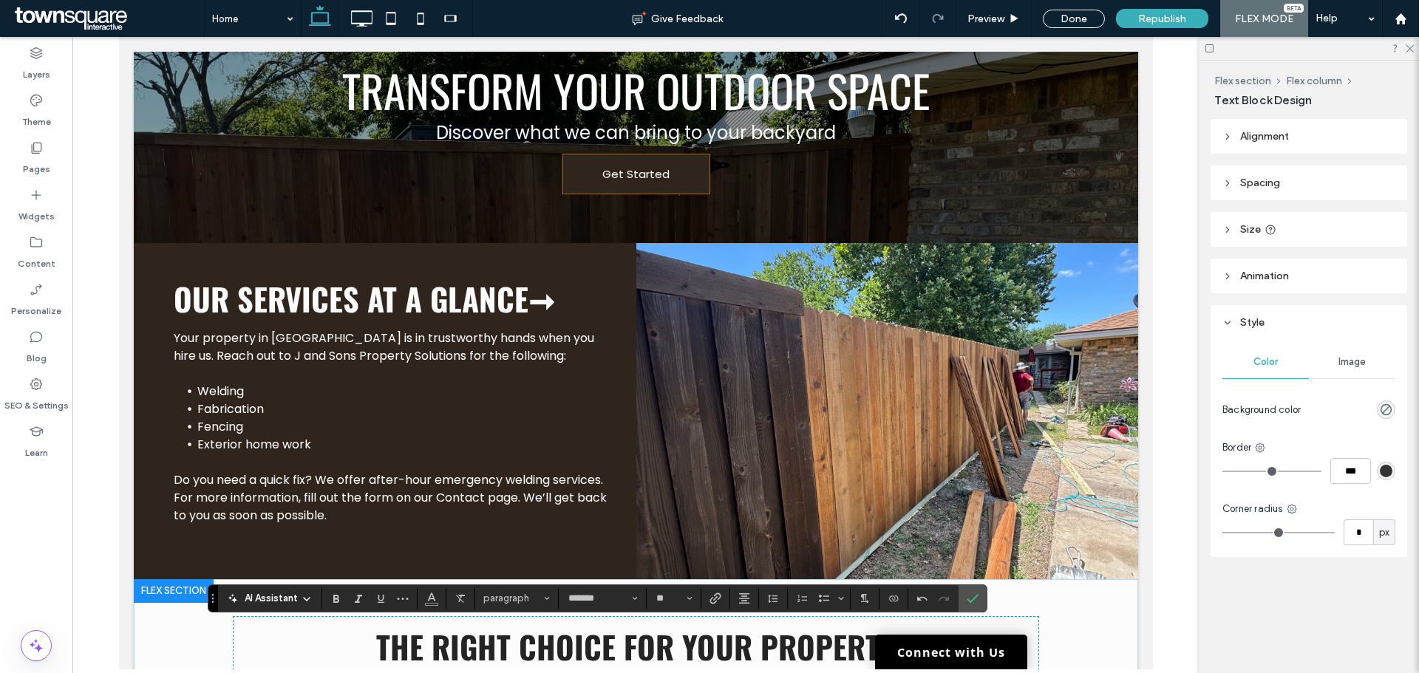
scroll to position [1711, 0]
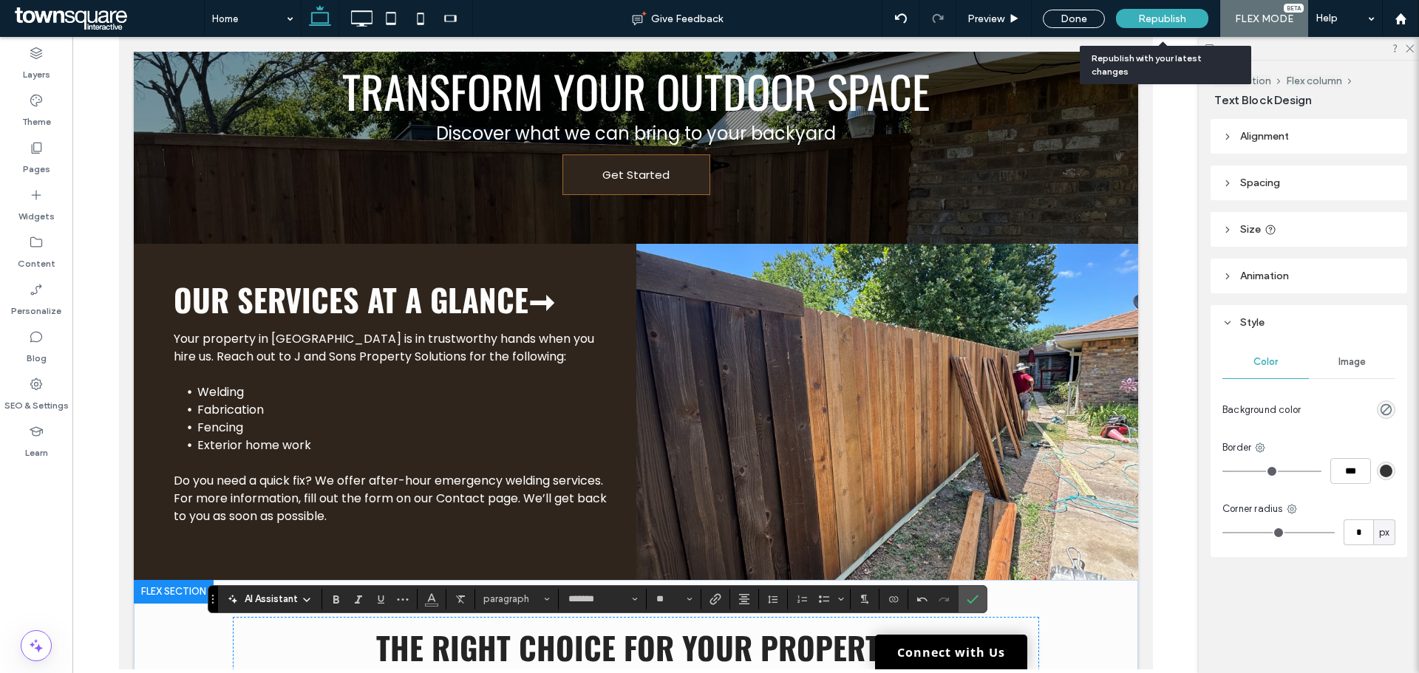
click at [1152, 18] on span "Republish" at bounding box center [1162, 19] width 48 height 13
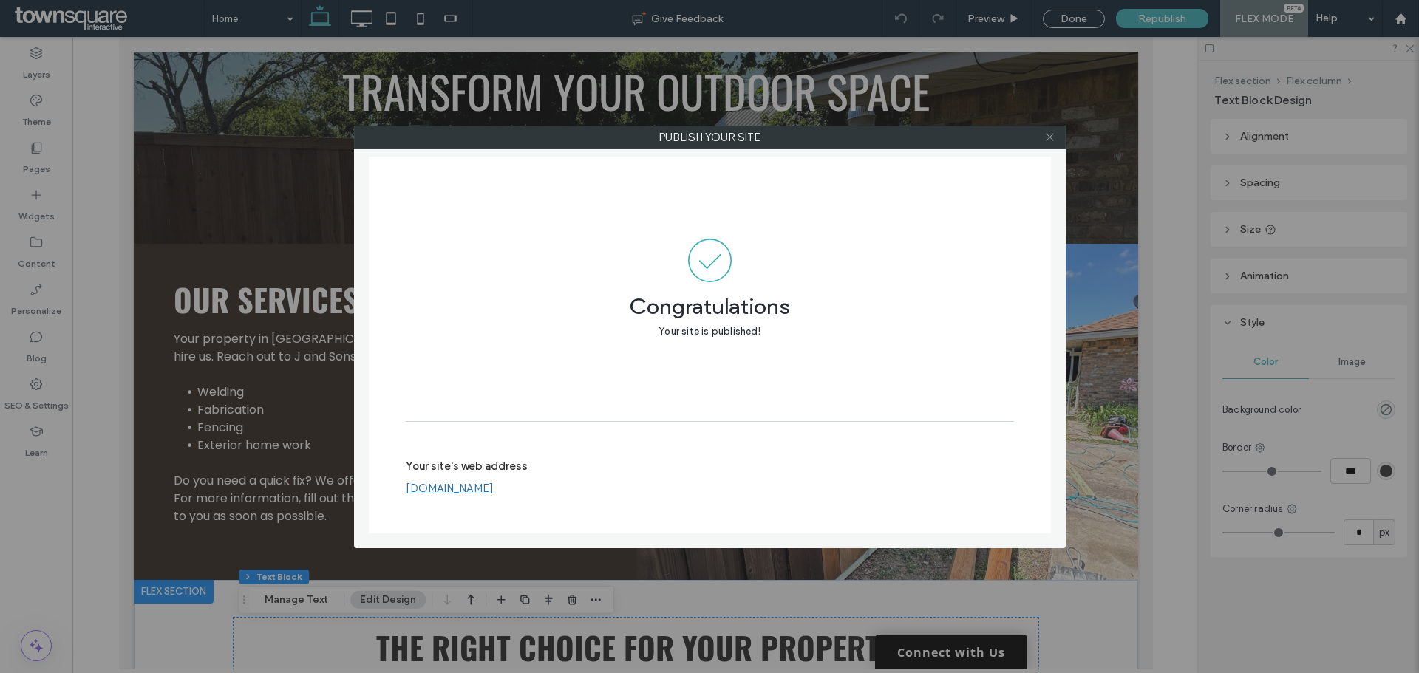
click at [1049, 133] on icon at bounding box center [1050, 137] width 11 height 11
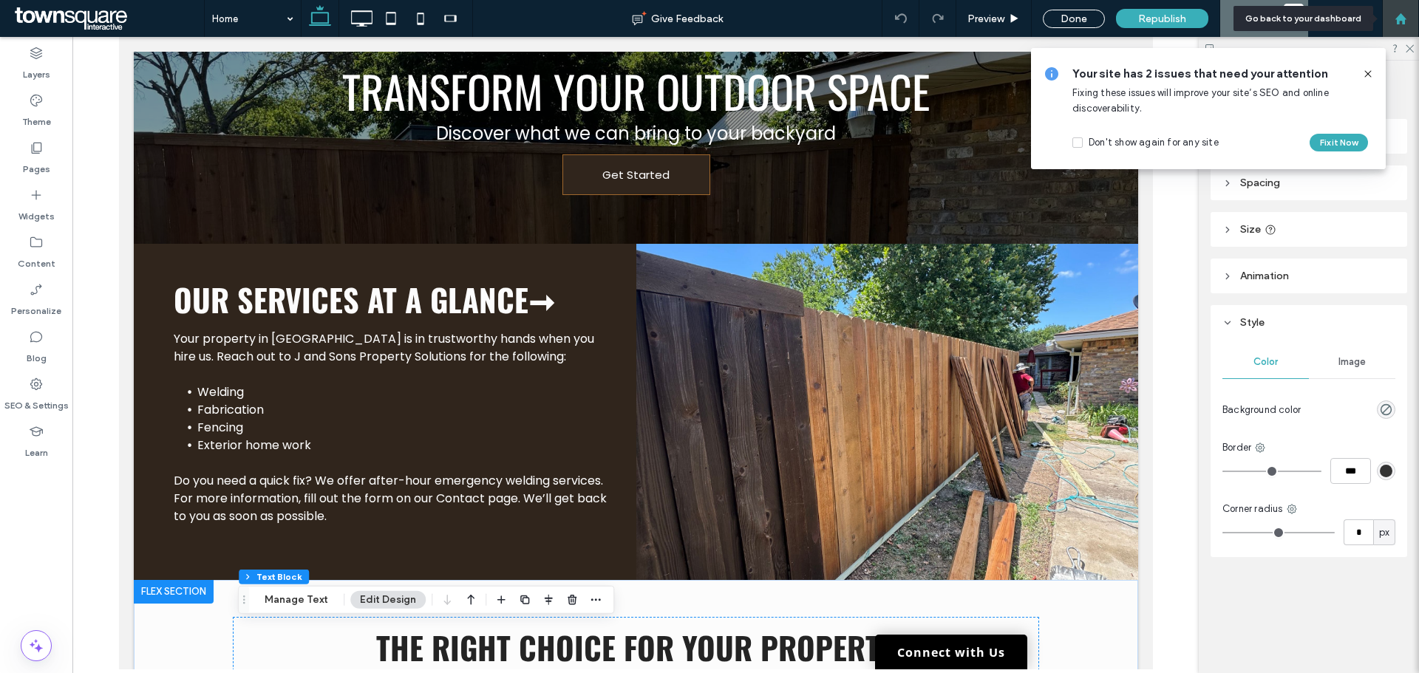
click at [1418, 13] on div at bounding box center [1400, 19] width 35 height 13
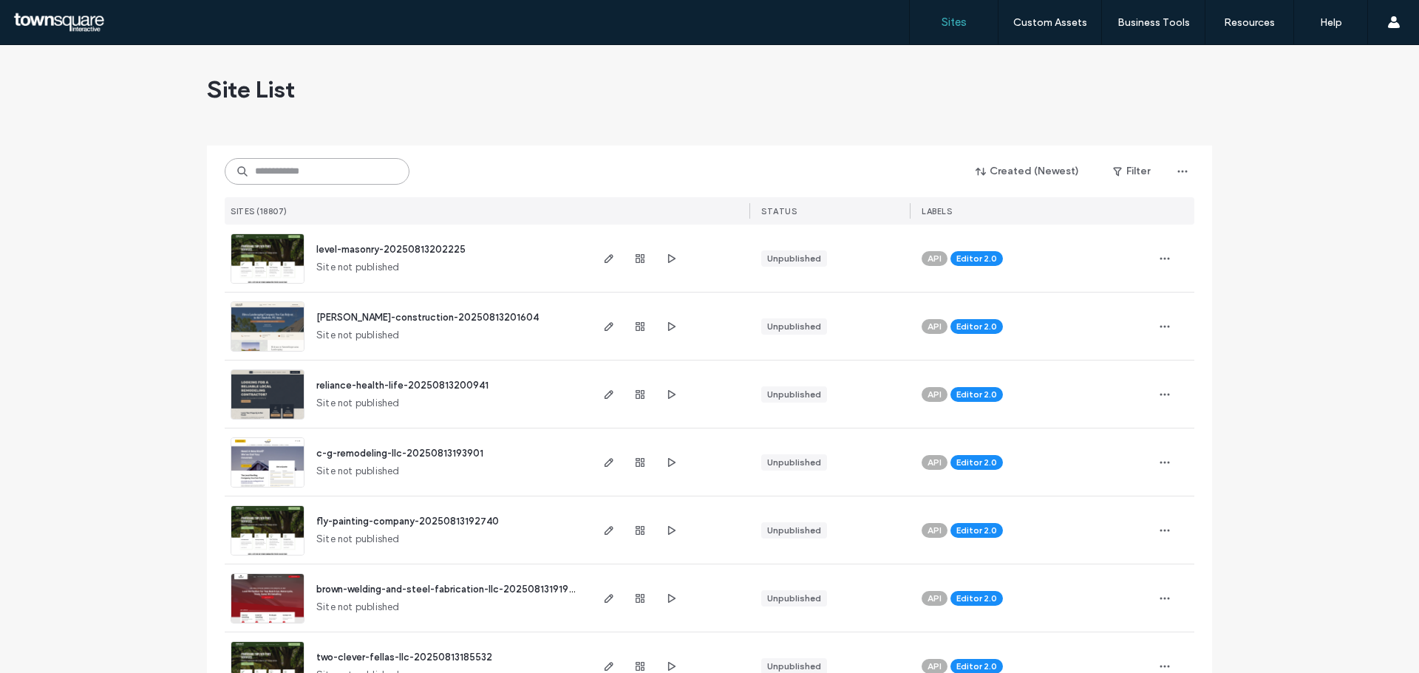
click at [336, 169] on input at bounding box center [317, 171] width 185 height 27
paste input "**********"
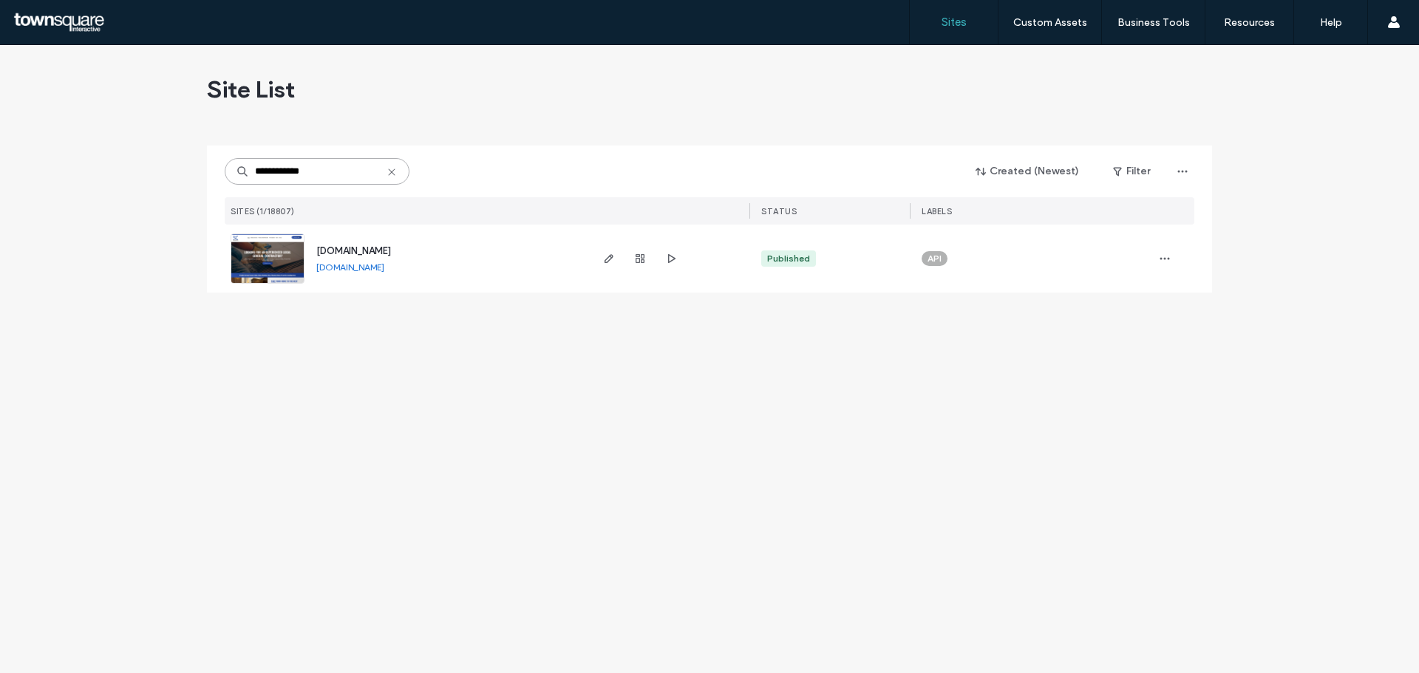
type input "**********"
click at [347, 254] on span "[DOMAIN_NAME]" at bounding box center [353, 250] width 75 height 11
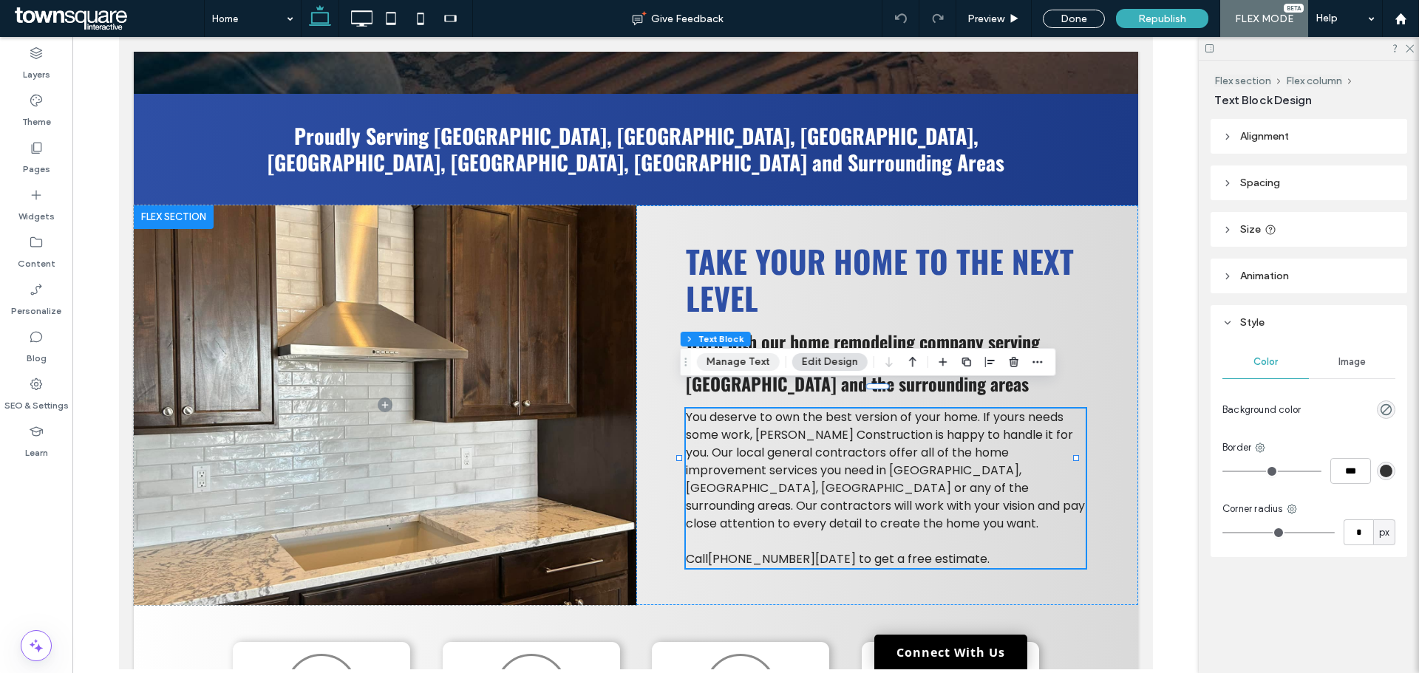
click at [741, 361] on button "Manage Text" at bounding box center [738, 362] width 83 height 18
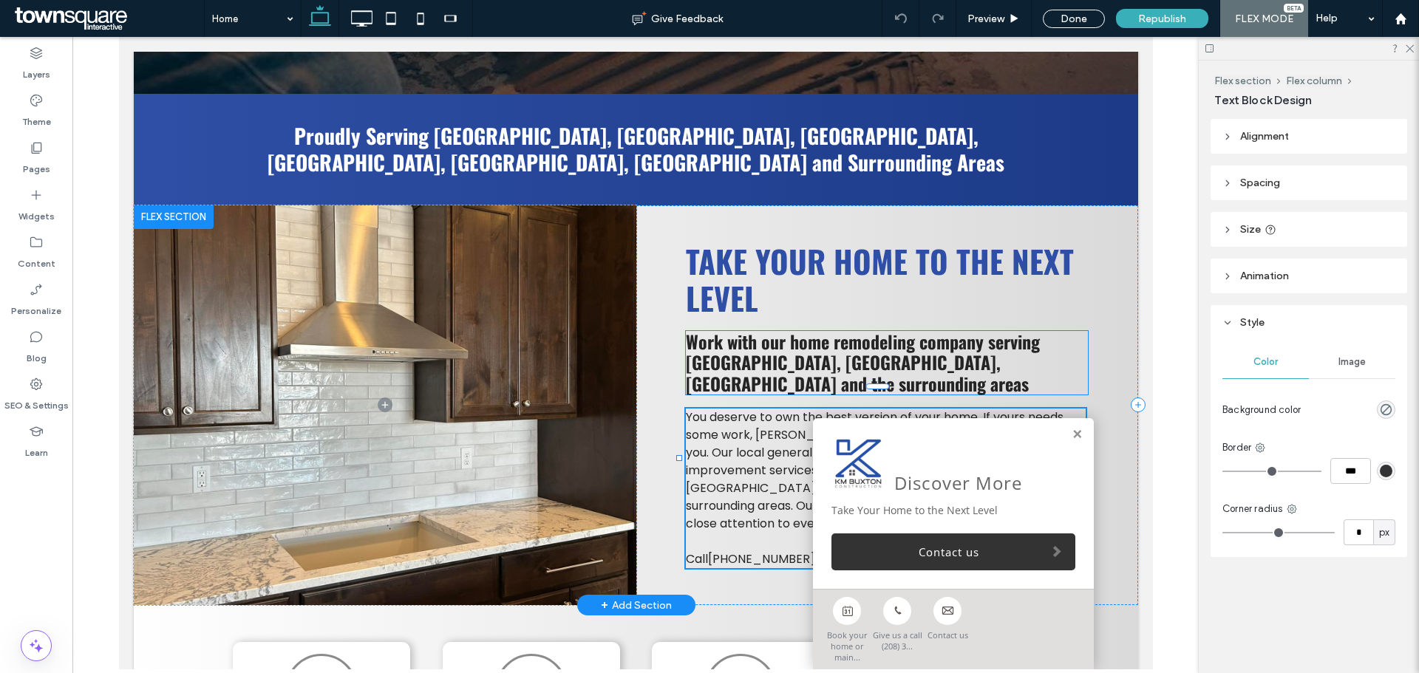
type input "*******"
type input "**"
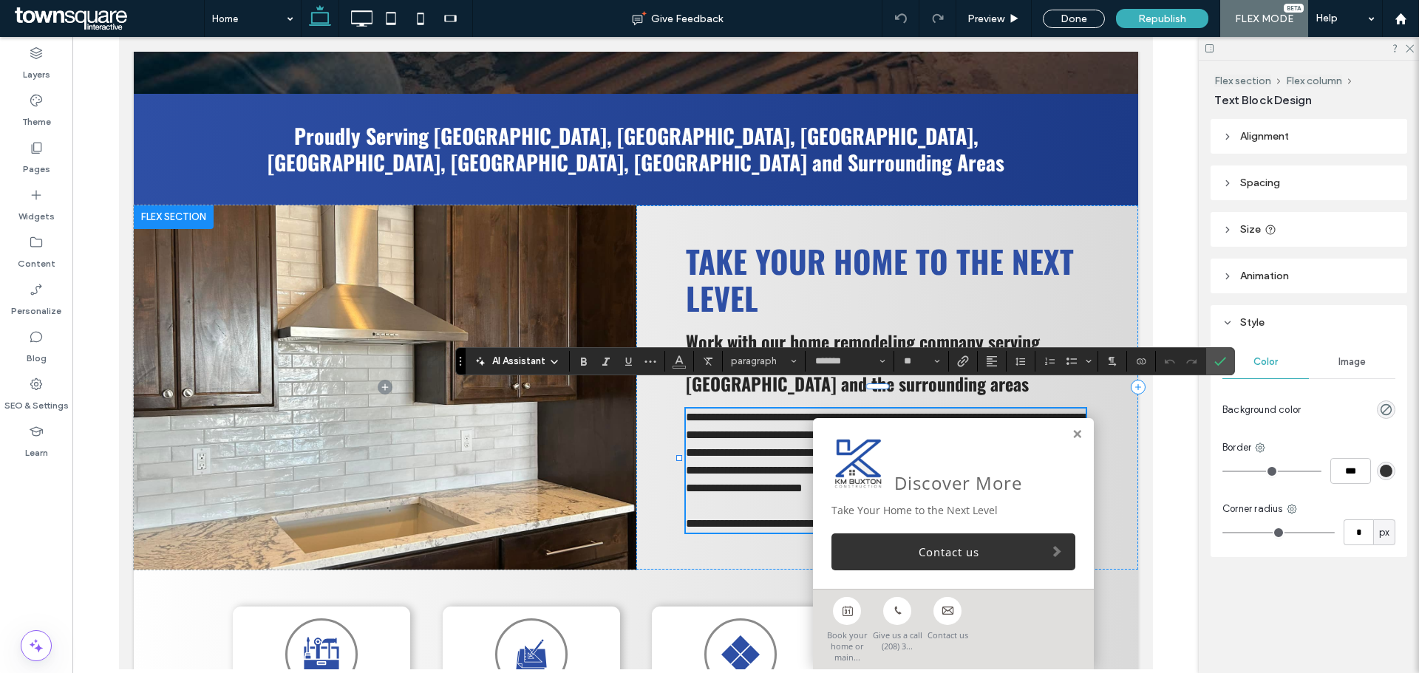
click at [554, 361] on icon at bounding box center [555, 362] width 12 height 12
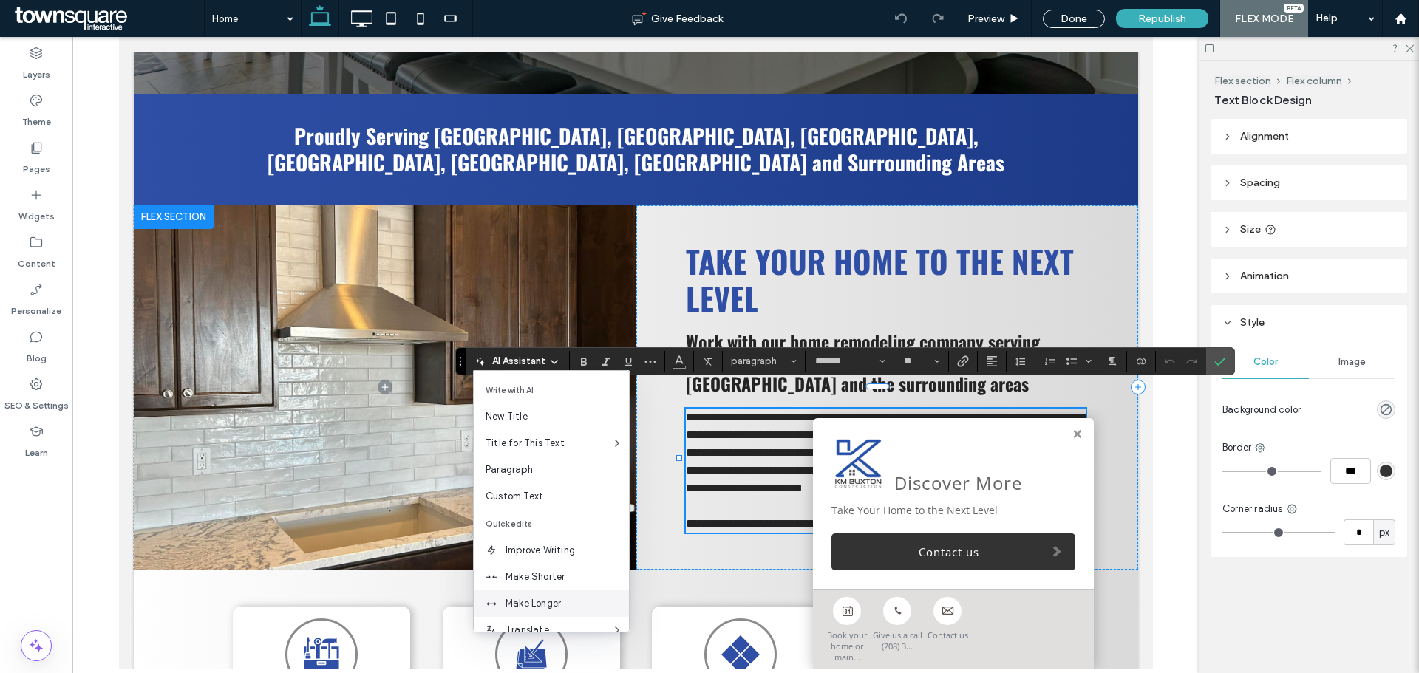
click at [554, 603] on span "Make Longer" at bounding box center [567, 604] width 123 height 15
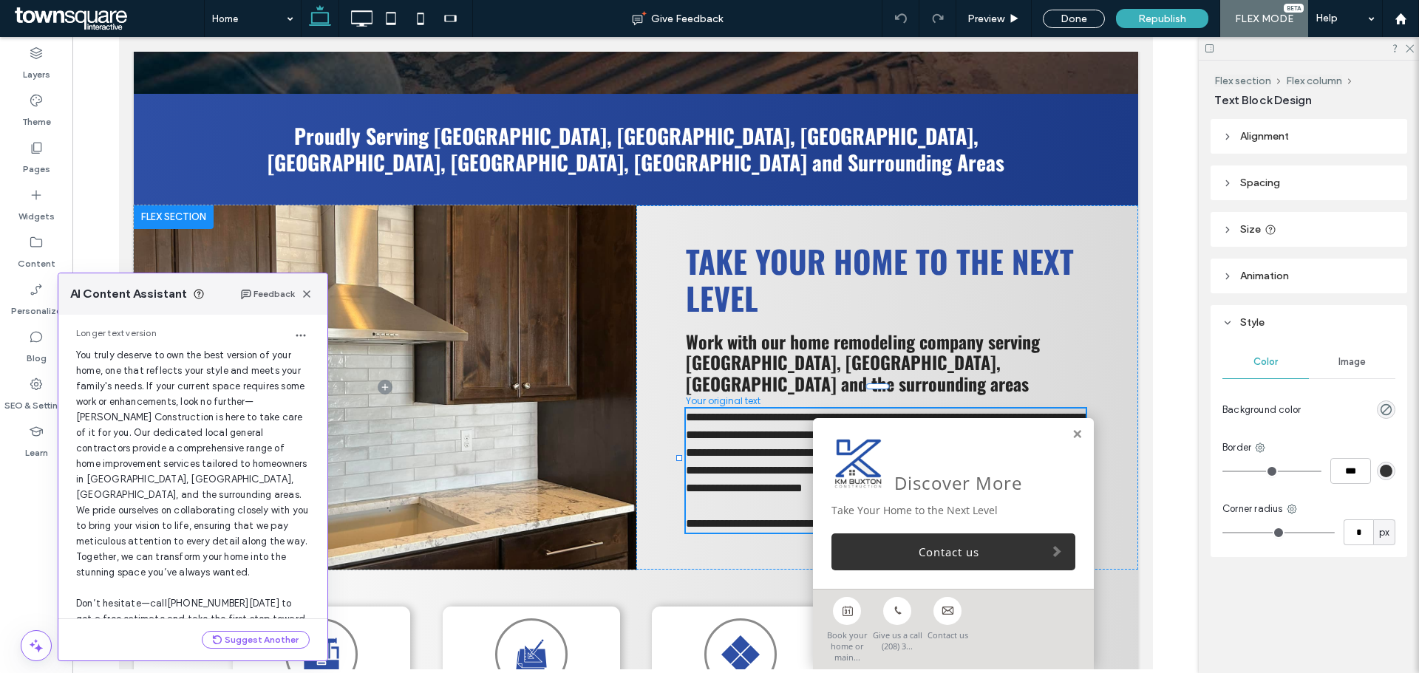
scroll to position [95, 0]
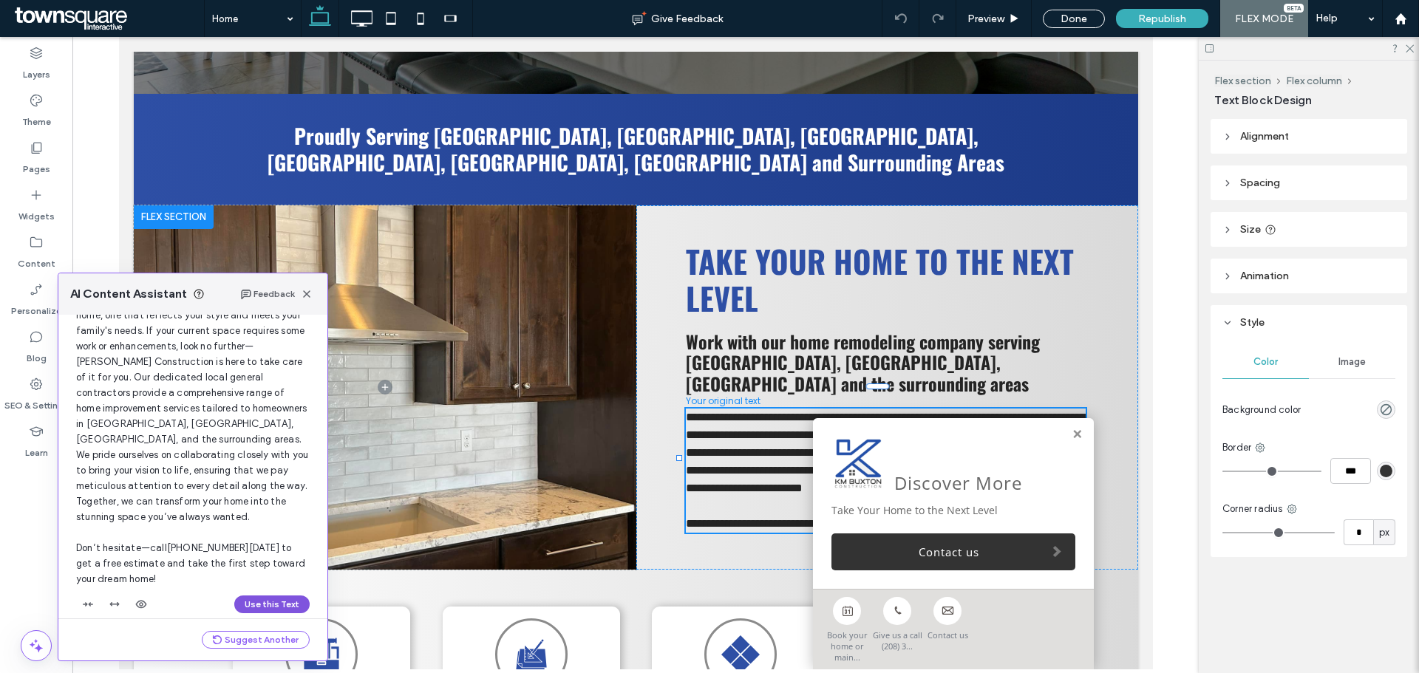
click at [250, 596] on button "Use this Text" at bounding box center [271, 605] width 75 height 18
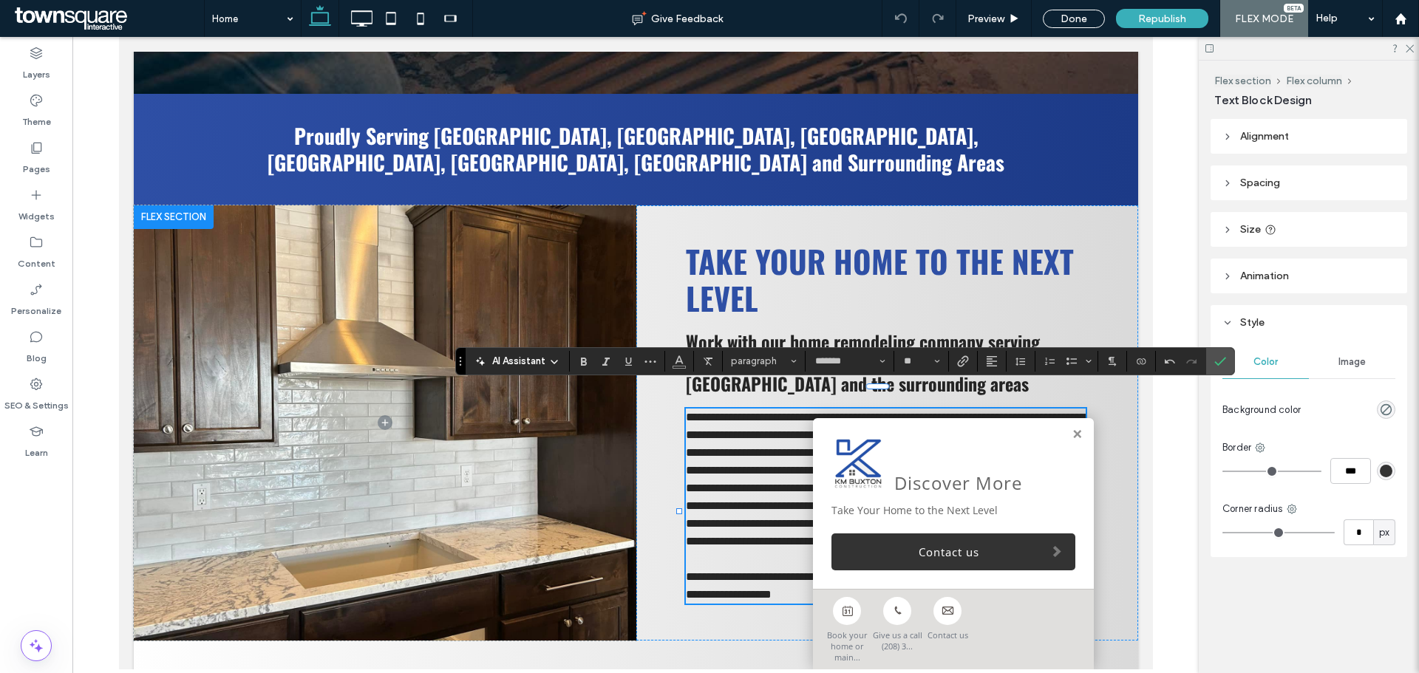
click at [502, 356] on span "AI Assistant" at bounding box center [518, 361] width 53 height 15
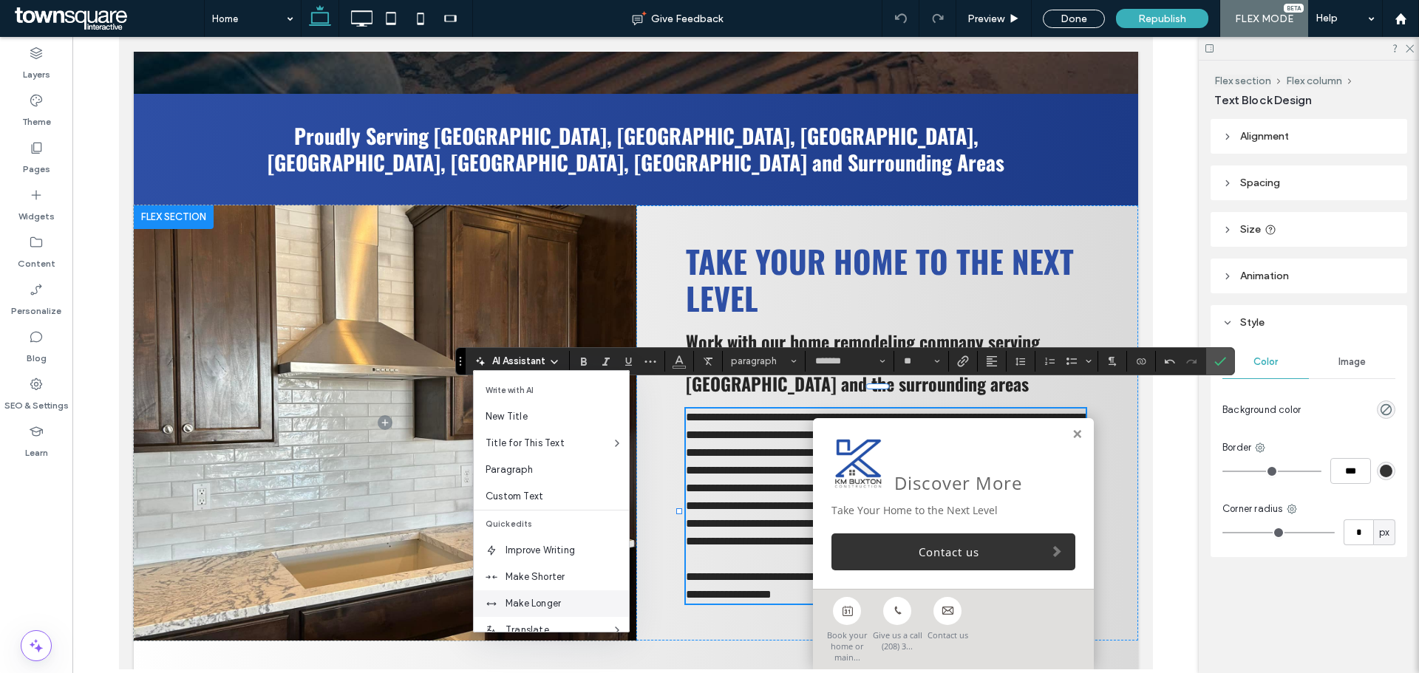
click at [509, 606] on span "Make Longer" at bounding box center [567, 604] width 123 height 15
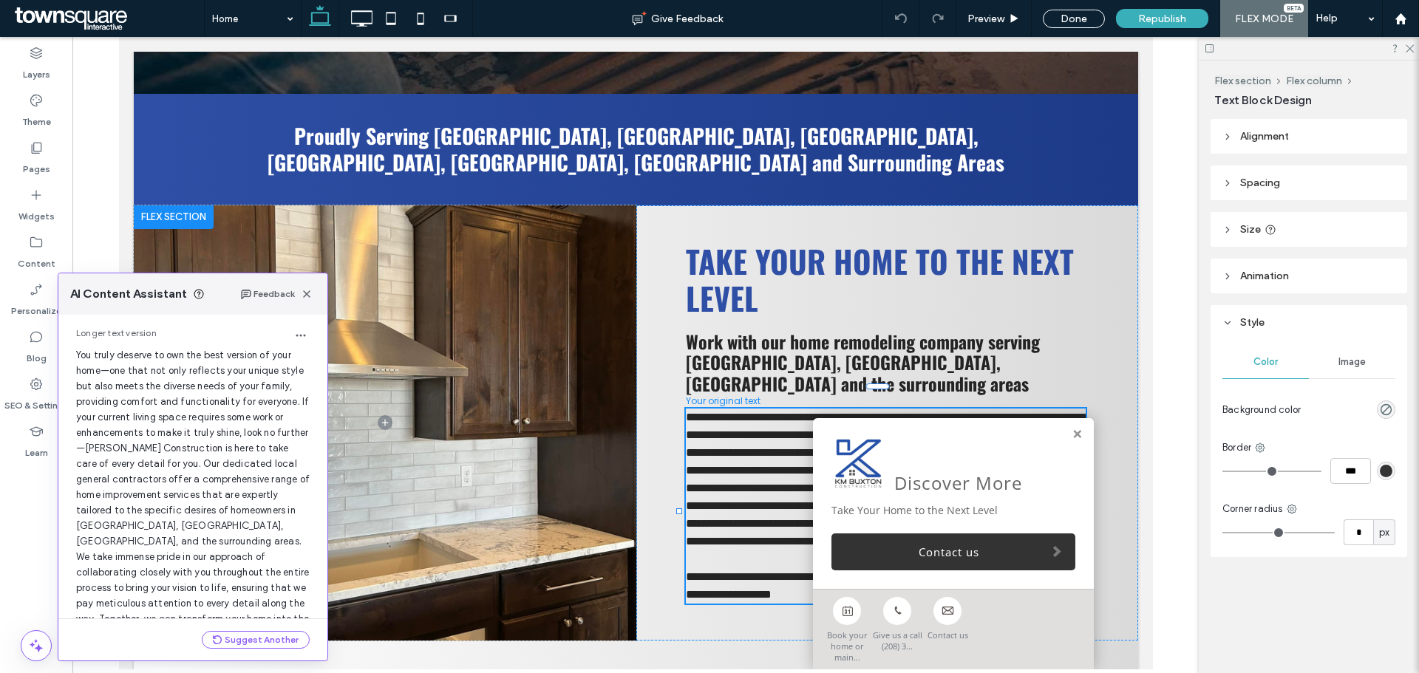
scroll to position [188, 0]
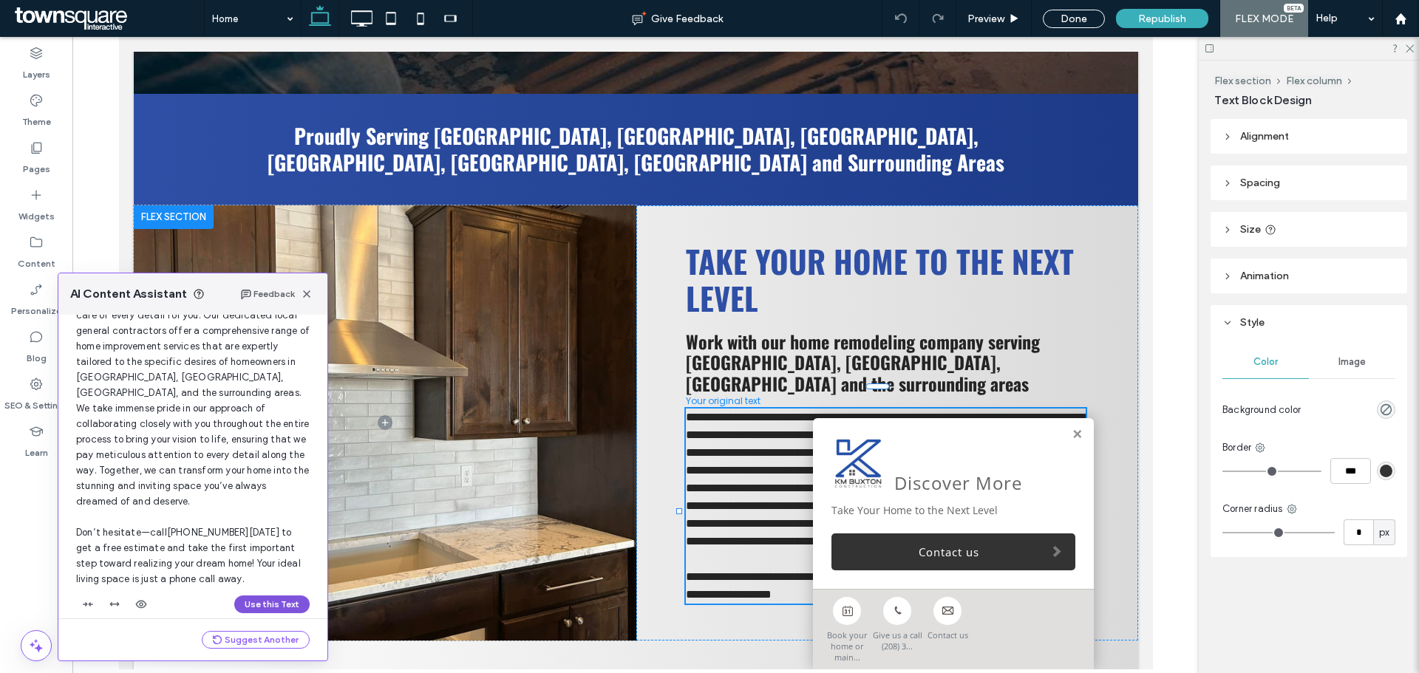
click at [245, 596] on button "Use this Text" at bounding box center [271, 605] width 75 height 18
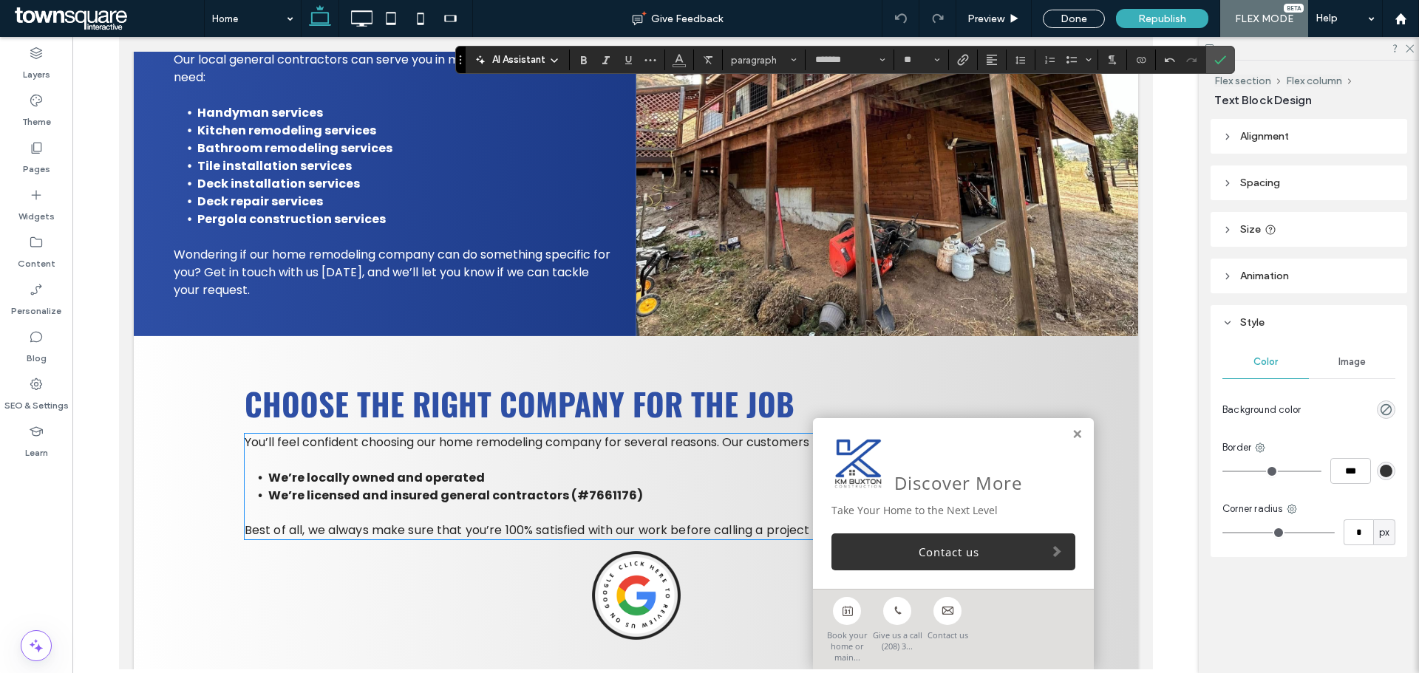
scroll to position [2203, 0]
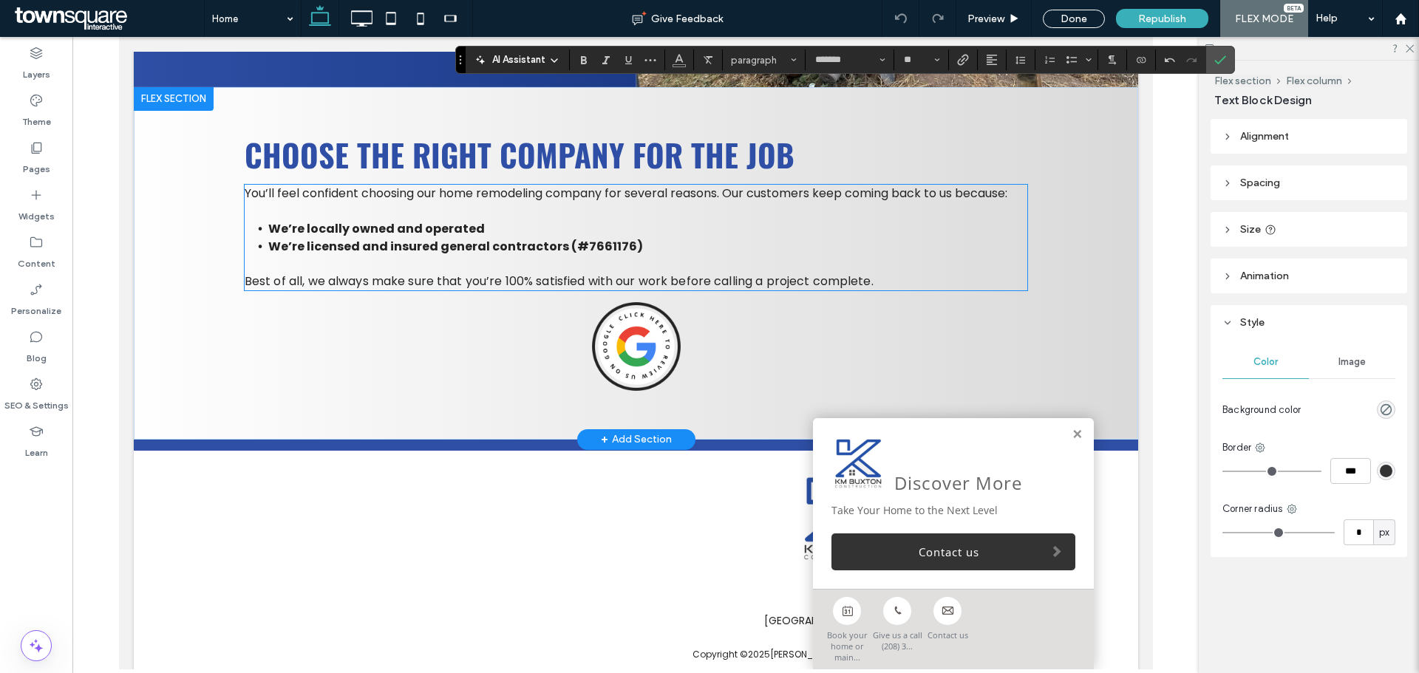
click at [500, 238] on li "We’re locally owned and operated" at bounding box center [647, 229] width 759 height 18
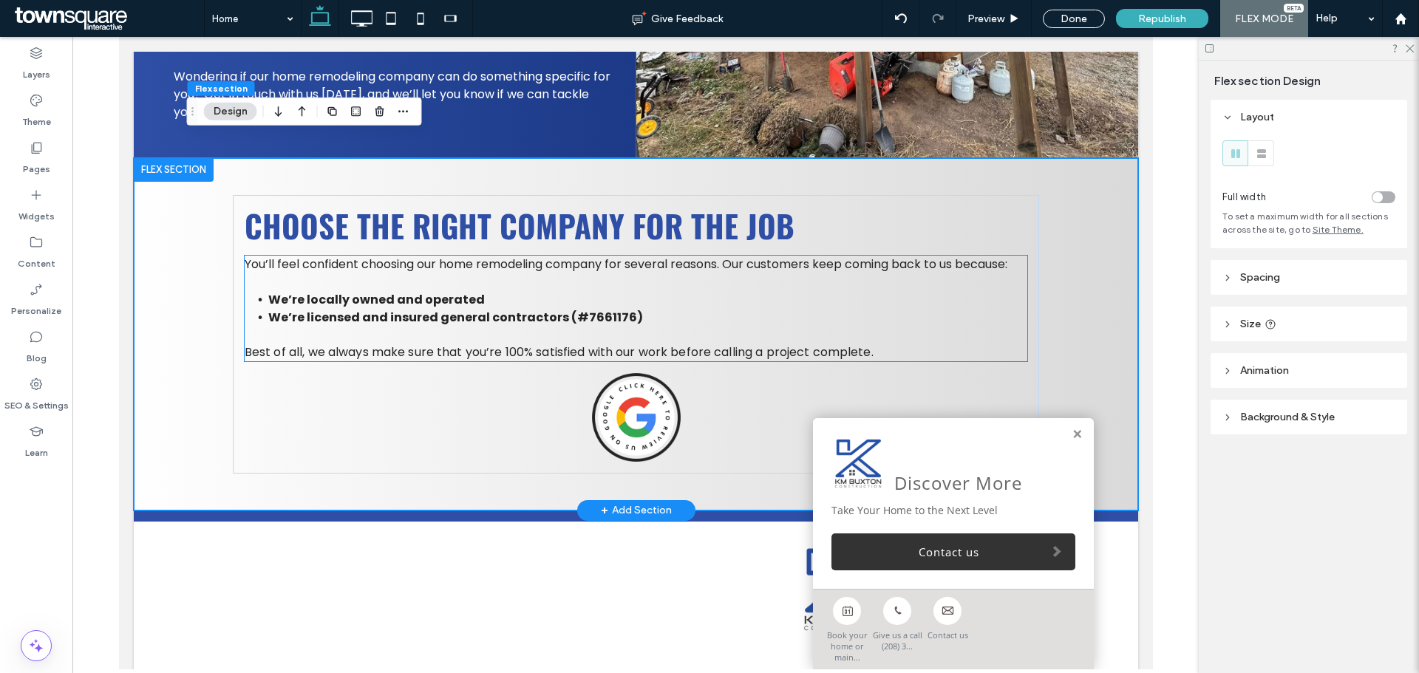
click at [333, 256] on span "You’ll feel confident choosing our home remodeling company for several reasons.…" at bounding box center [625, 264] width 763 height 17
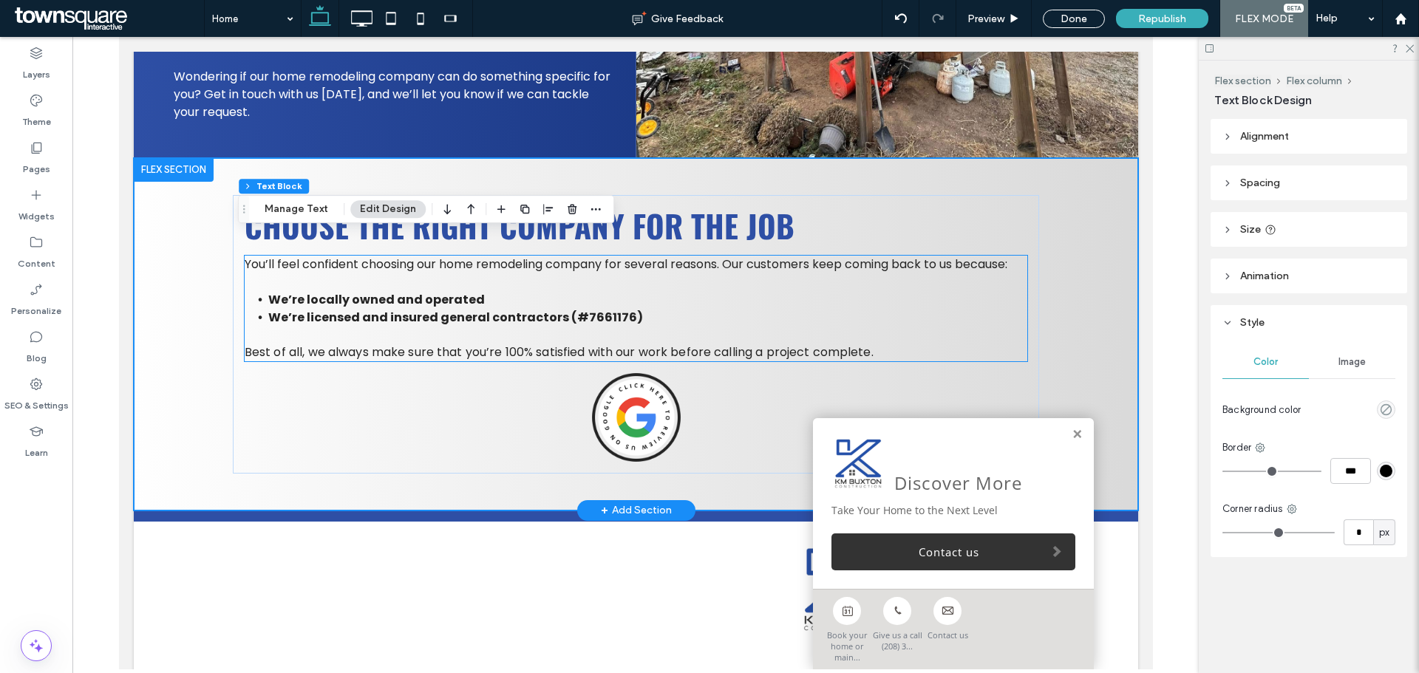
click at [333, 256] on span "You’ll feel confident choosing our home remodeling company for several reasons.…" at bounding box center [625, 264] width 763 height 17
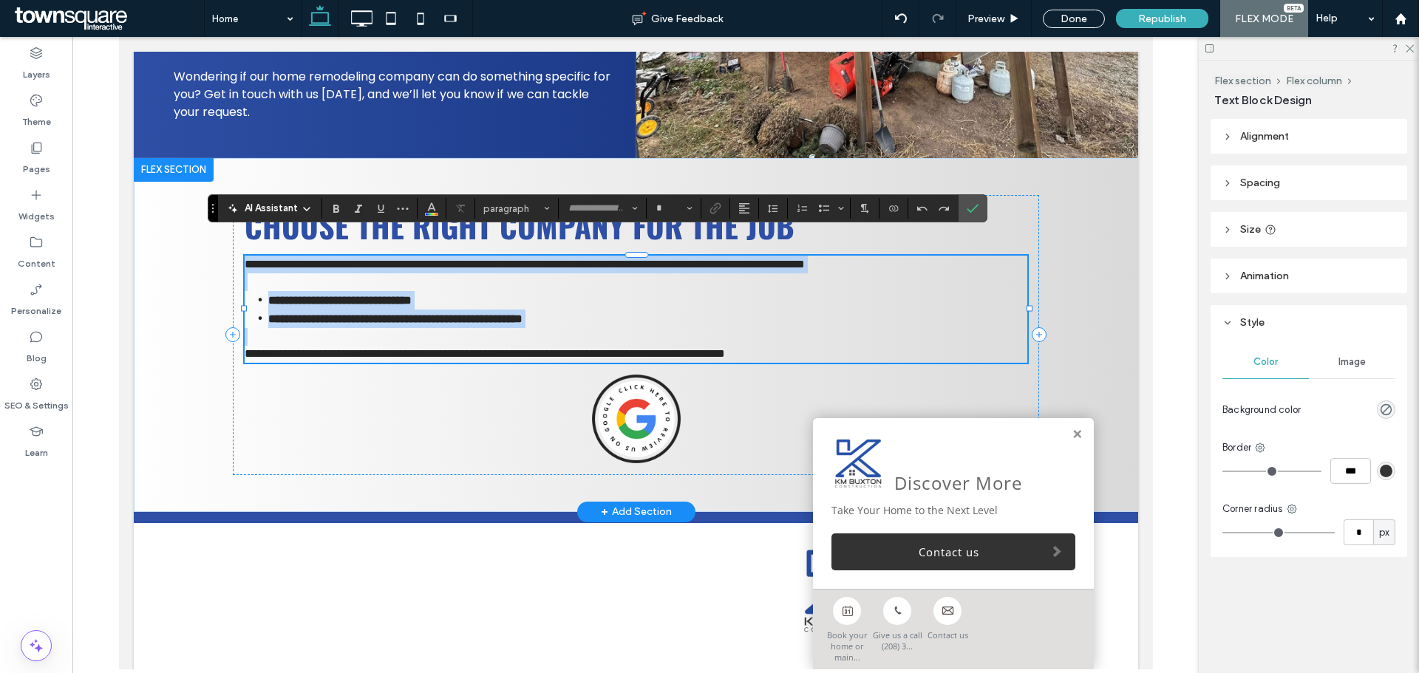
type input "*******"
type input "**"
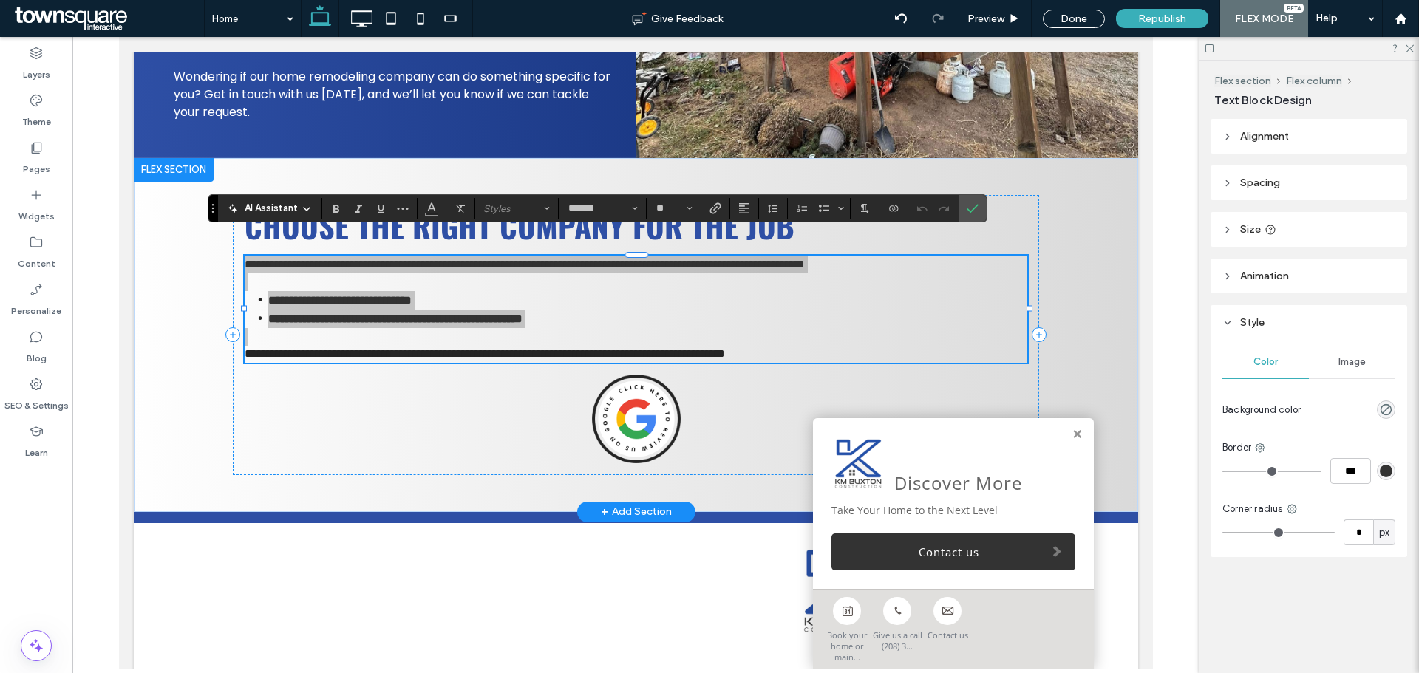
click at [289, 211] on span "AI Assistant" at bounding box center [271, 208] width 53 height 15
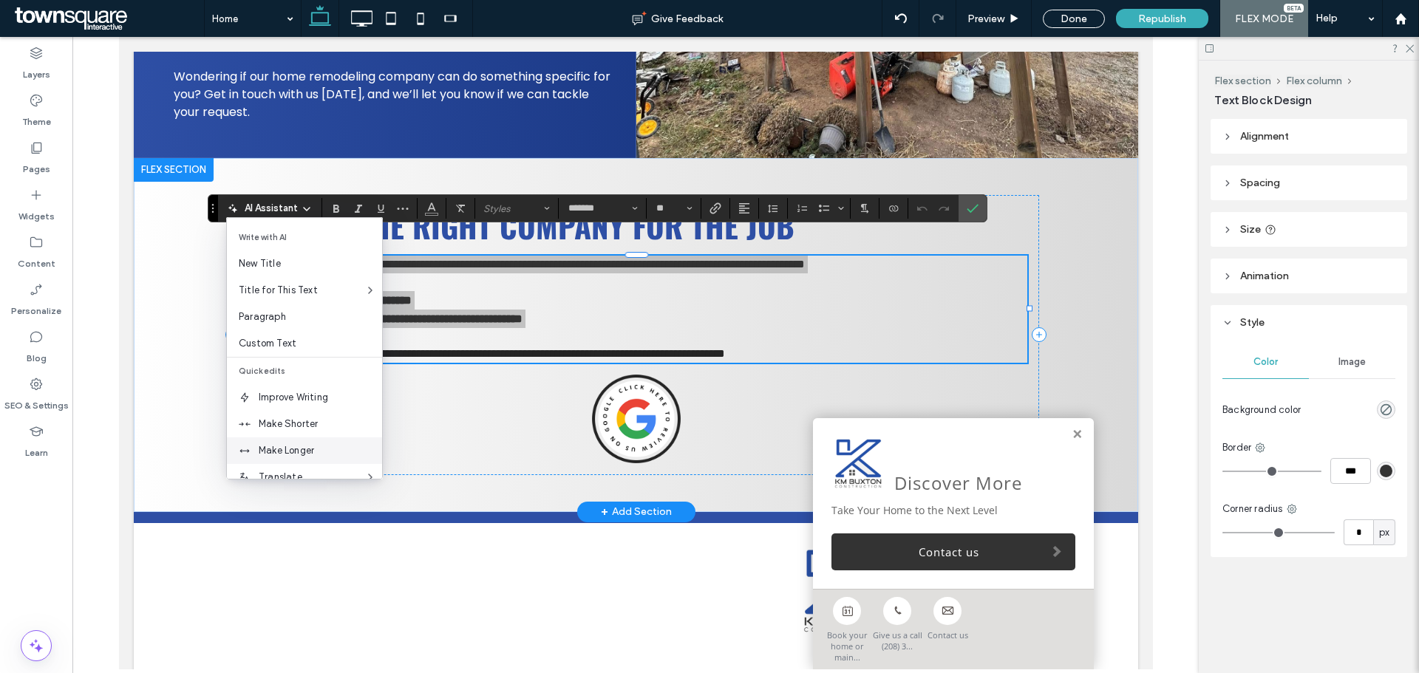
drag, startPoint x: 302, startPoint y: 439, endPoint x: 285, endPoint y: 443, distance: 17.4
click at [285, 443] on div "Make Longer" at bounding box center [304, 451] width 155 height 27
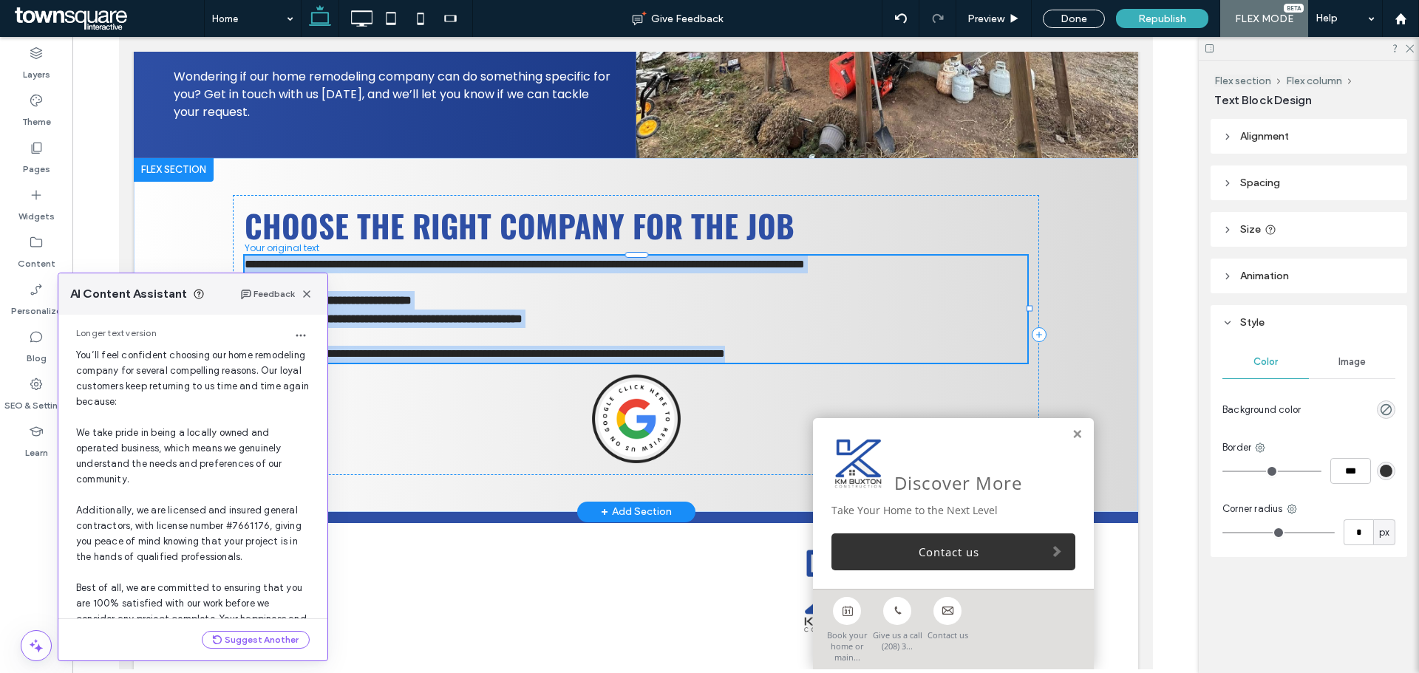
scroll to position [126, 0]
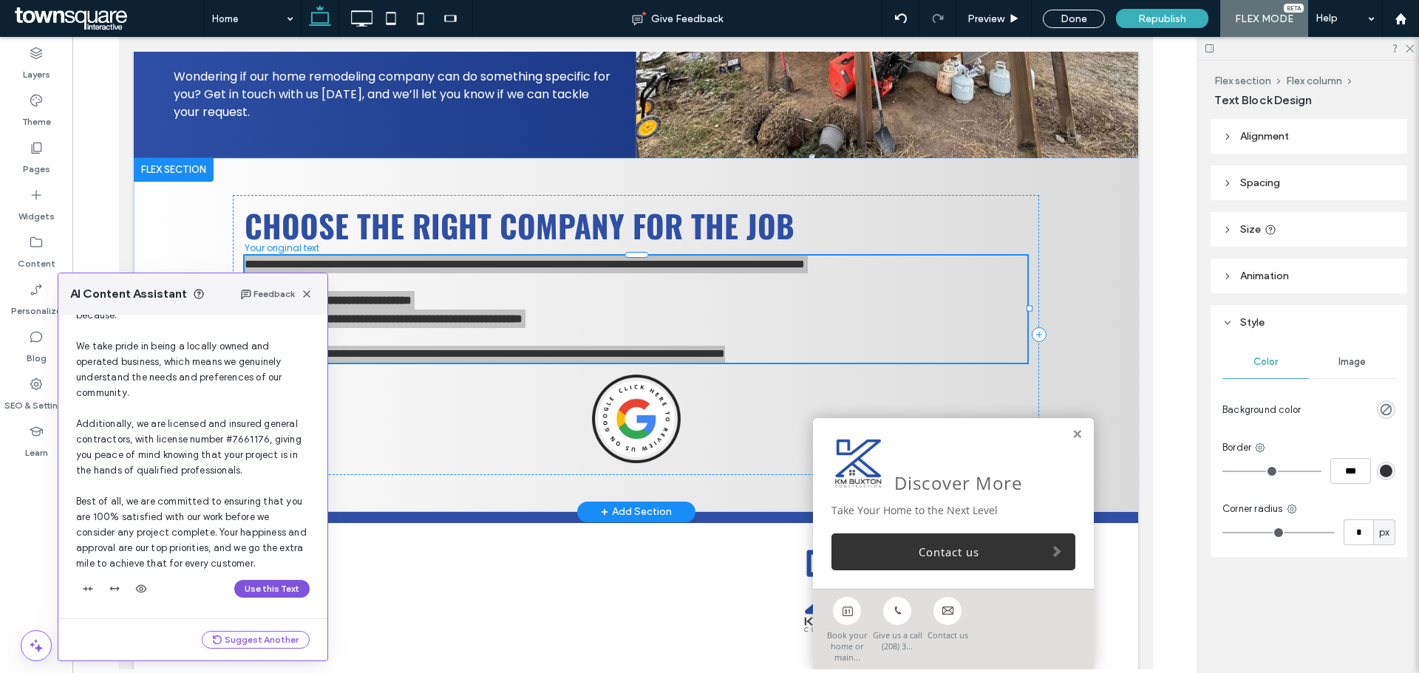
click at [248, 596] on button "Use this Text" at bounding box center [271, 589] width 75 height 18
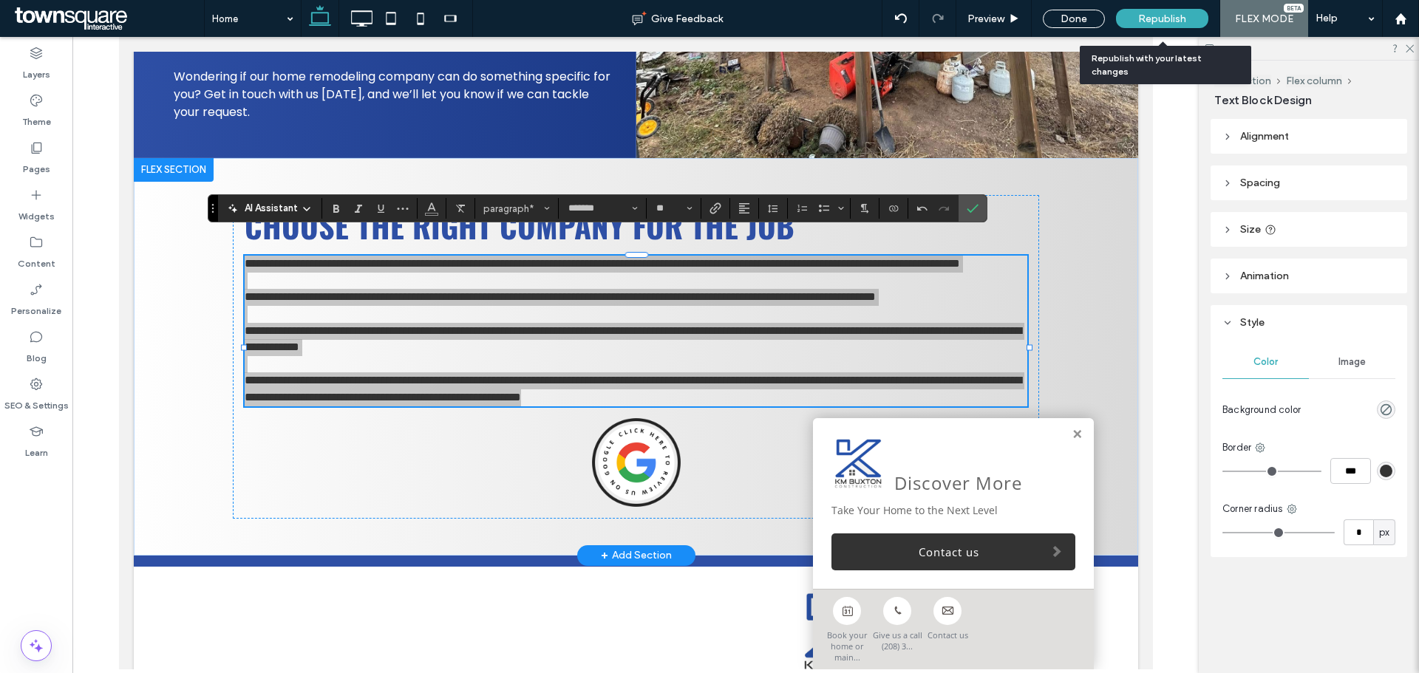
click at [1140, 8] on div "Republish" at bounding box center [1162, 18] width 92 height 37
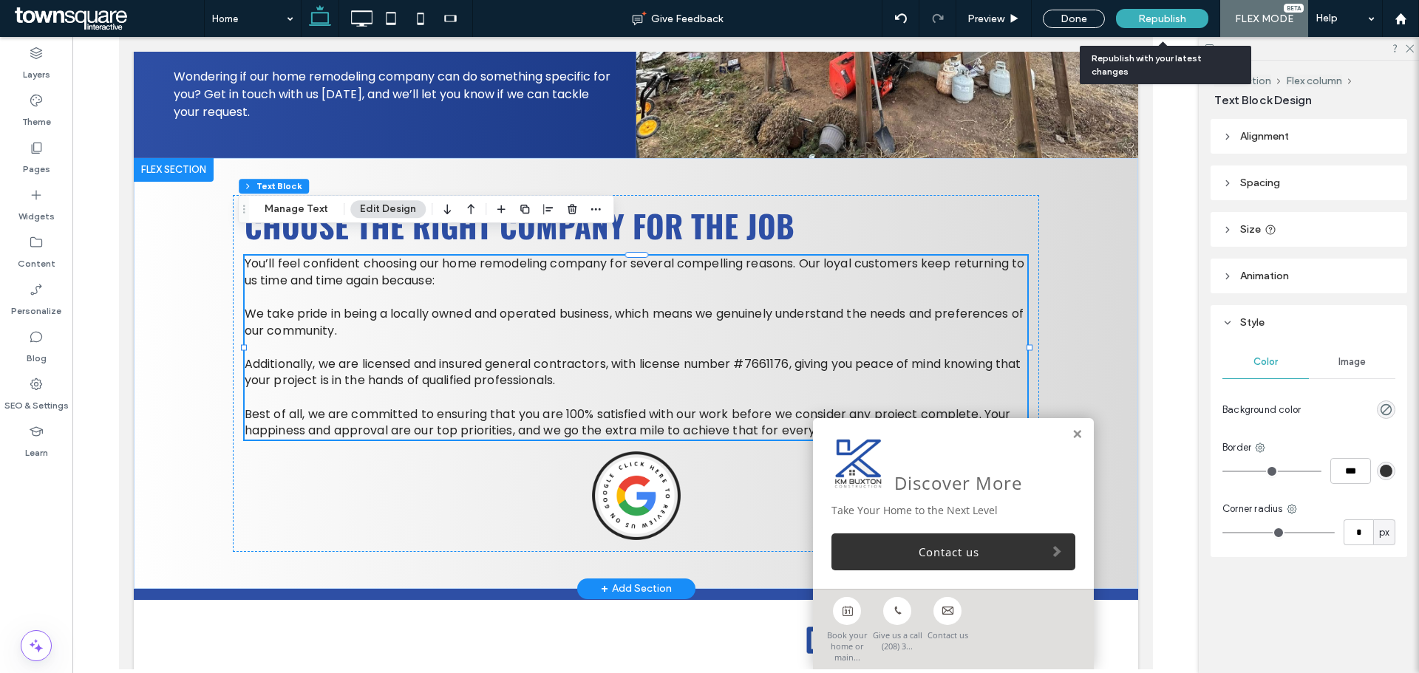
click at [1146, 17] on span "Republish" at bounding box center [1162, 19] width 48 height 13
